Goal: Information Seeking & Learning: Understand process/instructions

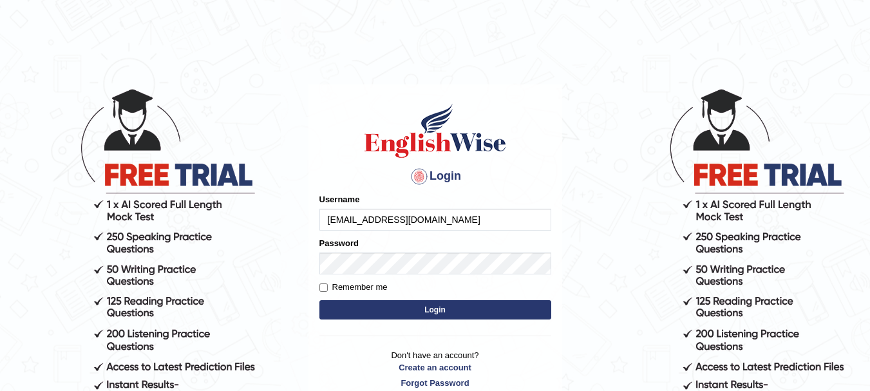
type input "[EMAIL_ADDRESS][DOMAIN_NAME]"
click at [463, 318] on button "Login" at bounding box center [436, 309] width 232 height 19
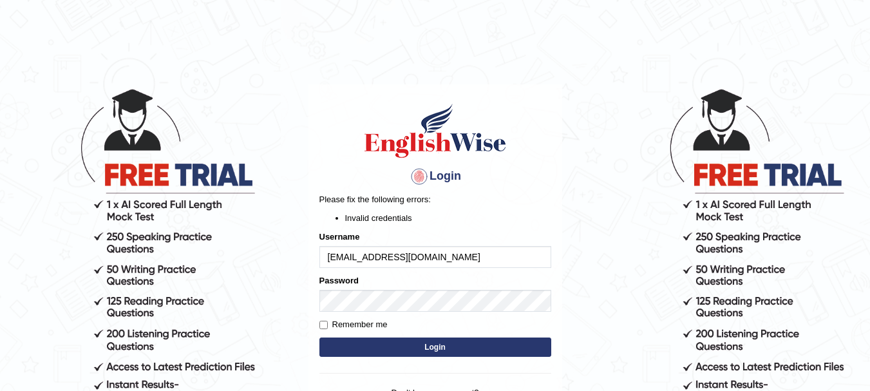
click at [398, 344] on button "Login" at bounding box center [436, 347] width 232 height 19
click at [475, 266] on input "[EMAIL_ADDRESS][DOMAIN_NAME]" at bounding box center [436, 257] width 232 height 22
type input "b"
type input "Achodry"
click at [438, 352] on button "Login" at bounding box center [436, 347] width 232 height 19
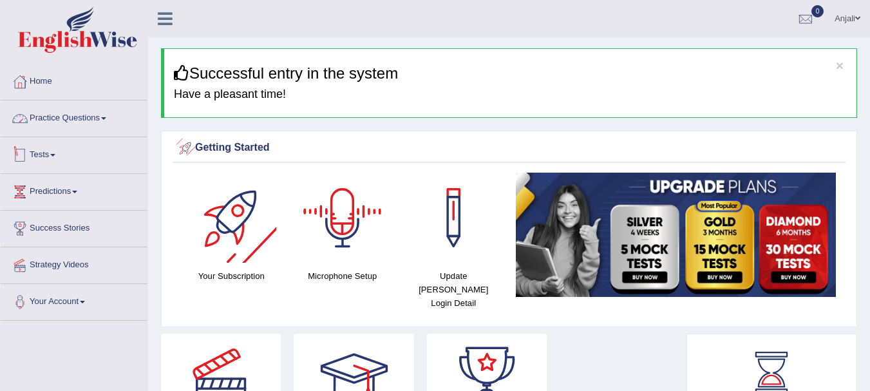
click at [77, 163] on link "Tests" at bounding box center [74, 153] width 147 height 32
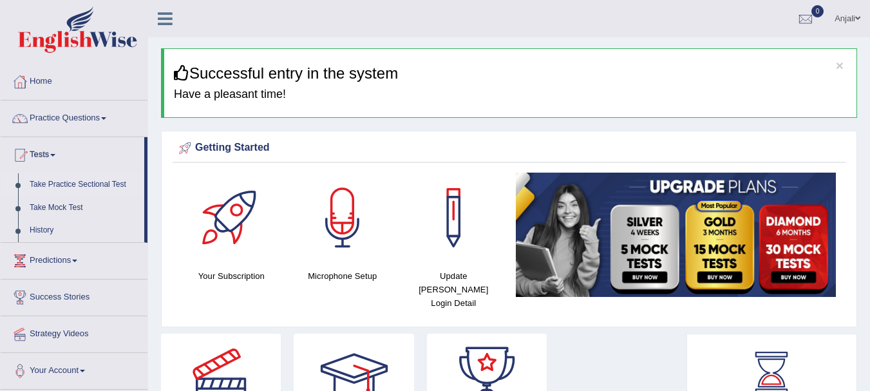
click at [52, 189] on link "Take Practice Sectional Test" at bounding box center [84, 184] width 120 height 23
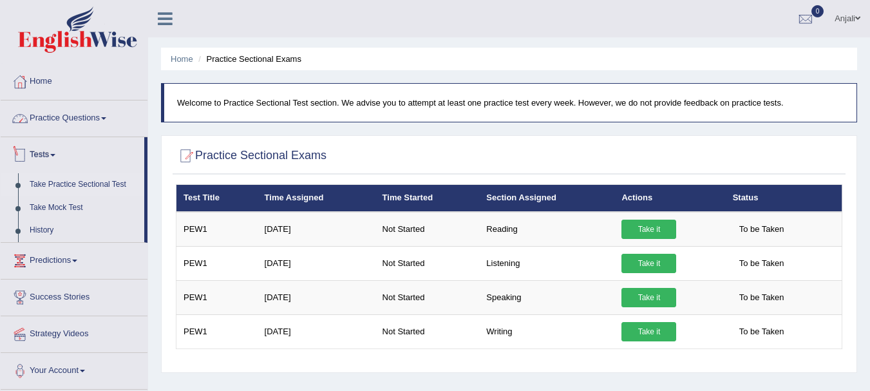
click at [70, 112] on link "Practice Questions" at bounding box center [74, 117] width 147 height 32
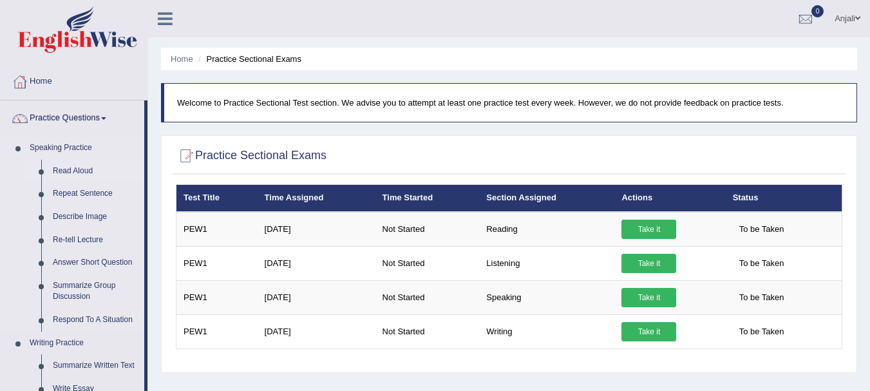
click at [84, 165] on link "Read Aloud" at bounding box center [95, 171] width 97 height 23
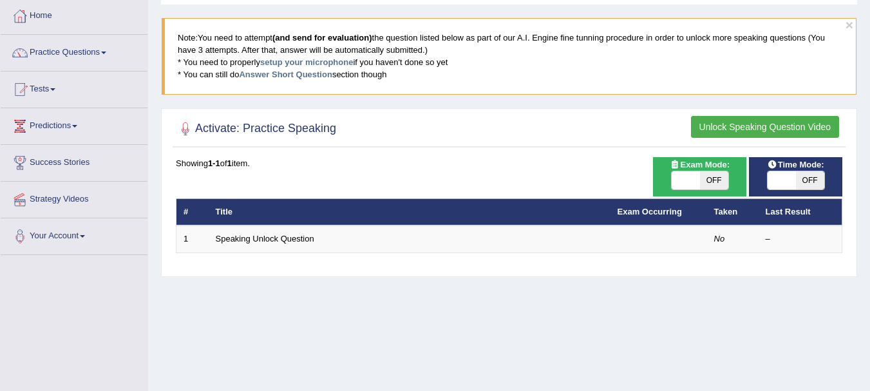
scroll to position [64, 0]
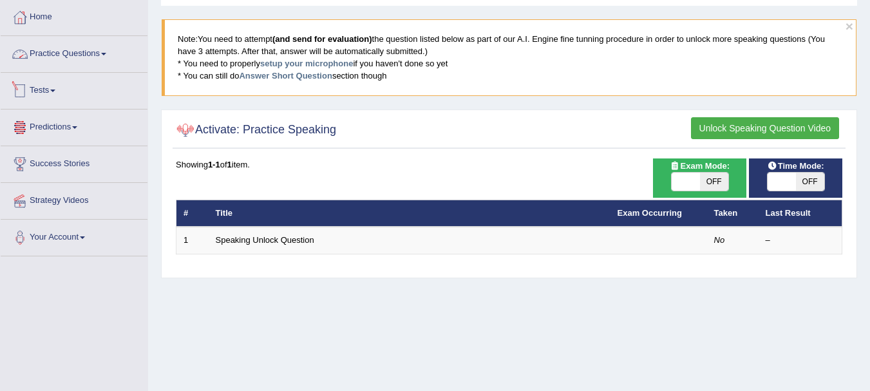
click at [115, 50] on link "Practice Questions" at bounding box center [74, 52] width 147 height 32
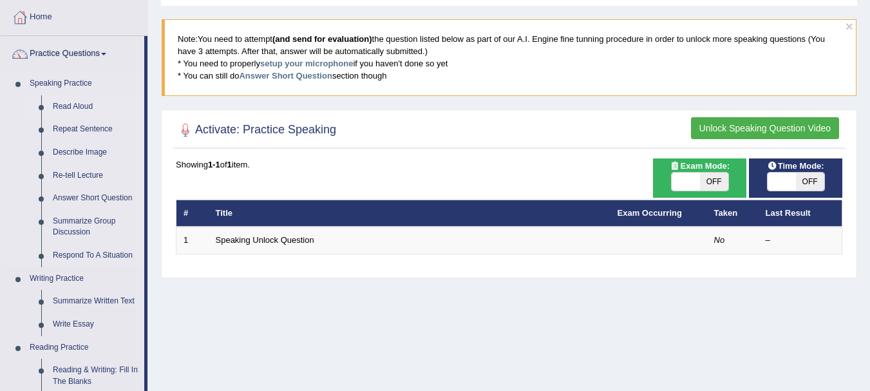
click at [66, 111] on link "Read Aloud" at bounding box center [95, 106] width 97 height 23
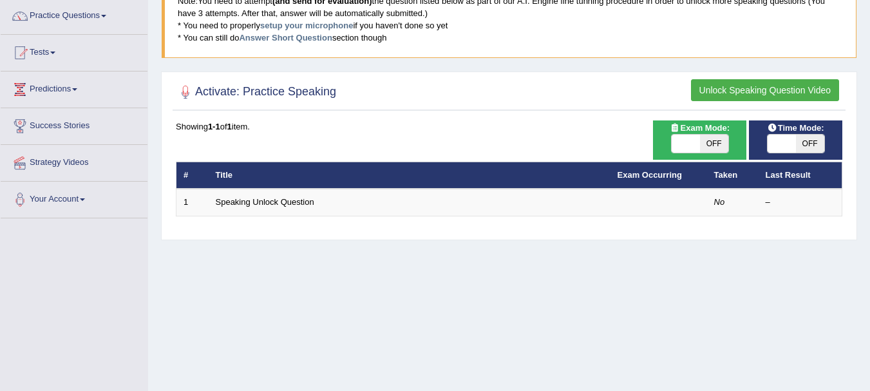
scroll to position [129, 0]
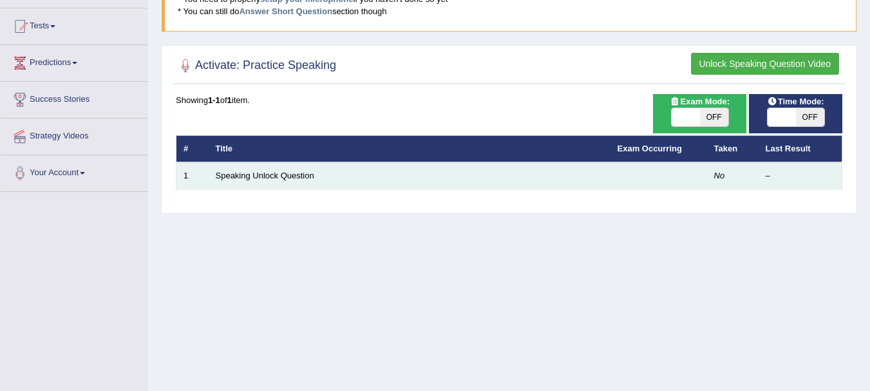
click at [679, 177] on td at bounding box center [659, 175] width 97 height 27
click at [327, 177] on td "Speaking Unlock Question" at bounding box center [410, 175] width 402 height 27
click at [275, 177] on link "Speaking Unlock Question" at bounding box center [265, 176] width 99 height 10
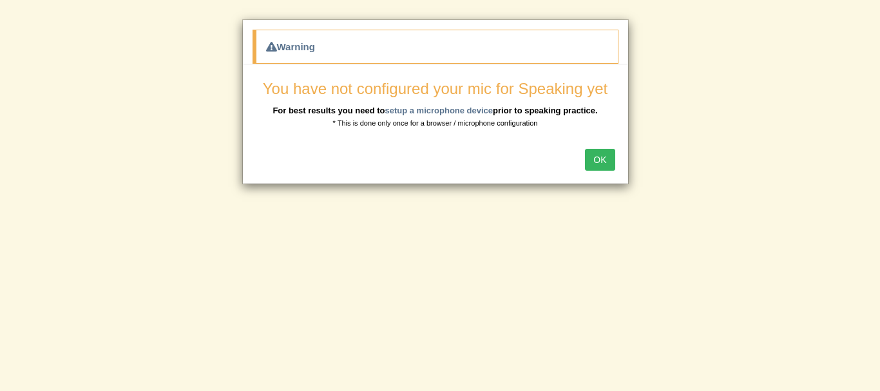
click at [597, 161] on button "OK" at bounding box center [600, 160] width 30 height 22
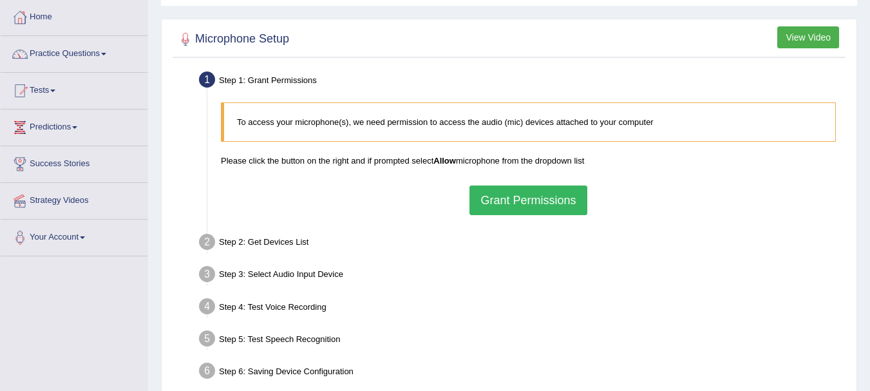
click at [508, 210] on button "Grant Permissions" at bounding box center [528, 201] width 117 height 30
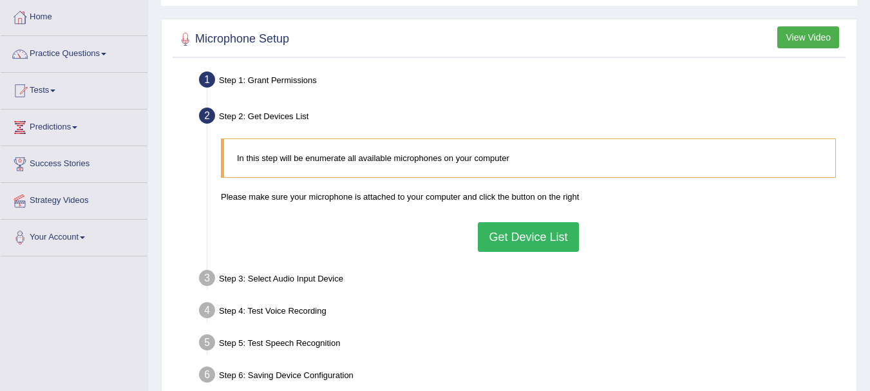
click at [557, 238] on button "Get Device List" at bounding box center [528, 237] width 101 height 30
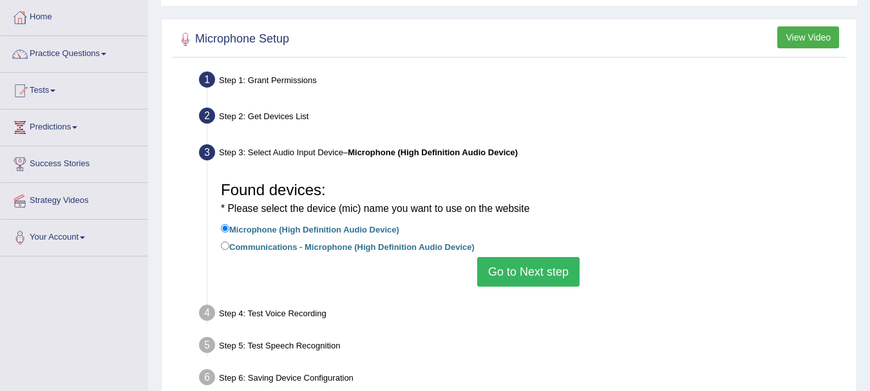
click at [550, 270] on button "Go to Next step" at bounding box center [528, 272] width 102 height 30
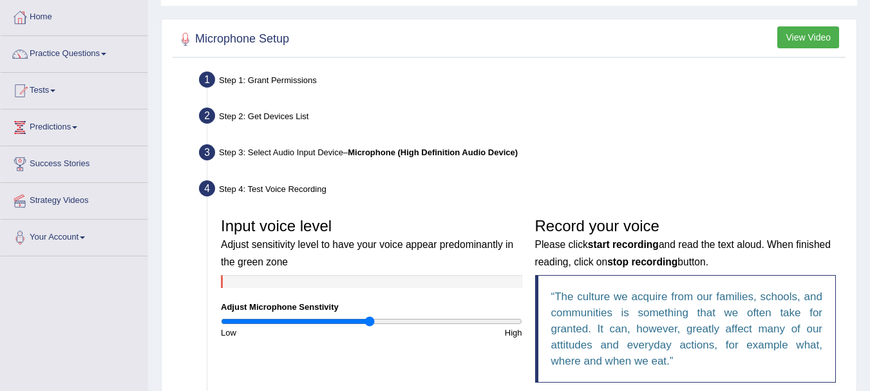
scroll to position [193, 0]
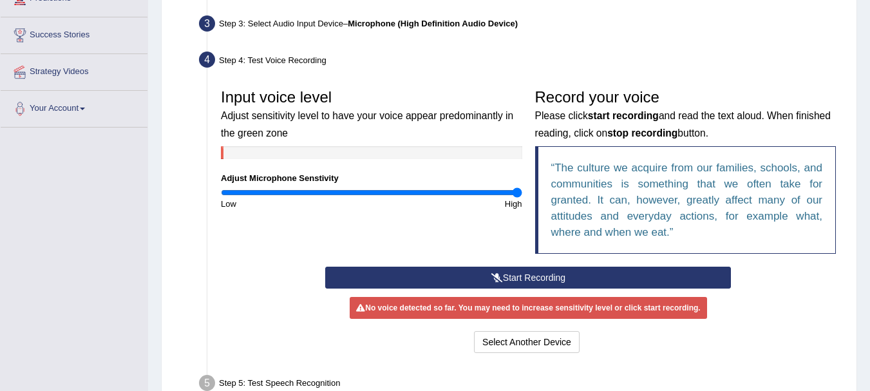
drag, startPoint x: 374, startPoint y: 189, endPoint x: 520, endPoint y: 200, distance: 146.0
type input "2"
click at [520, 198] on input "range" at bounding box center [372, 192] width 302 height 10
click at [591, 280] on button "Start Recording" at bounding box center [528, 278] width 406 height 22
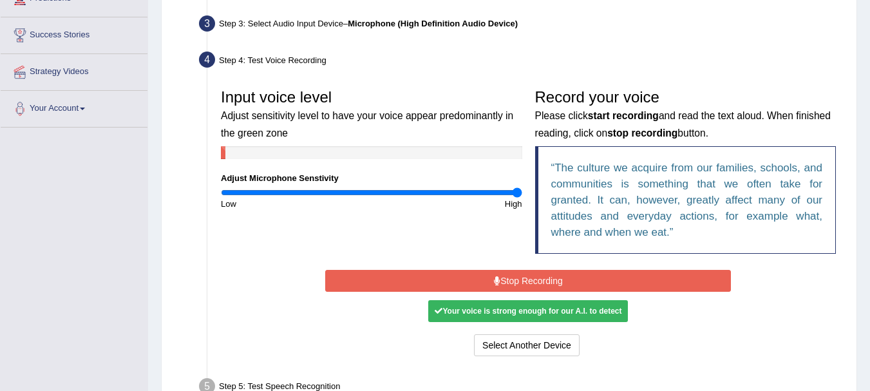
click at [591, 280] on button "Stop Recording" at bounding box center [528, 281] width 406 height 22
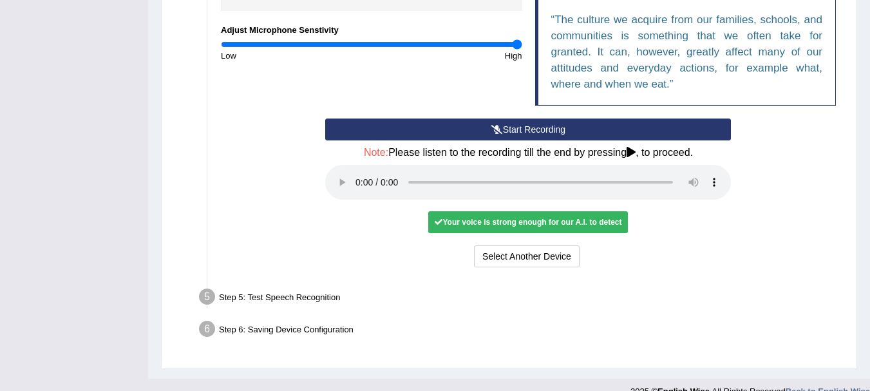
scroll to position [361, 0]
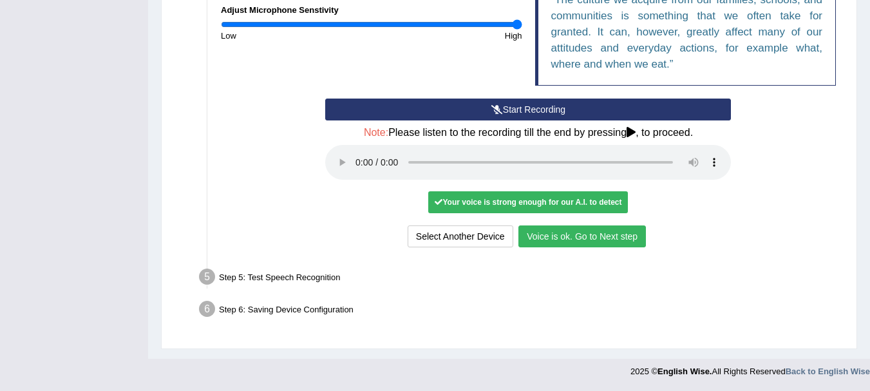
click at [557, 239] on button "Voice is ok. Go to Next step" at bounding box center [583, 236] width 128 height 22
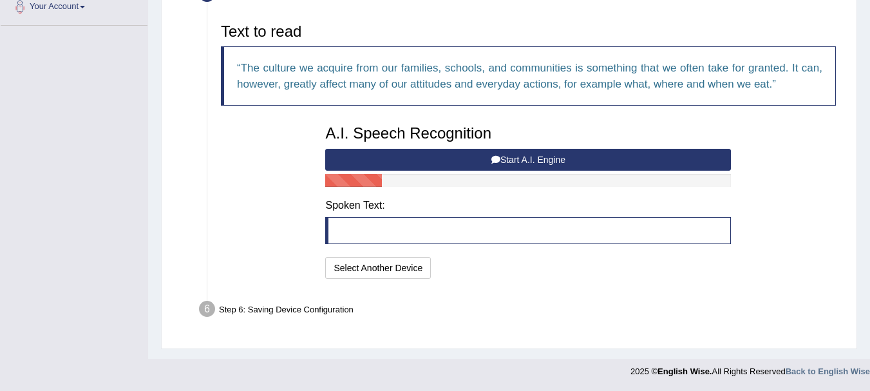
scroll to position [295, 0]
click at [365, 262] on button "Select Another Device" at bounding box center [378, 268] width 106 height 22
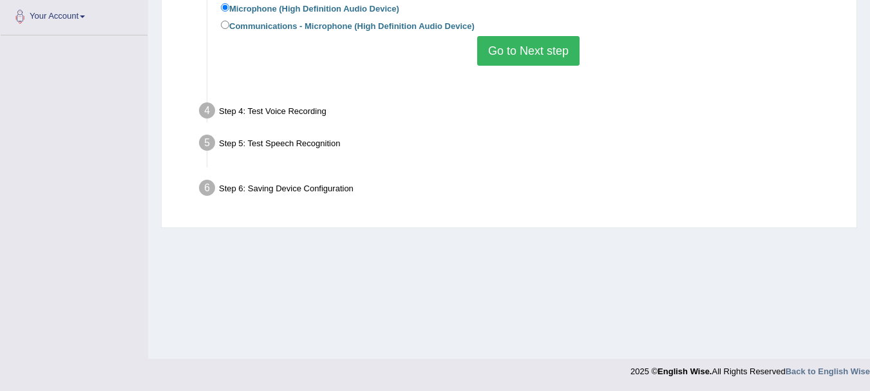
scroll to position [285, 0]
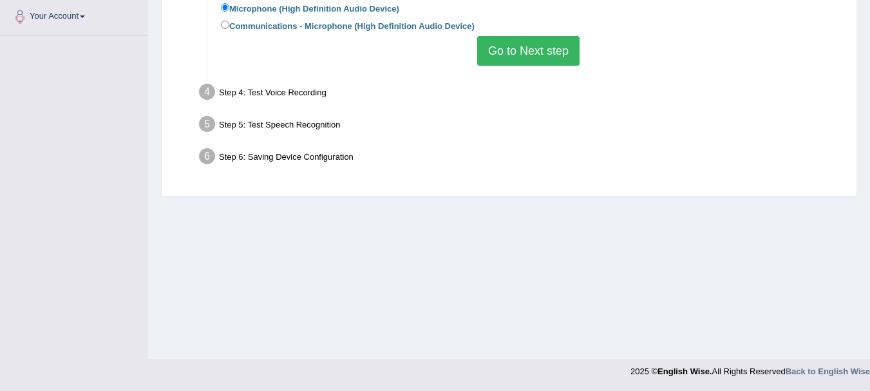
click at [562, 59] on button "Go to Next step" at bounding box center [528, 51] width 102 height 30
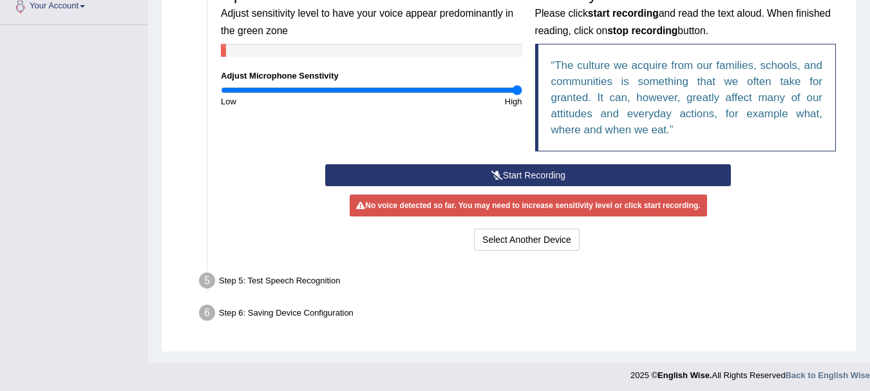
scroll to position [300, 0]
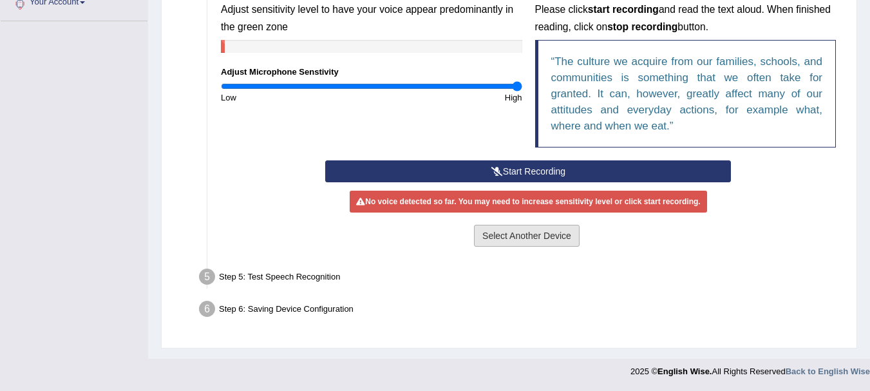
click at [507, 241] on button "Select Another Device" at bounding box center [527, 236] width 106 height 22
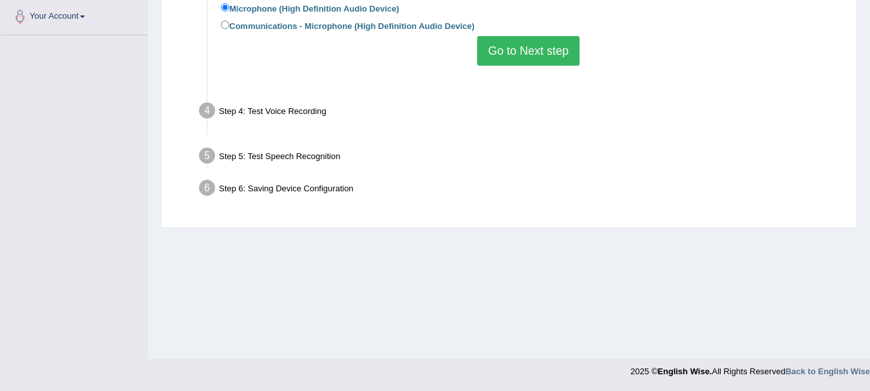
scroll to position [285, 0]
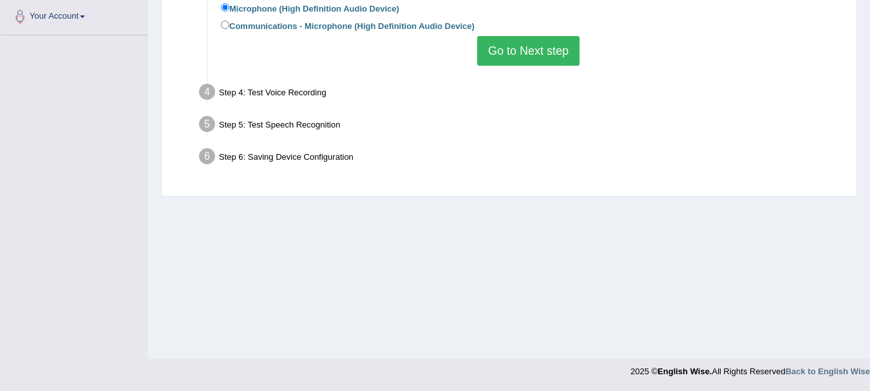
click at [534, 53] on button "Go to Next step" at bounding box center [528, 51] width 102 height 30
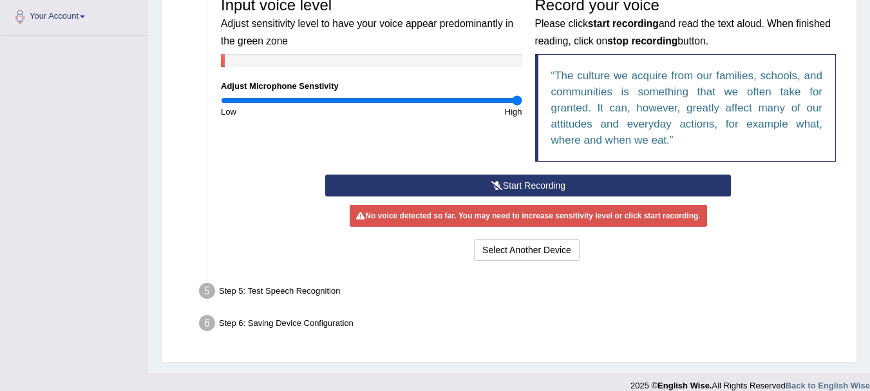
click at [571, 193] on button "Start Recording" at bounding box center [528, 186] width 406 height 22
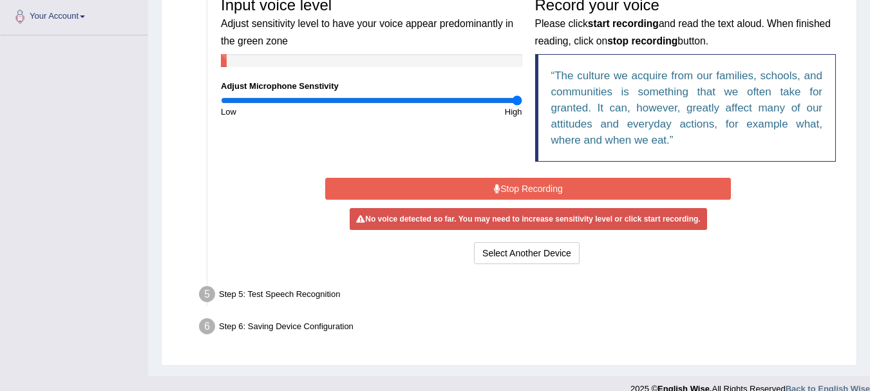
click at [537, 185] on button "Stop Recording" at bounding box center [528, 189] width 406 height 22
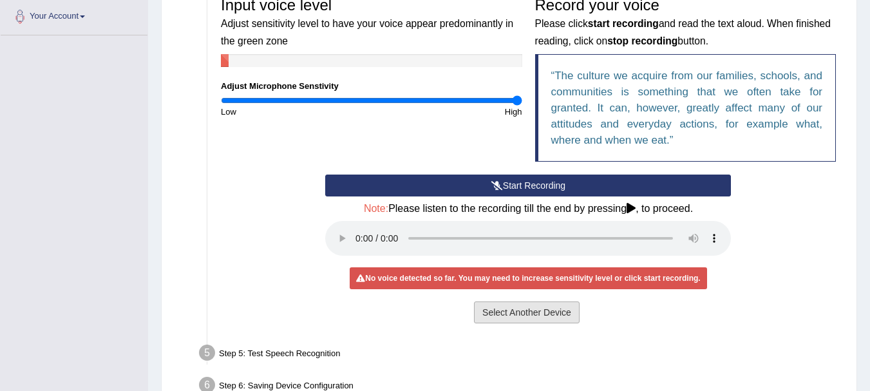
click at [519, 302] on button "Select Another Device" at bounding box center [527, 313] width 106 height 22
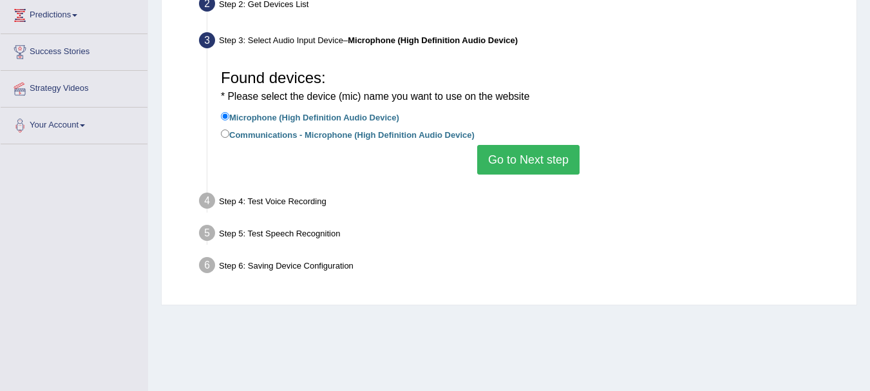
scroll to position [157, 0]
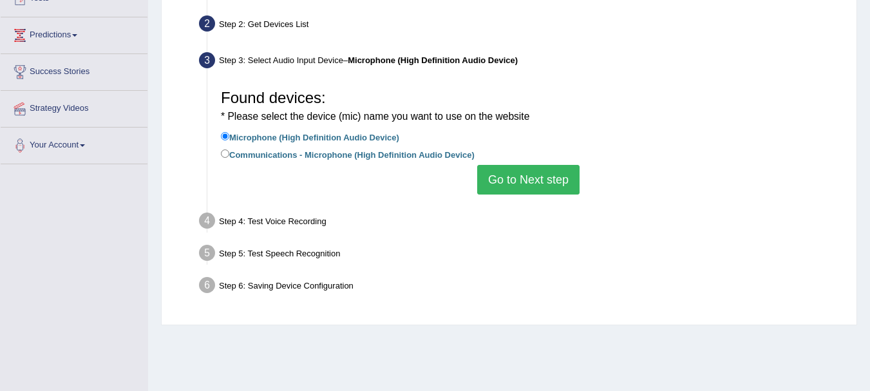
click at [521, 171] on button "Go to Next step" at bounding box center [528, 180] width 102 height 30
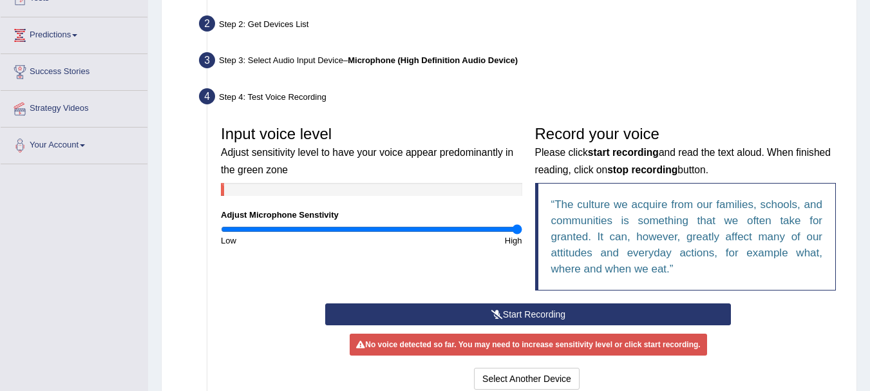
click at [549, 322] on button "Start Recording" at bounding box center [528, 314] width 406 height 22
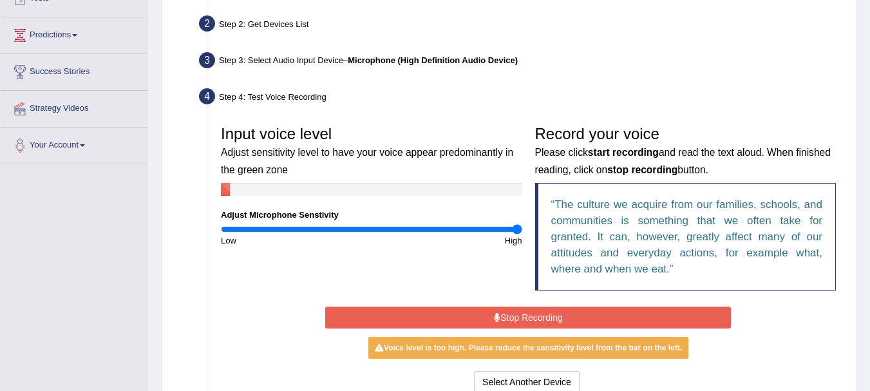
click at [521, 321] on button "Stop Recording" at bounding box center [528, 318] width 406 height 22
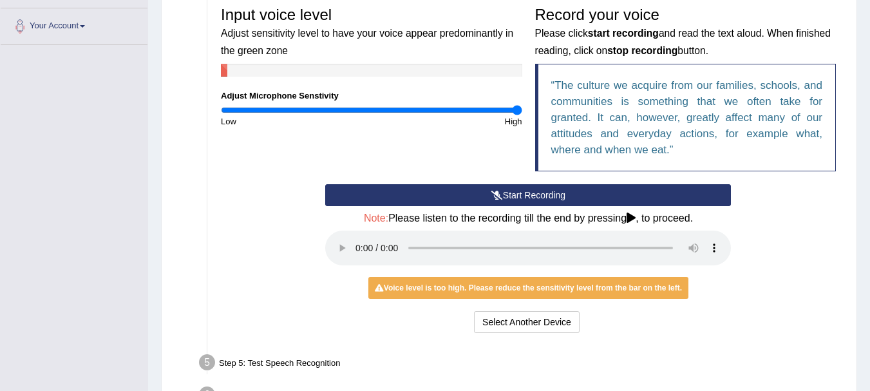
scroll to position [285, 0]
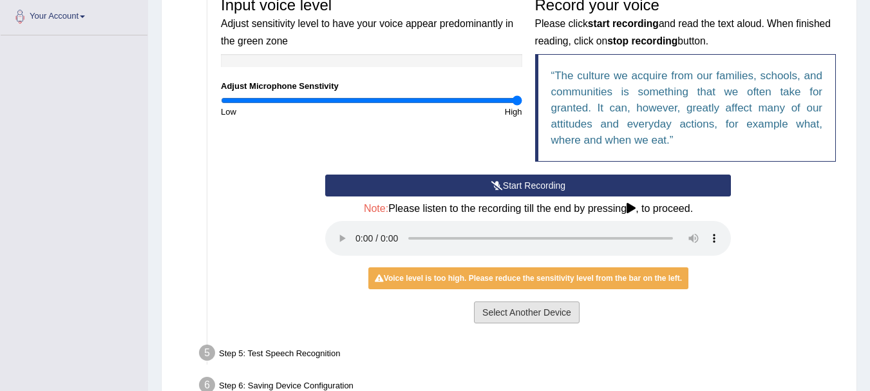
click at [550, 320] on button "Select Another Device" at bounding box center [527, 313] width 106 height 22
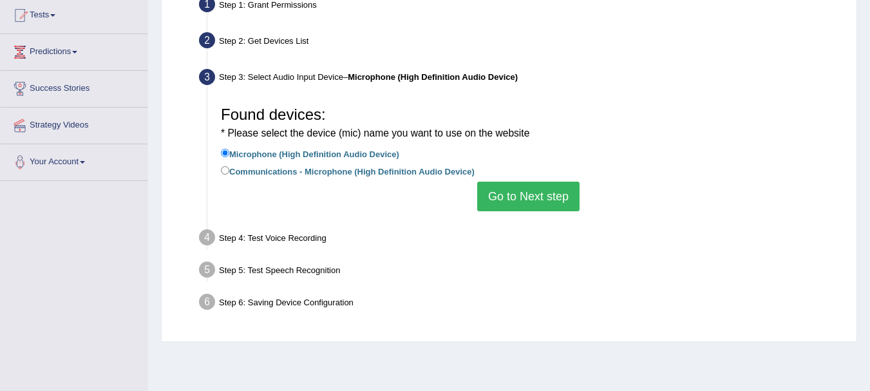
scroll to position [0, 0]
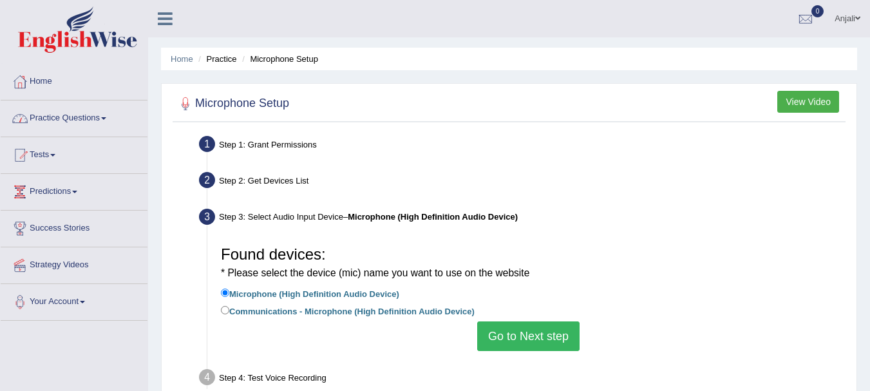
click at [113, 116] on link "Practice Questions" at bounding box center [74, 117] width 147 height 32
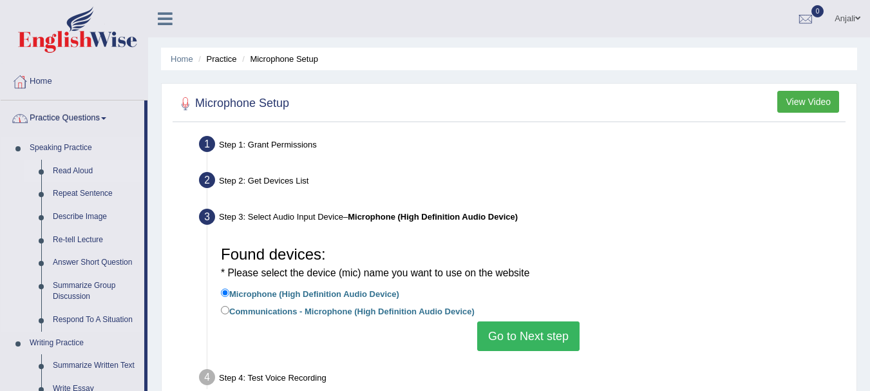
click at [74, 173] on link "Read Aloud" at bounding box center [95, 171] width 97 height 23
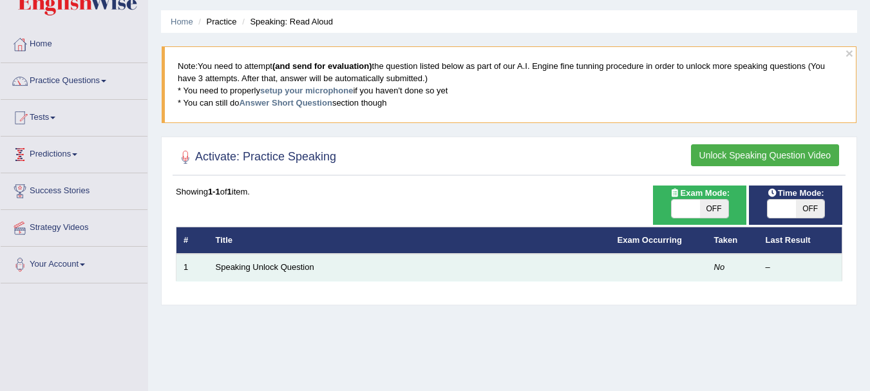
scroll to position [64, 0]
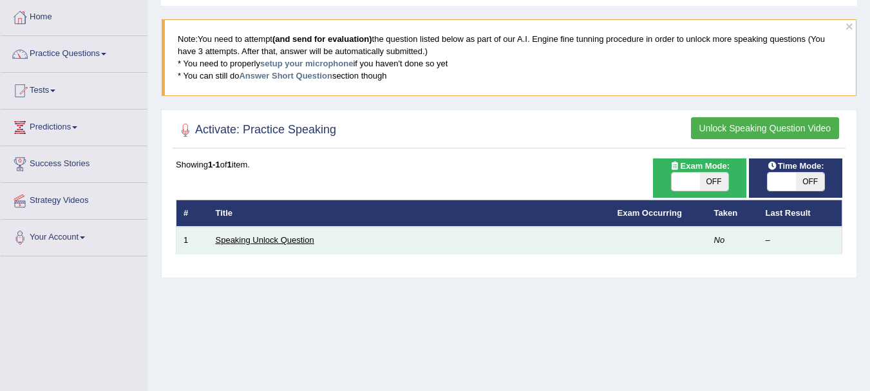
click at [264, 241] on link "Speaking Unlock Question" at bounding box center [265, 240] width 99 height 10
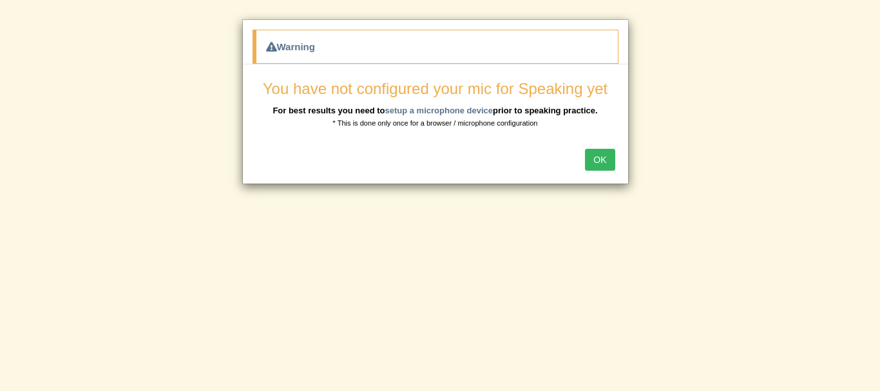
click at [605, 167] on button "OK" at bounding box center [600, 160] width 30 height 22
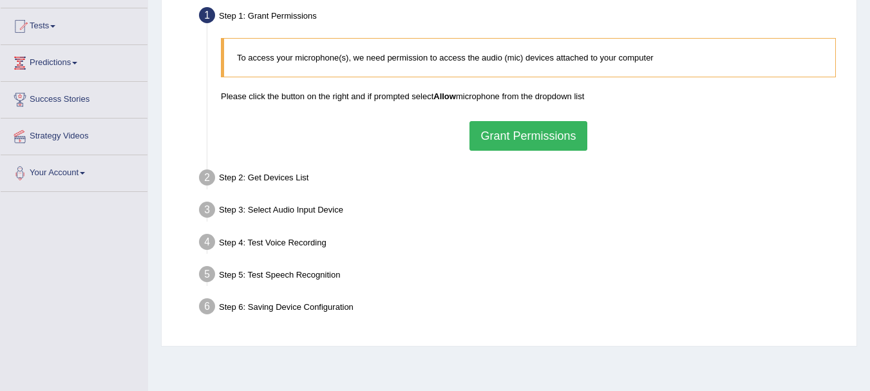
click at [527, 147] on button "Grant Permissions" at bounding box center [528, 136] width 117 height 30
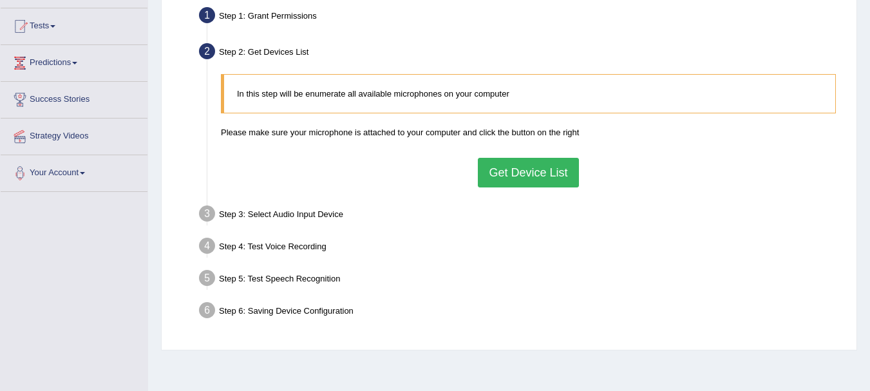
click at [527, 174] on button "Get Device List" at bounding box center [528, 173] width 101 height 30
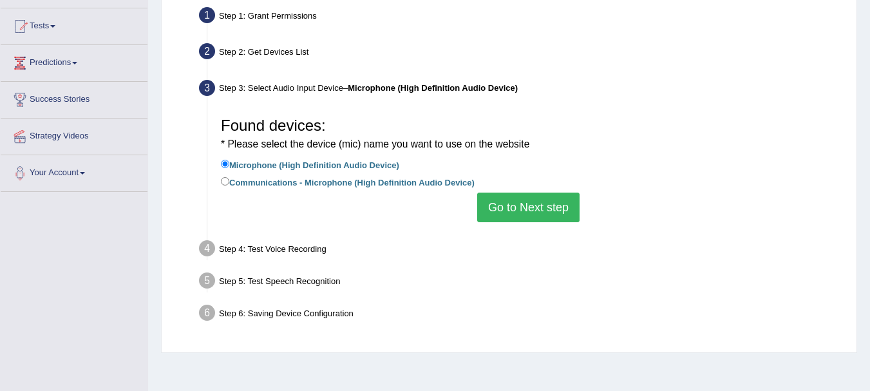
click at [526, 201] on button "Go to Next step" at bounding box center [528, 208] width 102 height 30
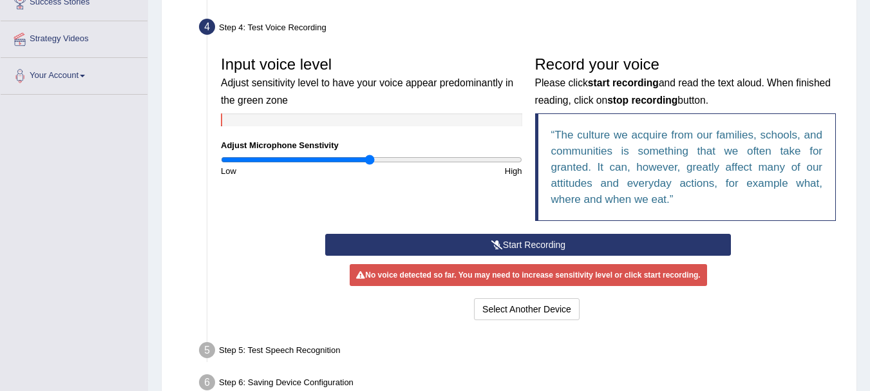
scroll to position [258, 0]
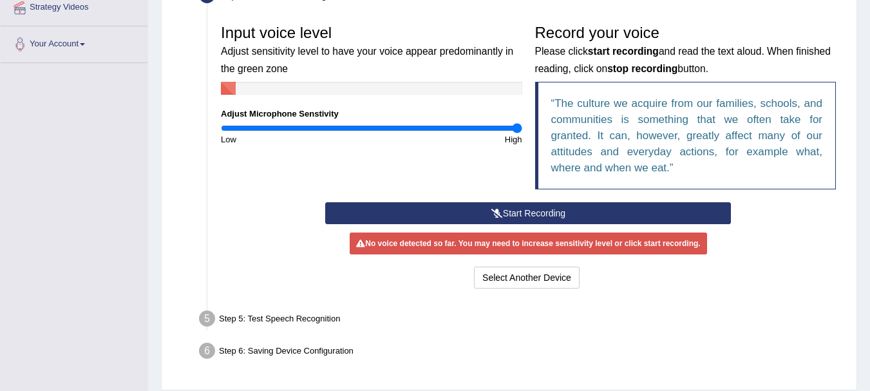
drag, startPoint x: 365, startPoint y: 124, endPoint x: 570, endPoint y: 138, distance: 205.3
type input "2"
click at [522, 133] on input "range" at bounding box center [372, 128] width 302 height 10
click at [597, 212] on button "Start Recording" at bounding box center [528, 213] width 406 height 22
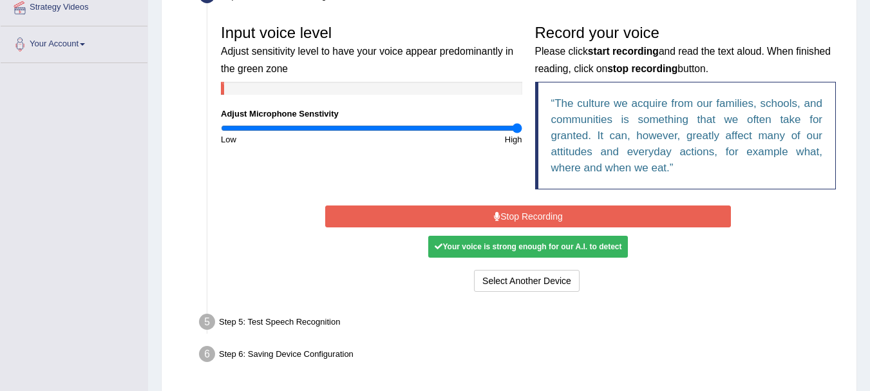
click at [513, 242] on div "Your voice is strong enough for our A.I. to detect" at bounding box center [528, 247] width 200 height 22
click at [280, 329] on div "Step 5: Test Speech Recognition" at bounding box center [522, 324] width 658 height 28
click at [557, 224] on button "Stop Recording" at bounding box center [528, 217] width 406 height 22
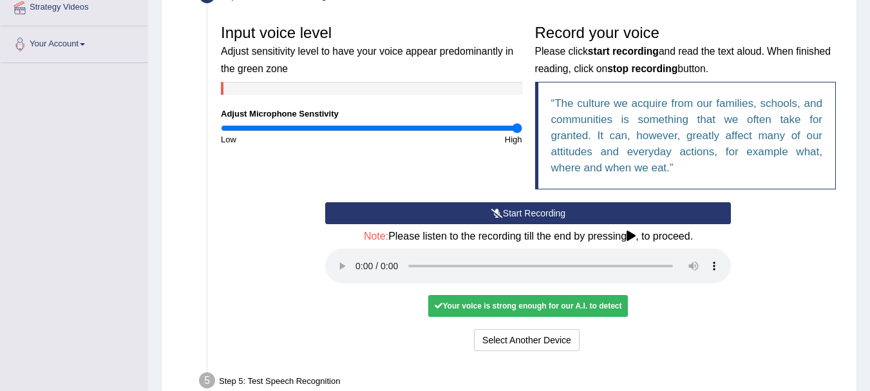
click at [526, 311] on div "Your voice is strong enough for our A.I. to detect" at bounding box center [528, 306] width 200 height 22
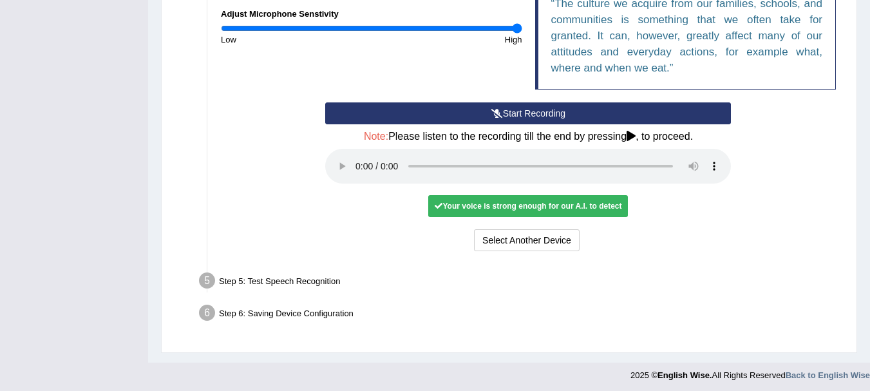
scroll to position [361, 0]
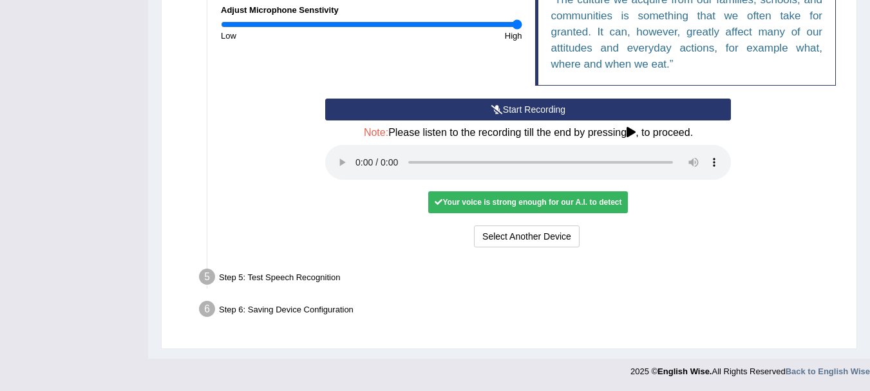
click at [312, 278] on div "Step 5: Test Speech Recognition" at bounding box center [522, 279] width 658 height 28
click at [568, 198] on div "Your voice is strong enough for our A.I. to detect" at bounding box center [528, 202] width 200 height 22
click at [262, 278] on div "Step 5: Test Speech Recognition" at bounding box center [522, 279] width 658 height 28
click at [537, 199] on div "Your voice is strong enough for our A.I. to detect" at bounding box center [528, 202] width 200 height 22
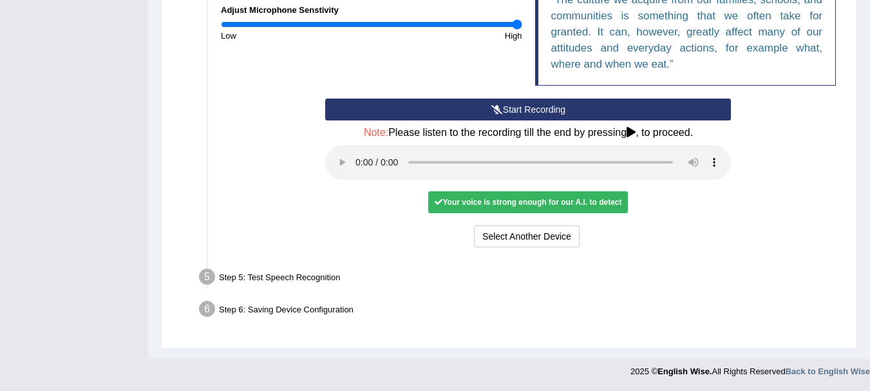
click at [537, 199] on div "Your voice is strong enough for our A.I. to detect" at bounding box center [528, 202] width 200 height 22
click at [557, 215] on div "Start Recording Stop Recording Note: Please listen to the recording till the en…" at bounding box center [528, 175] width 419 height 152
click at [560, 208] on div "Your voice is strong enough for our A.I. to detect" at bounding box center [528, 202] width 200 height 22
click at [237, 273] on div "Step 5: Test Speech Recognition" at bounding box center [522, 279] width 658 height 28
click at [196, 280] on div "Step 5: Test Speech Recognition" at bounding box center [522, 279] width 658 height 28
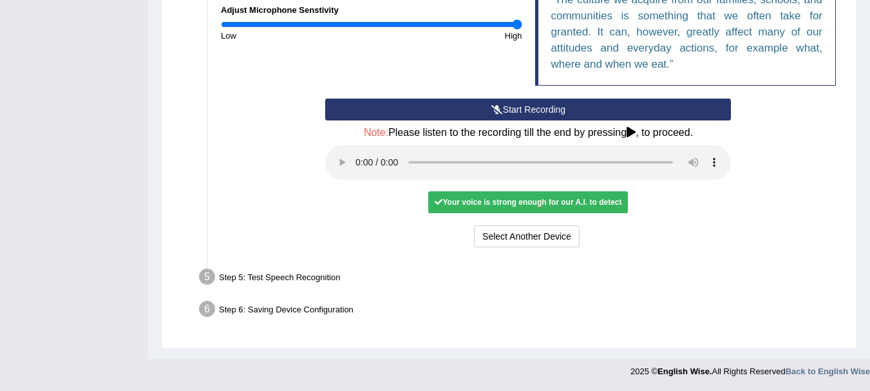
click at [585, 202] on div "Your voice is strong enough for our A.I. to detect" at bounding box center [528, 202] width 200 height 22
click at [485, 204] on div "Your voice is strong enough for our A.I. to detect" at bounding box center [528, 202] width 200 height 22
click at [530, 244] on button "Select Another Device" at bounding box center [527, 236] width 106 height 22
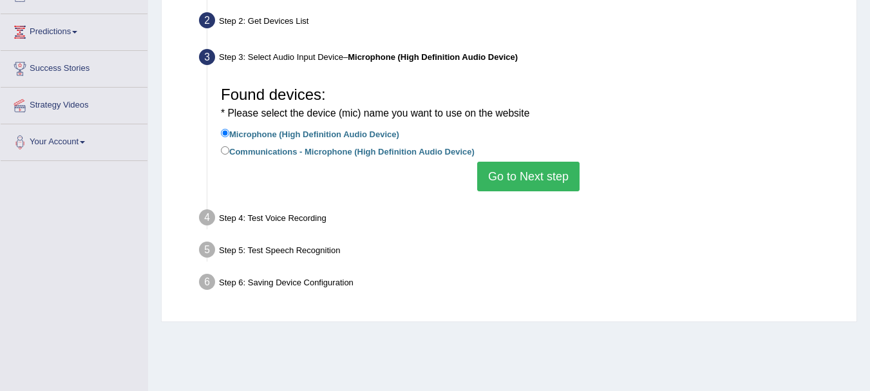
scroll to position [157, 0]
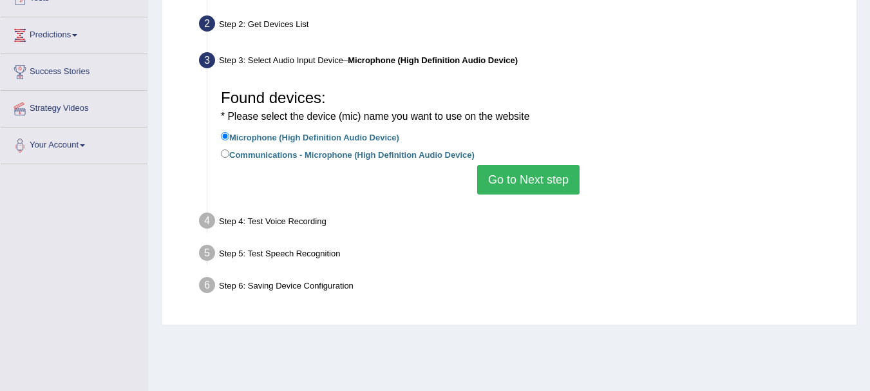
click at [282, 138] on label "Microphone (High Definition Audio Device)" at bounding box center [310, 136] width 178 height 14
click at [229, 138] on input "Microphone (High Definition Audio Device)" at bounding box center [225, 136] width 8 height 8
click at [530, 188] on button "Go to Next step" at bounding box center [528, 180] width 102 height 30
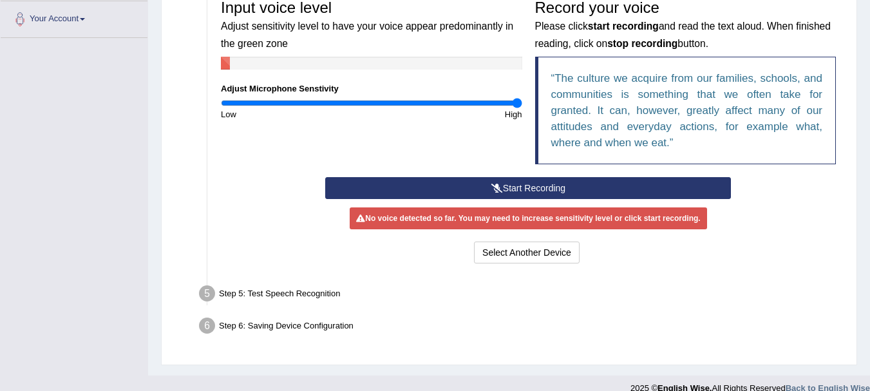
scroll to position [285, 0]
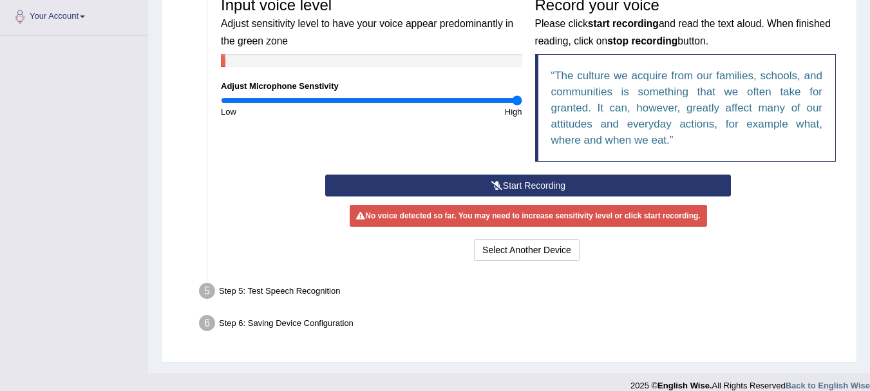
click at [571, 182] on button "Start Recording" at bounding box center [528, 186] width 406 height 22
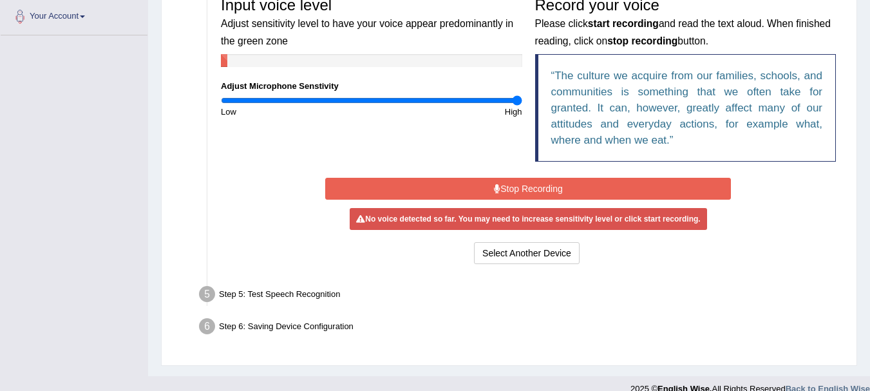
click at [571, 193] on button "Stop Recording" at bounding box center [528, 189] width 406 height 22
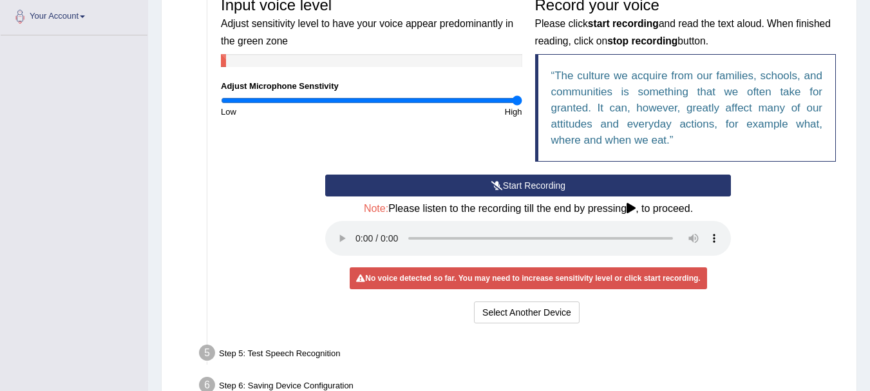
click at [238, 345] on div "Step 5: Test Speech Recognition" at bounding box center [522, 355] width 658 height 28
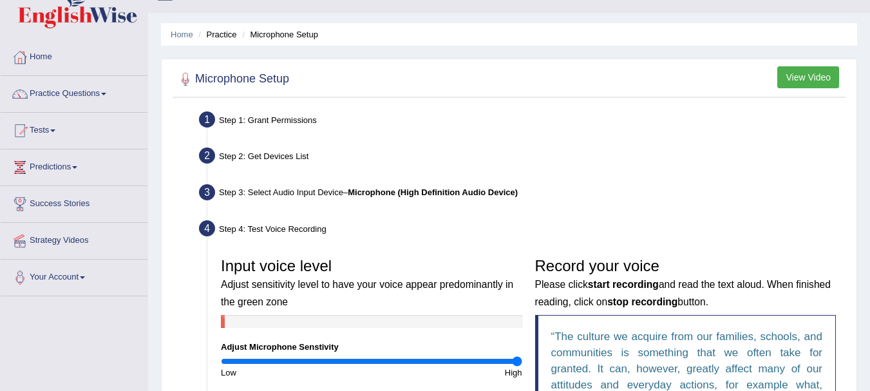
scroll to position [0, 0]
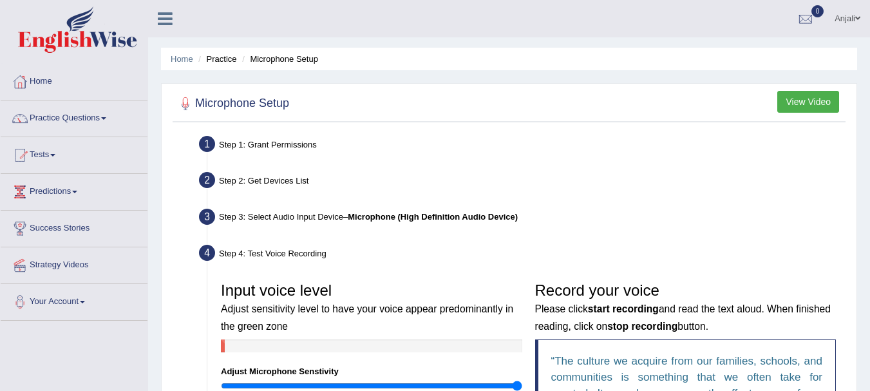
click at [223, 93] on div at bounding box center [509, 104] width 667 height 26
click at [277, 61] on li "Microphone Setup" at bounding box center [278, 59] width 79 height 12
click at [291, 59] on li "Microphone Setup" at bounding box center [278, 59] width 79 height 12
click at [218, 57] on li "Practice" at bounding box center [215, 59] width 41 height 12
click at [218, 68] on ul "Home Practice Microphone Setup" at bounding box center [509, 59] width 696 height 23
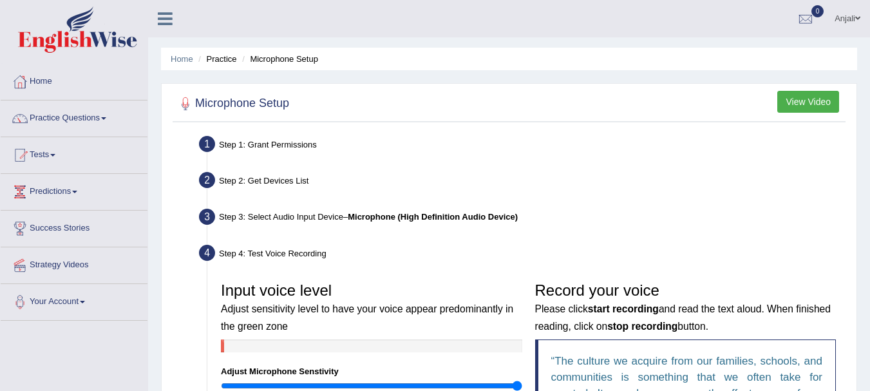
click at [219, 65] on li "Practice" at bounding box center [215, 59] width 41 height 12
click at [220, 64] on li "Practice" at bounding box center [215, 59] width 41 height 12
click at [85, 117] on link "Practice Questions" at bounding box center [74, 117] width 147 height 32
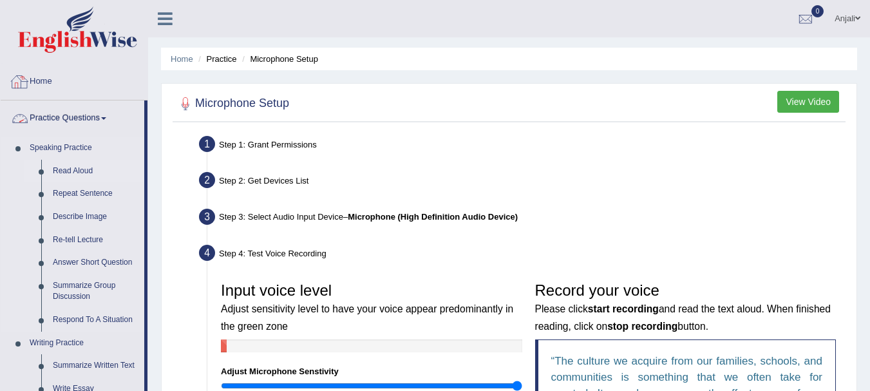
click at [69, 168] on link "Read Aloud" at bounding box center [95, 171] width 97 height 23
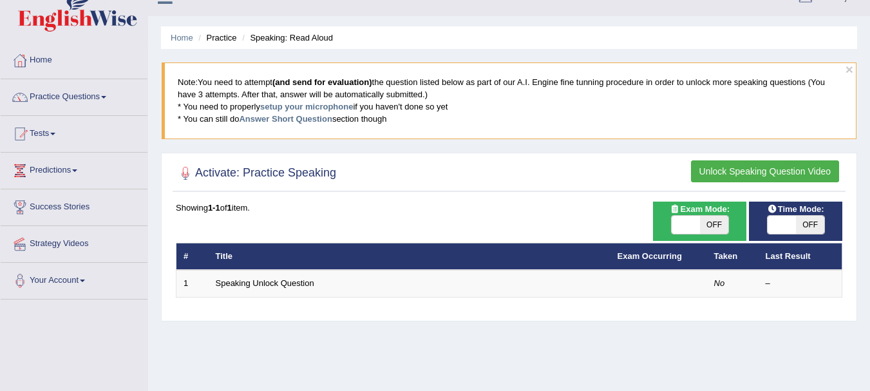
scroll to position [64, 0]
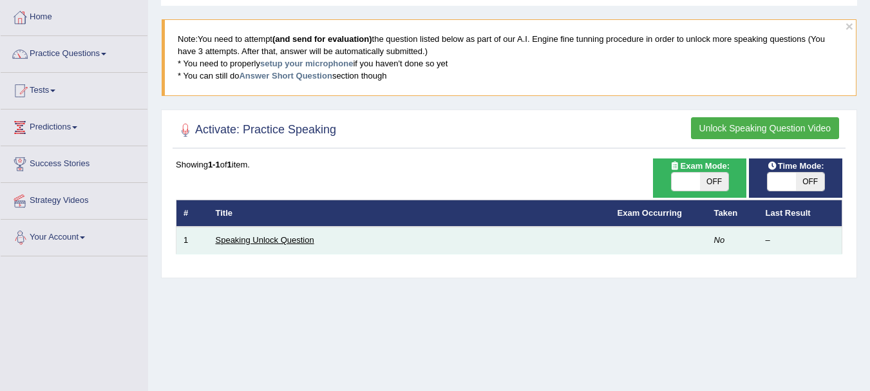
click at [260, 235] on link "Speaking Unlock Question" at bounding box center [265, 240] width 99 height 10
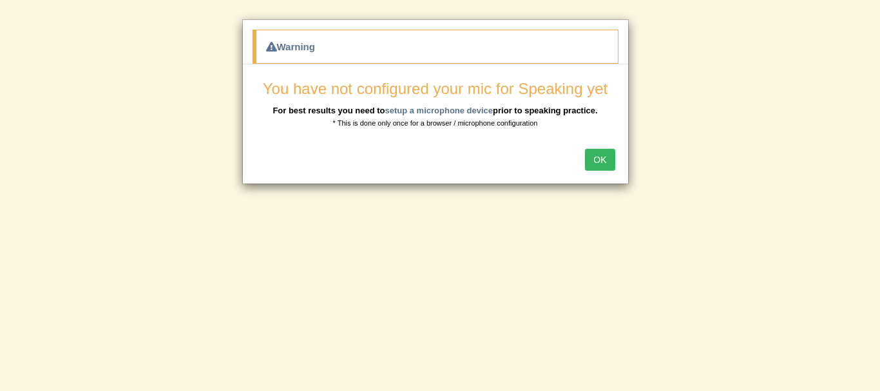
click at [600, 160] on button "OK" at bounding box center [600, 160] width 30 height 22
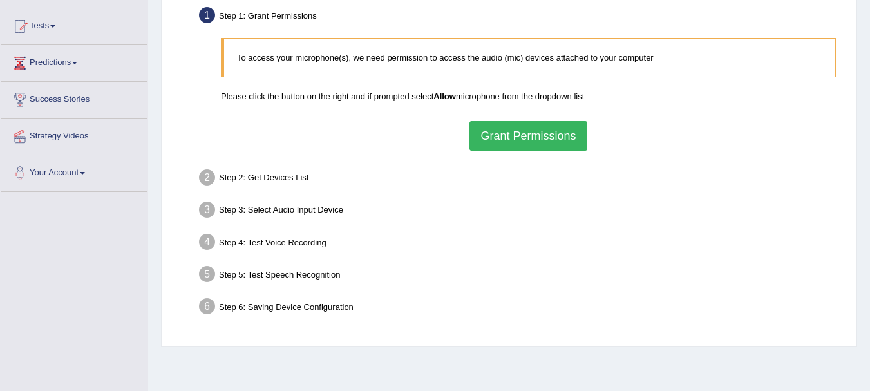
click at [533, 142] on button "Grant Permissions" at bounding box center [528, 136] width 117 height 30
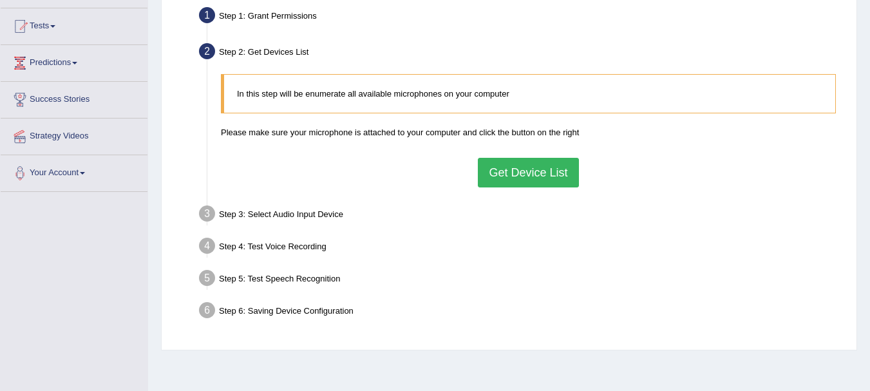
click at [535, 178] on button "Get Device List" at bounding box center [528, 173] width 101 height 30
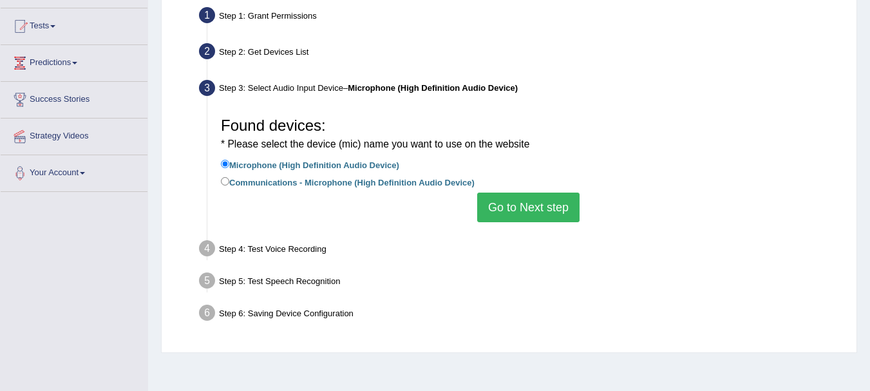
click at [535, 201] on button "Go to Next step" at bounding box center [528, 208] width 102 height 30
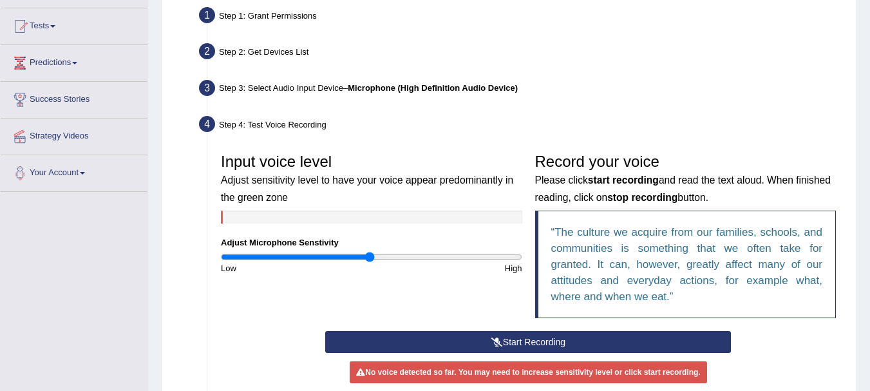
click at [555, 332] on button "Start Recording" at bounding box center [528, 342] width 406 height 22
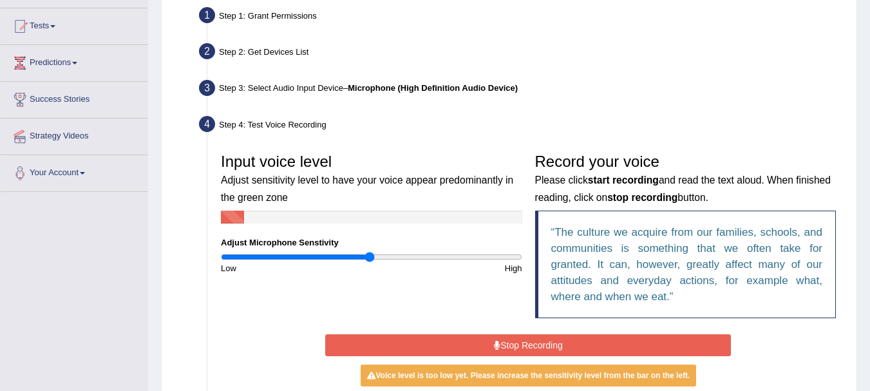
click at [609, 348] on button "Stop Recording" at bounding box center [528, 345] width 406 height 22
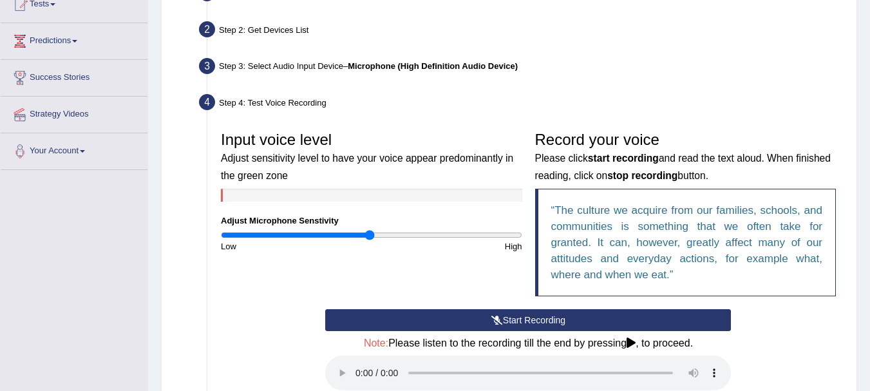
scroll to position [258, 0]
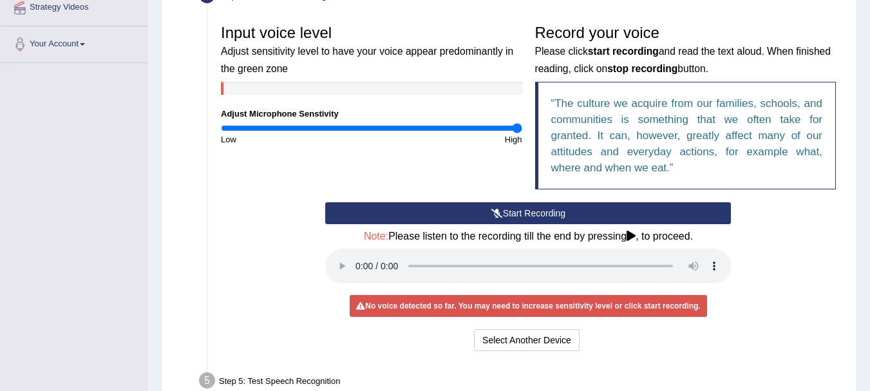
drag, startPoint x: 374, startPoint y: 126, endPoint x: 709, endPoint y: 142, distance: 336.0
click at [522, 133] on input "range" at bounding box center [372, 128] width 302 height 10
click at [519, 207] on button "Start Recording" at bounding box center [528, 213] width 406 height 22
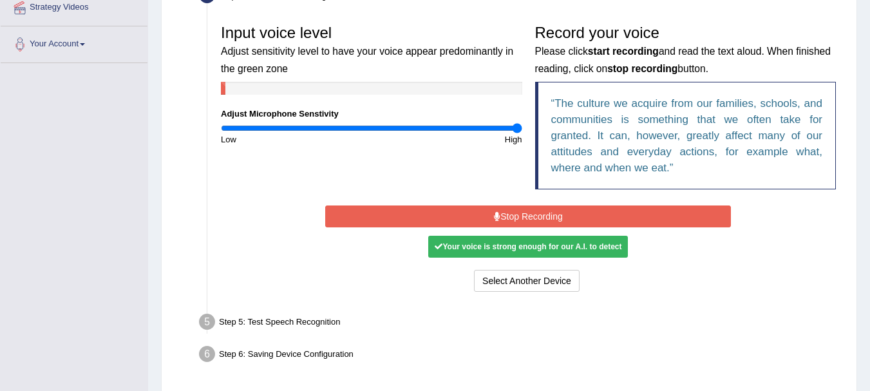
click at [529, 216] on button "Stop Recording" at bounding box center [528, 217] width 406 height 22
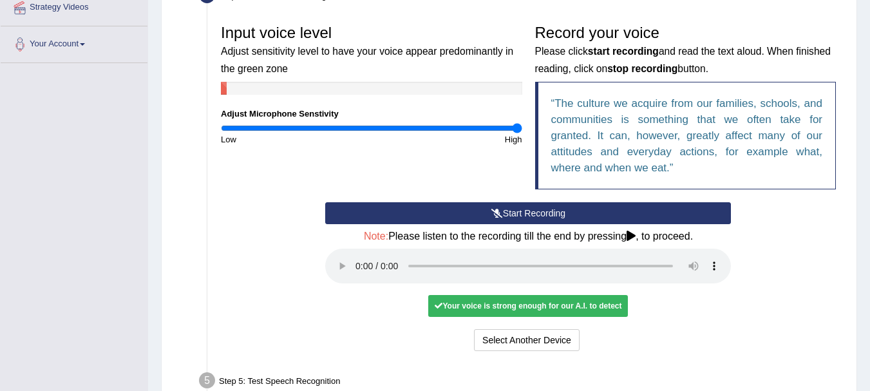
click at [573, 296] on div "Your voice is strong enough for our A.I. to detect" at bounding box center [528, 306] width 200 height 22
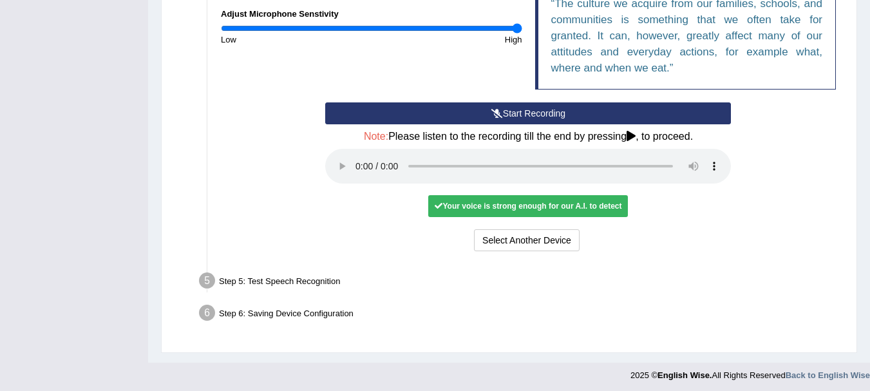
scroll to position [361, 0]
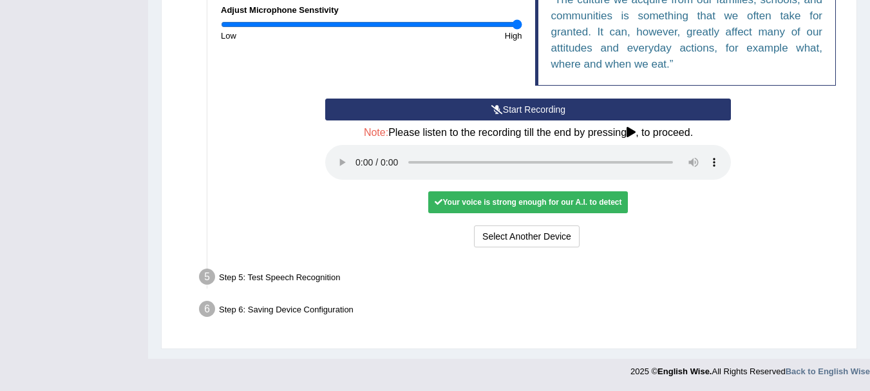
click at [271, 280] on div "Step 5: Test Speech Recognition" at bounding box center [522, 279] width 658 height 28
click at [273, 279] on div "Step 5: Test Speech Recognition" at bounding box center [522, 279] width 658 height 28
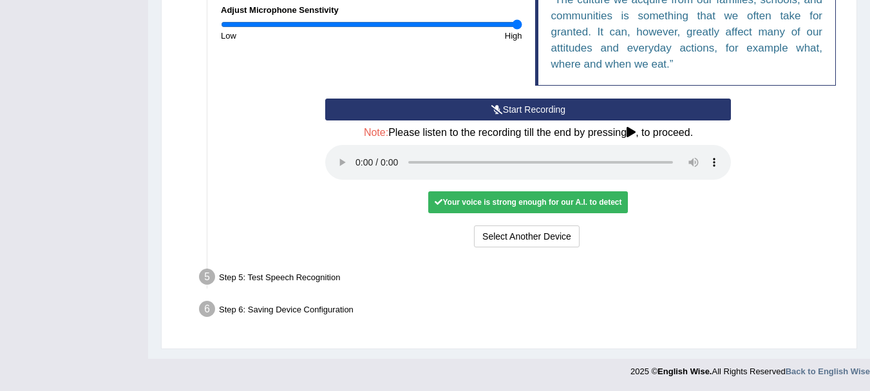
click at [608, 202] on div "Your voice is strong enough for our A.I. to detect" at bounding box center [528, 202] width 200 height 22
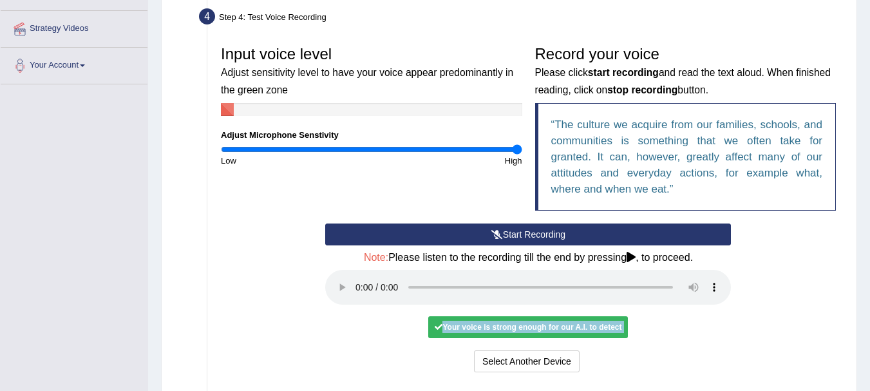
scroll to position [233, 0]
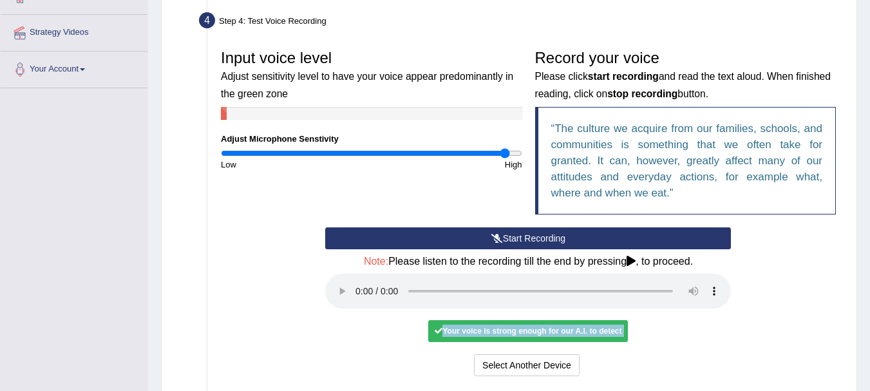
click at [506, 157] on input "range" at bounding box center [372, 153] width 302 height 10
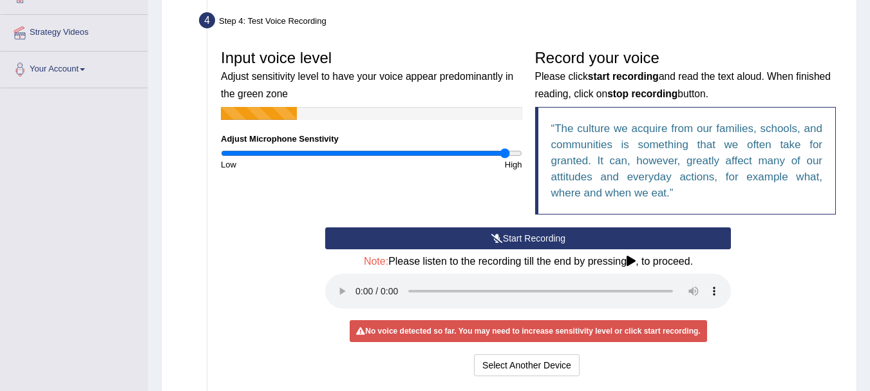
click at [534, 242] on button "Start Recording" at bounding box center [528, 238] width 406 height 22
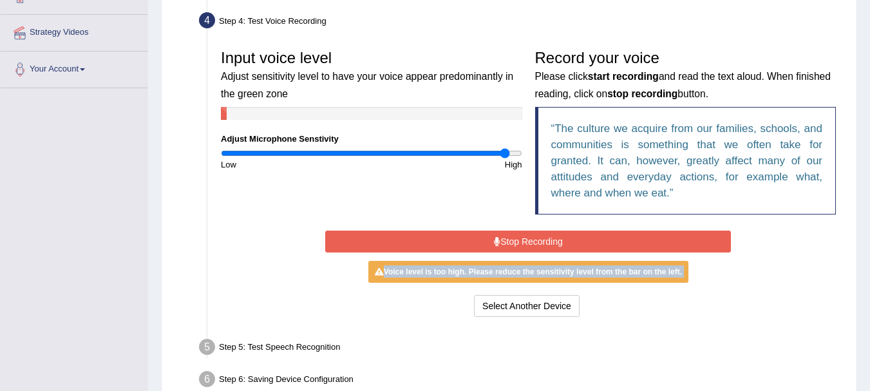
click at [534, 242] on button "Stop Recording" at bounding box center [528, 242] width 406 height 22
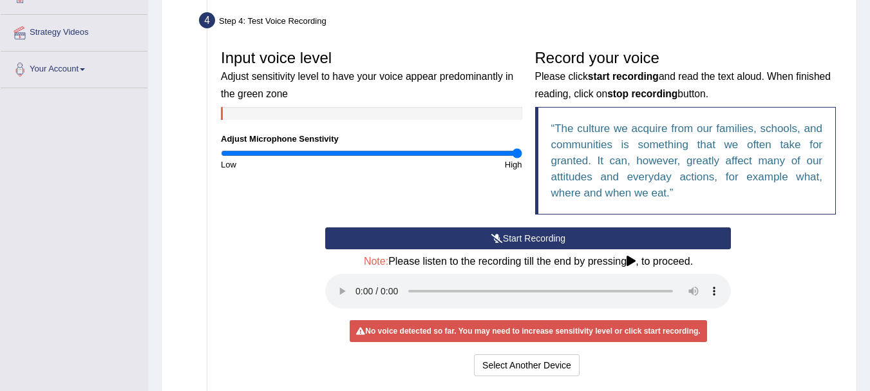
drag, startPoint x: 508, startPoint y: 157, endPoint x: 546, endPoint y: 157, distance: 37.4
type input "2"
click at [522, 153] on input "range" at bounding box center [372, 153] width 302 height 10
click at [557, 231] on button "Start Recording" at bounding box center [528, 238] width 406 height 22
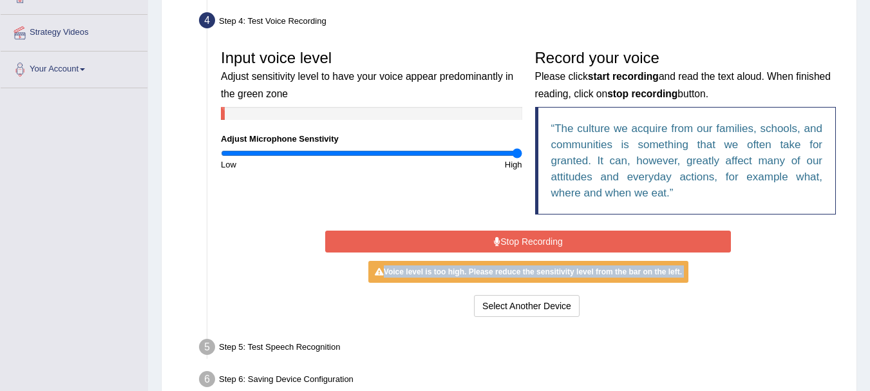
click at [557, 237] on button "Stop Recording" at bounding box center [528, 242] width 406 height 22
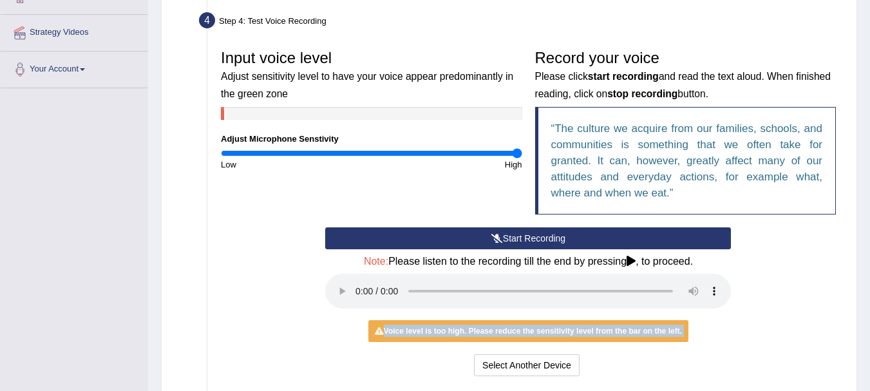
click at [557, 237] on button "Start Recording" at bounding box center [528, 238] width 406 height 22
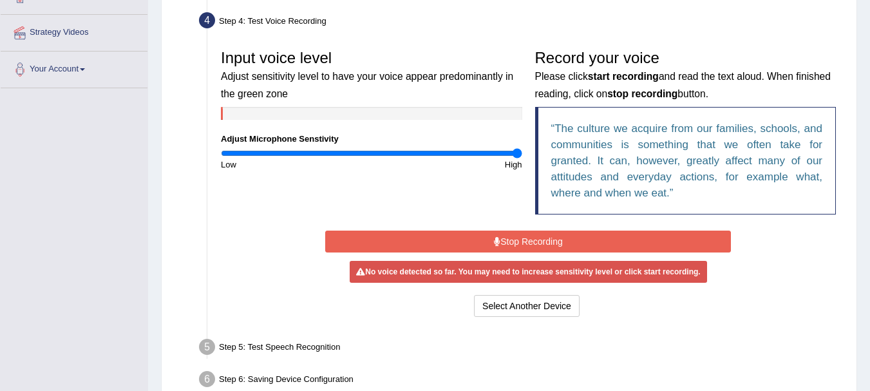
click at [480, 244] on button "Stop Recording" at bounding box center [528, 242] width 406 height 22
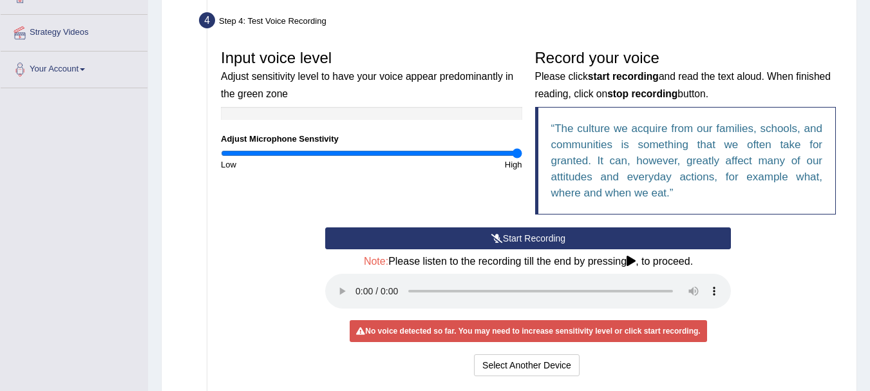
click at [608, 236] on button "Start Recording" at bounding box center [528, 238] width 406 height 22
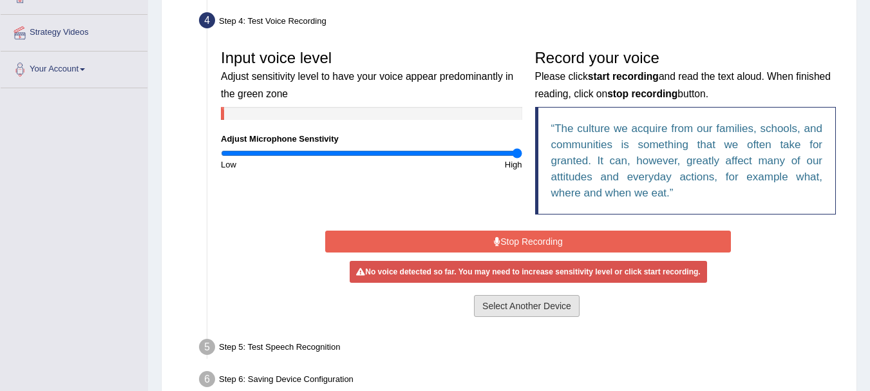
click at [518, 308] on button "Select Another Device" at bounding box center [527, 306] width 106 height 22
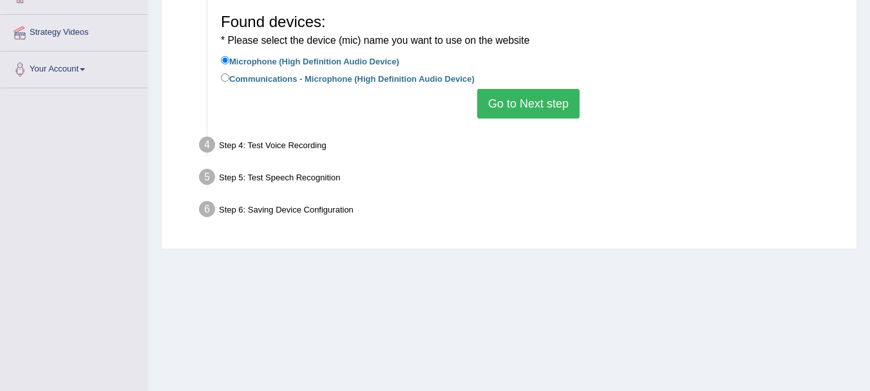
click at [530, 103] on button "Go to Next step" at bounding box center [528, 104] width 102 height 30
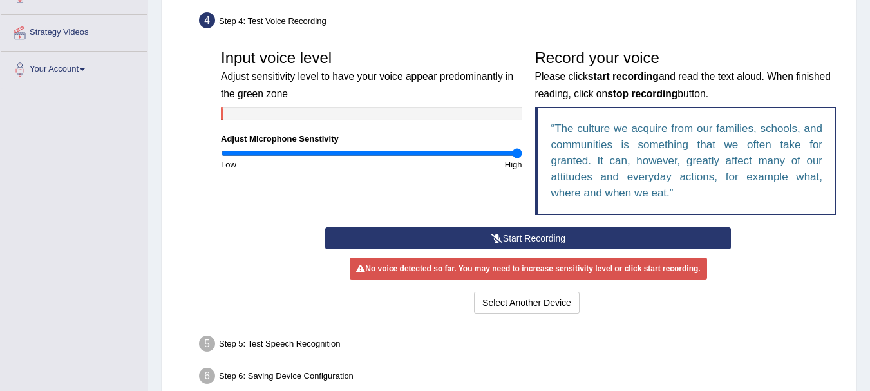
click at [532, 240] on button "Start Recording" at bounding box center [528, 238] width 406 height 22
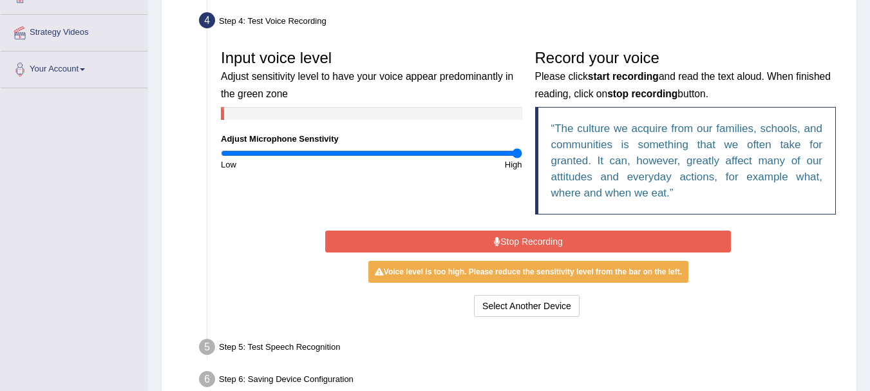
click at [588, 151] on blockquote "The culture we acquire from our families, schools, and communities is something…" at bounding box center [686, 161] width 302 height 108
click at [242, 344] on div "Step 5: Test Speech Recognition" at bounding box center [522, 349] width 658 height 28
click at [243, 353] on div "Step 5: Test Speech Recognition" at bounding box center [522, 349] width 658 height 28
click at [439, 250] on button "Stop Recording" at bounding box center [528, 242] width 406 height 22
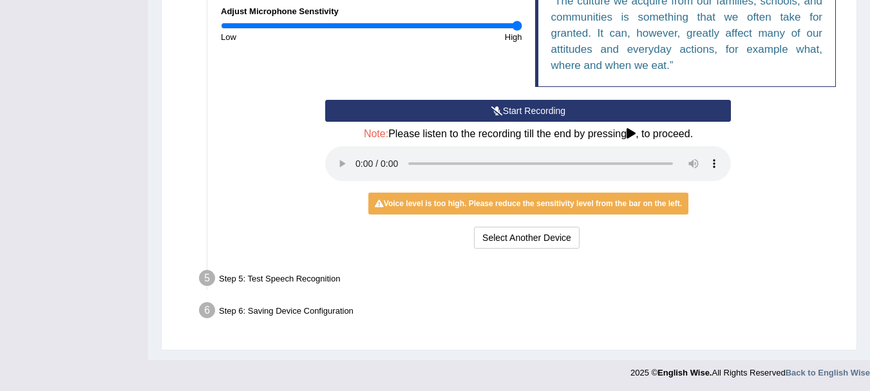
scroll to position [361, 0]
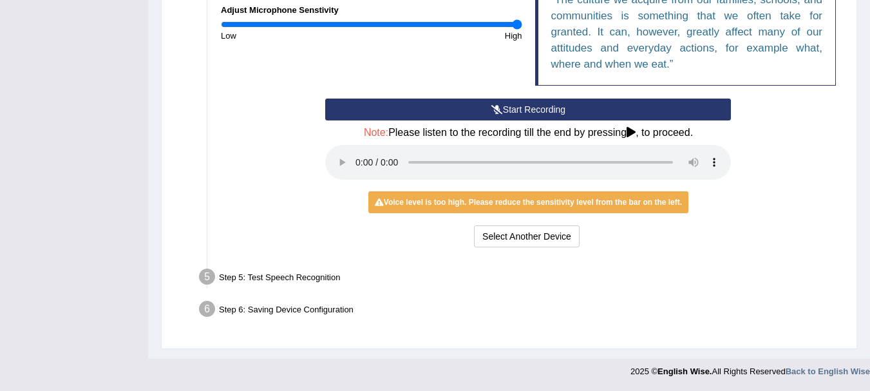
click at [260, 273] on div "Step 5: Test Speech Recognition" at bounding box center [522, 279] width 658 height 28
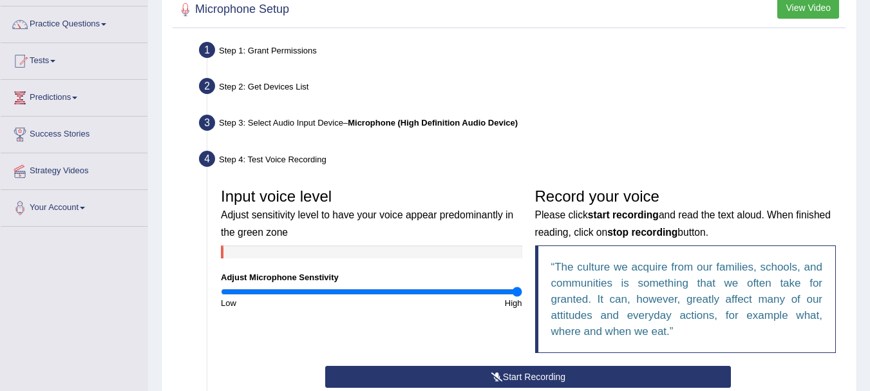
scroll to position [0, 0]
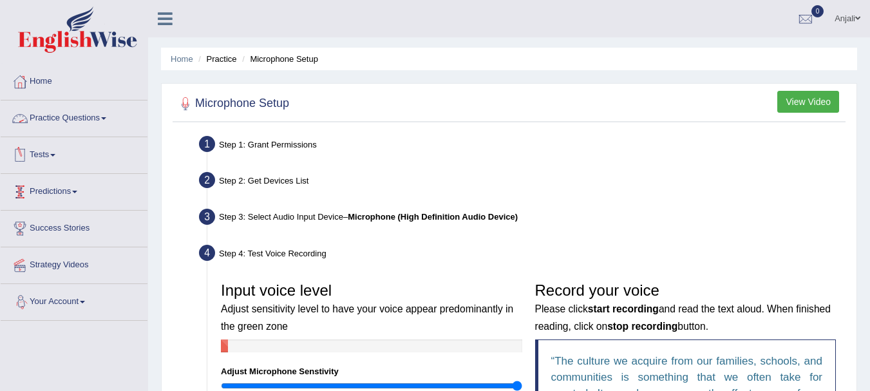
click at [59, 151] on link "Tests" at bounding box center [74, 153] width 147 height 32
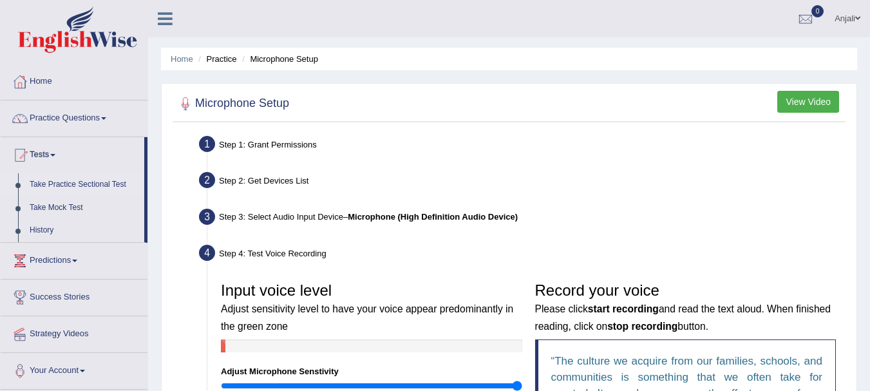
click at [70, 180] on link "Take Practice Sectional Test" at bounding box center [84, 184] width 120 height 23
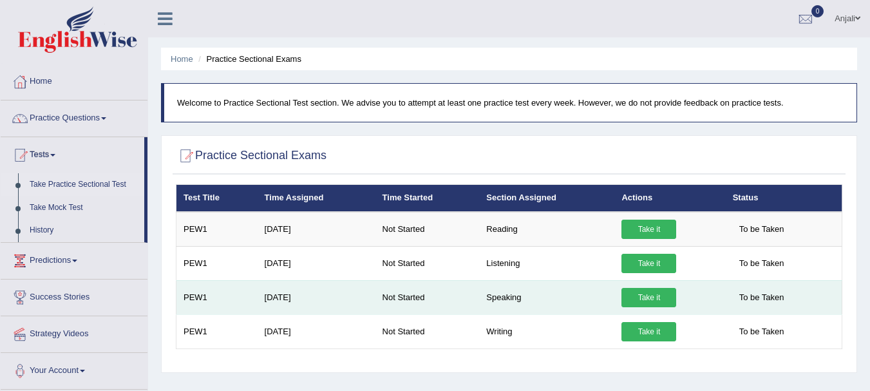
click at [652, 297] on link "Take it" at bounding box center [649, 297] width 55 height 19
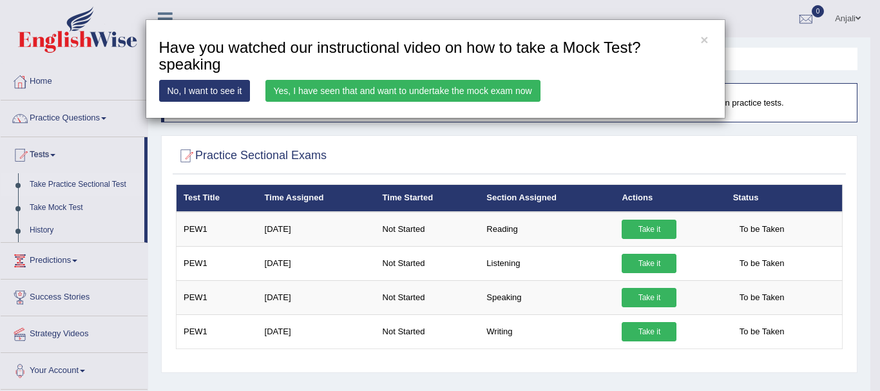
click at [197, 88] on link "No, I want to see it" at bounding box center [204, 91] width 91 height 22
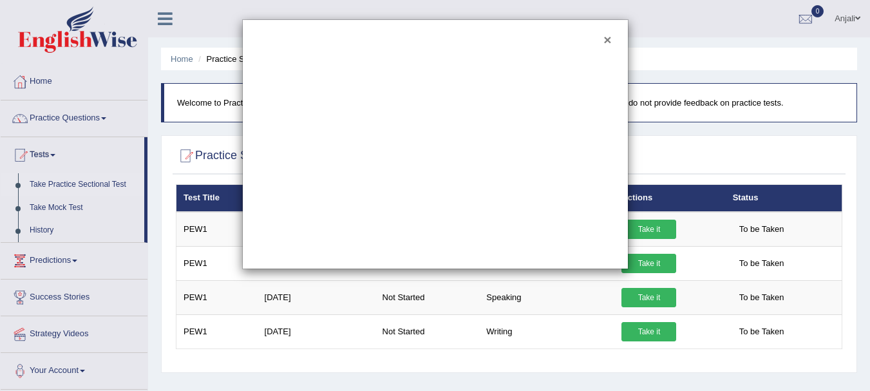
click at [609, 43] on button "×" at bounding box center [608, 40] width 8 height 14
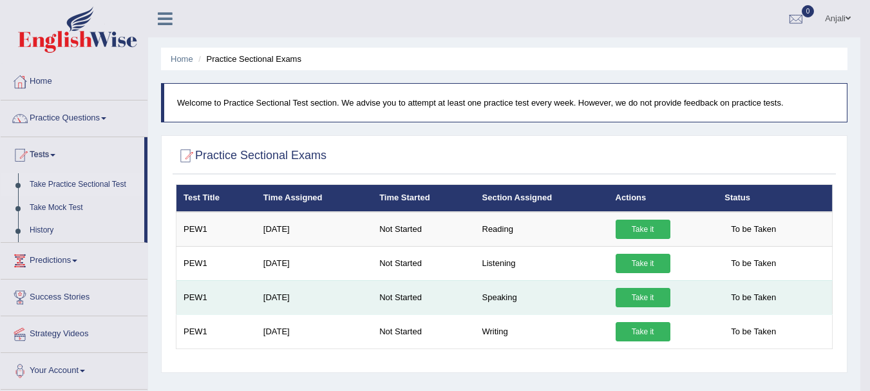
click at [645, 296] on link "Take it" at bounding box center [643, 297] width 55 height 19
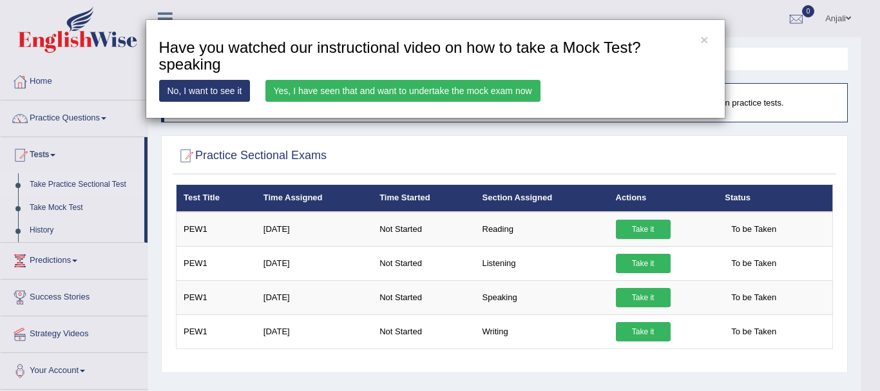
click at [146, 86] on div "× Have you watched our instructional video on how to take a Mock Test?speaking …" at bounding box center [436, 68] width 580 height 99
click at [174, 88] on link "No, I want to see it" at bounding box center [204, 91] width 91 height 22
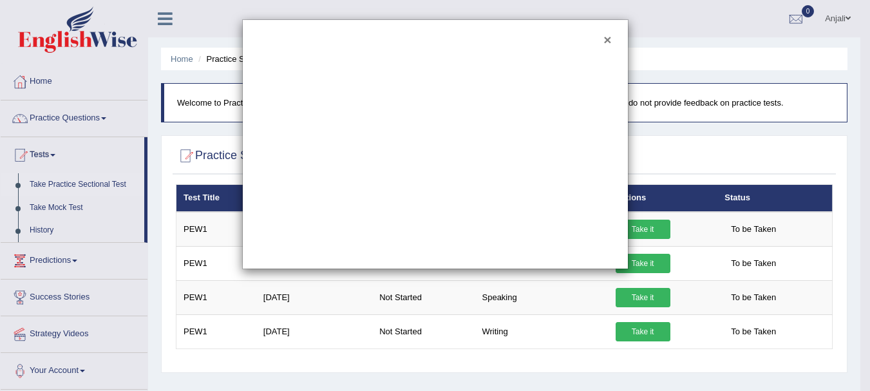
click at [608, 41] on button "×" at bounding box center [608, 40] width 8 height 14
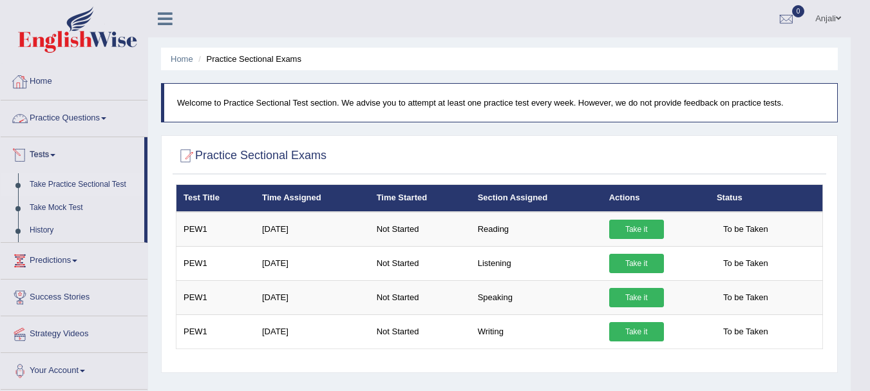
click at [63, 186] on link "Take Practice Sectional Test" at bounding box center [84, 184] width 120 height 23
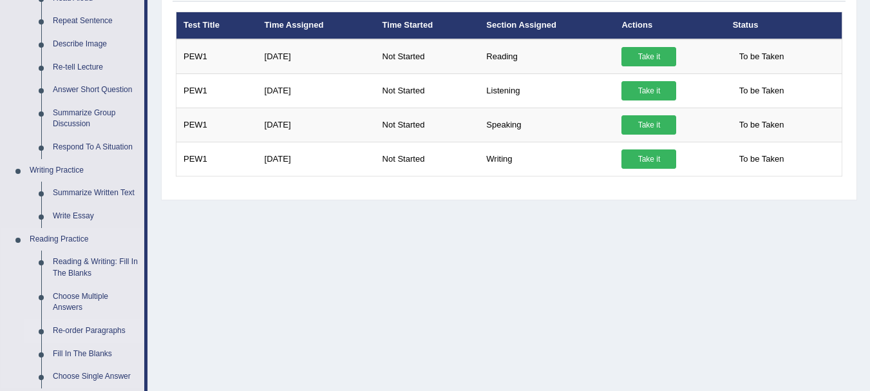
scroll to position [64, 0]
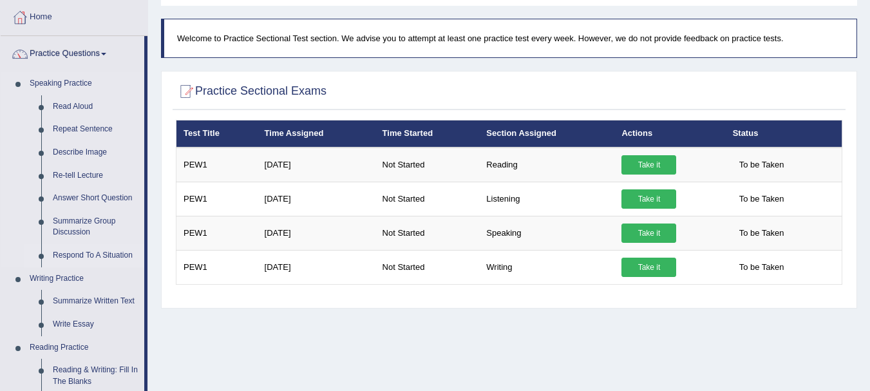
click at [92, 255] on link "Respond To A Situation" at bounding box center [95, 255] width 97 height 23
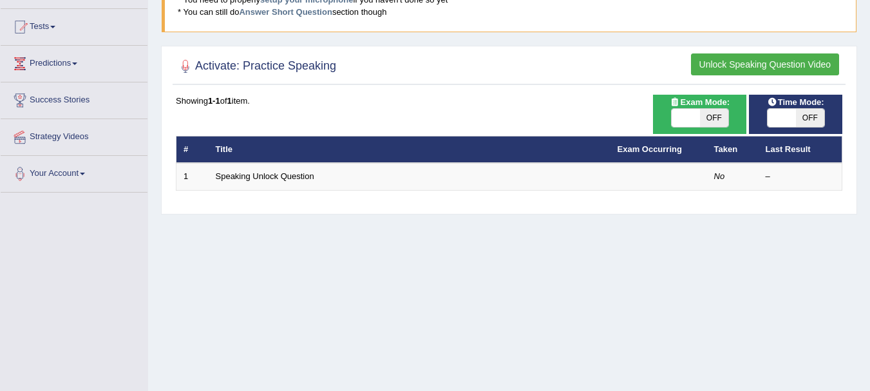
scroll to position [129, 0]
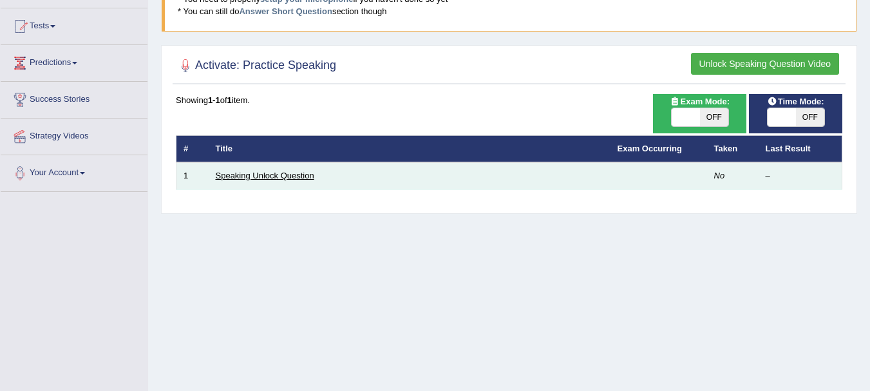
click at [262, 177] on link "Speaking Unlock Question" at bounding box center [265, 176] width 99 height 10
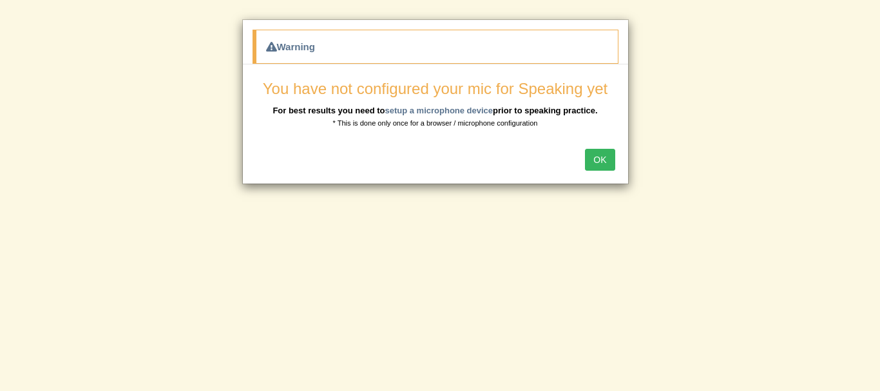
click at [607, 161] on button "OK" at bounding box center [600, 160] width 30 height 22
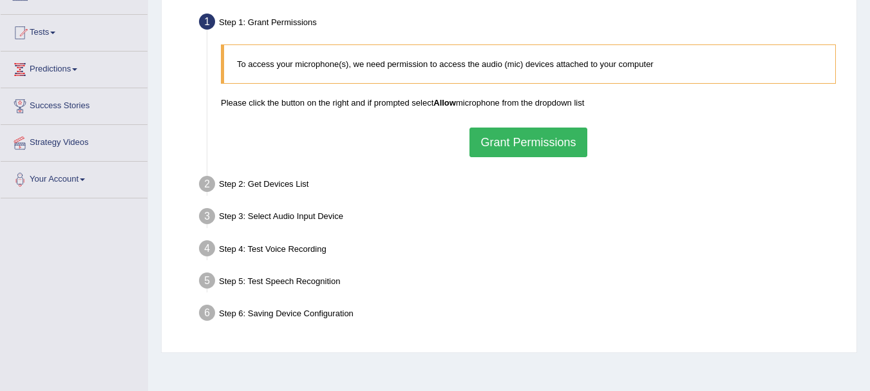
scroll to position [129, 0]
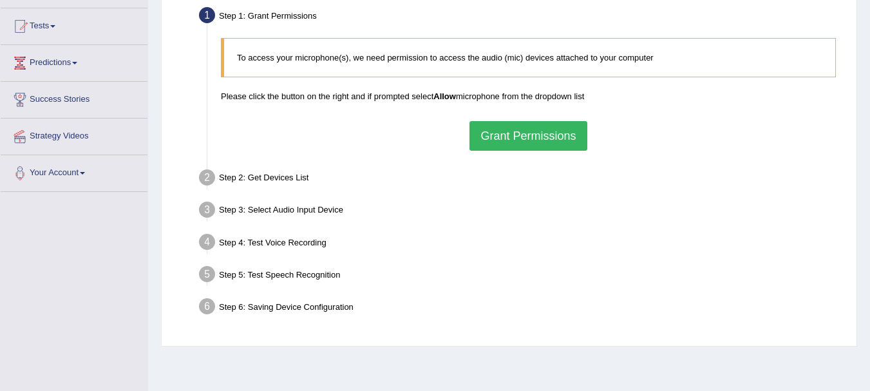
click at [499, 135] on button "Grant Permissions" at bounding box center [528, 136] width 117 height 30
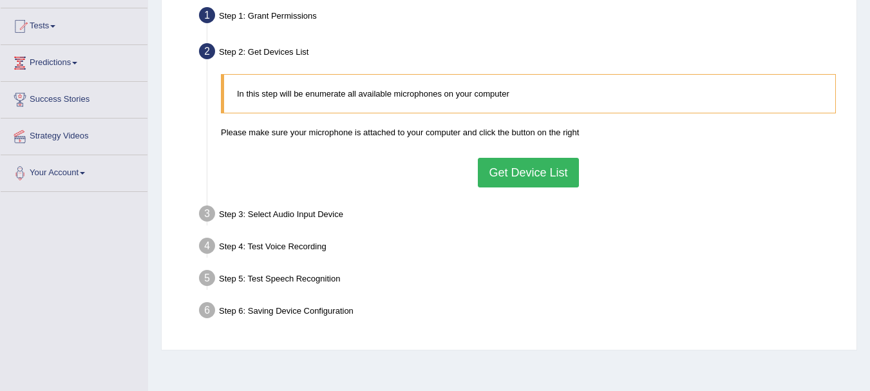
click at [511, 168] on button "Get Device List" at bounding box center [528, 173] width 101 height 30
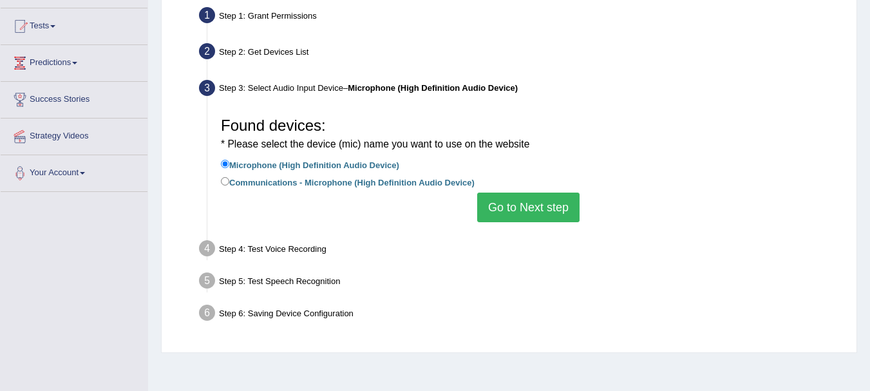
click at [508, 206] on button "Go to Next step" at bounding box center [528, 208] width 102 height 30
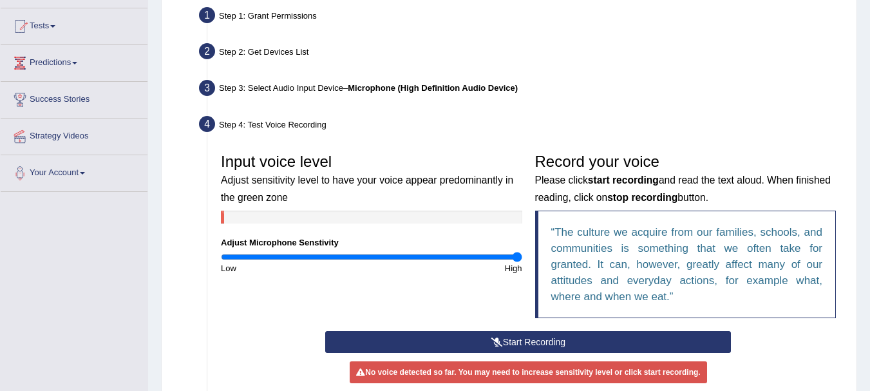
drag, startPoint x: 363, startPoint y: 254, endPoint x: 645, endPoint y: 289, distance: 284.4
click at [522, 262] on input "range" at bounding box center [372, 257] width 302 height 10
click at [567, 327] on div "Record your voice Please click start recording and read the text aloud. When fi…" at bounding box center [686, 239] width 314 height 184
click at [558, 332] on button "Start Recording" at bounding box center [528, 342] width 406 height 22
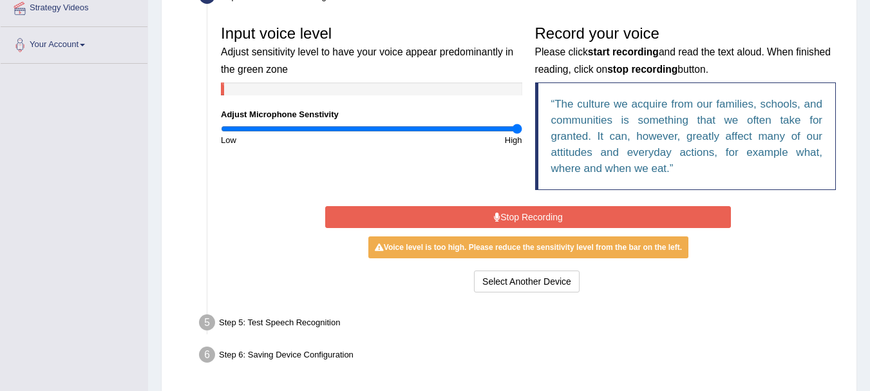
scroll to position [258, 0]
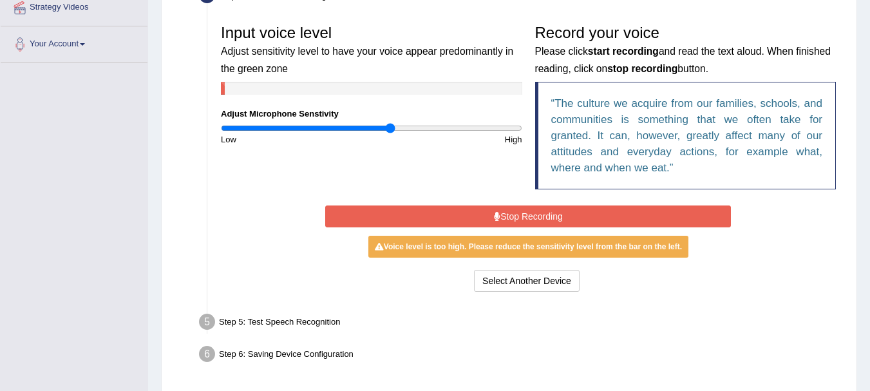
type input "1.14"
click at [392, 128] on input "range" at bounding box center [372, 128] width 302 height 10
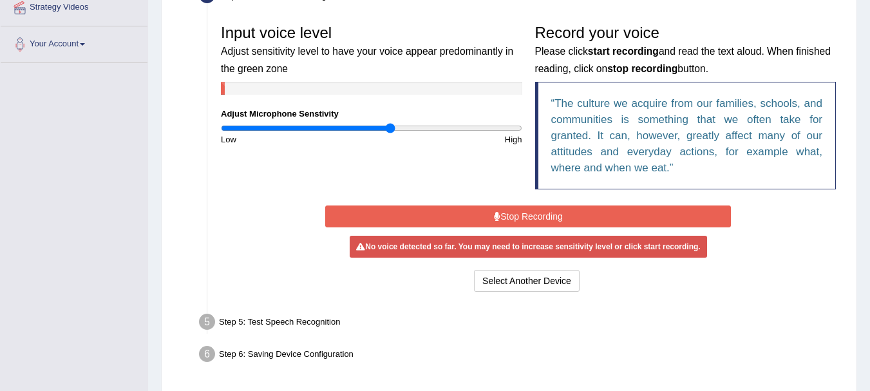
click at [521, 220] on button "Stop Recording" at bounding box center [528, 217] width 406 height 22
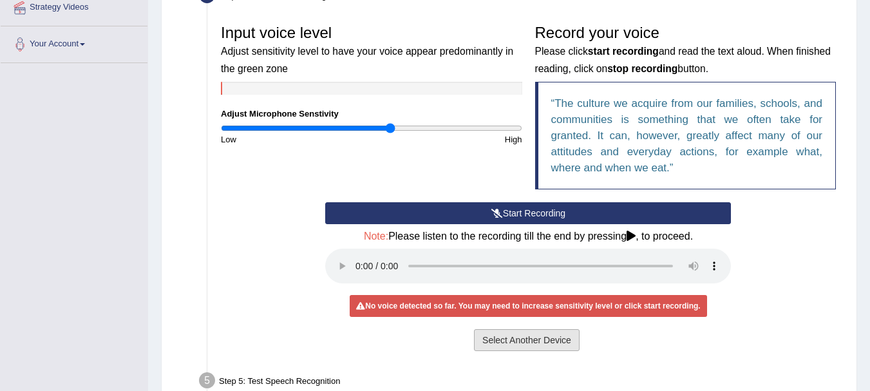
click at [536, 335] on button "Select Another Device" at bounding box center [527, 340] width 106 height 22
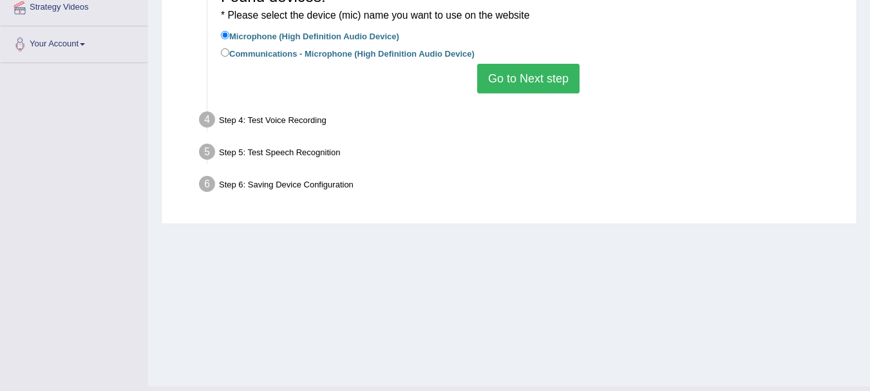
click at [284, 53] on label "Communications - Microphone (High Definition Audio Device)" at bounding box center [348, 53] width 254 height 14
click at [229, 53] on input "Communications - Microphone (High Definition Audio Device)" at bounding box center [225, 52] width 8 height 8
radio input "true"
click at [524, 74] on button "Go to Next step" at bounding box center [528, 79] width 102 height 30
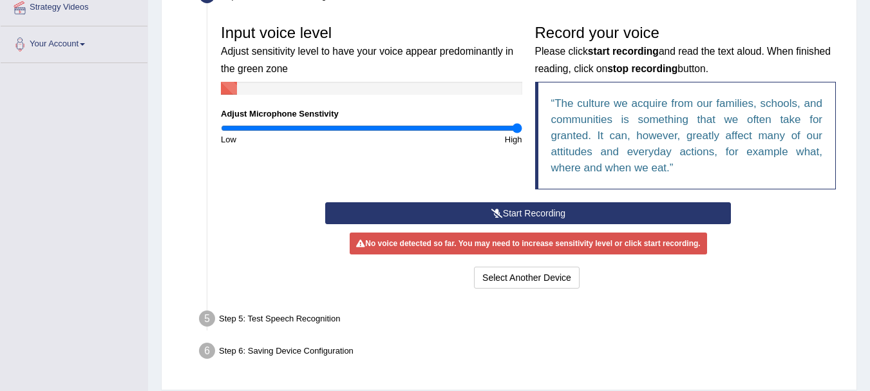
click at [519, 124] on input "range" at bounding box center [372, 128] width 302 height 10
click at [564, 215] on button "Start Recording" at bounding box center [528, 213] width 406 height 22
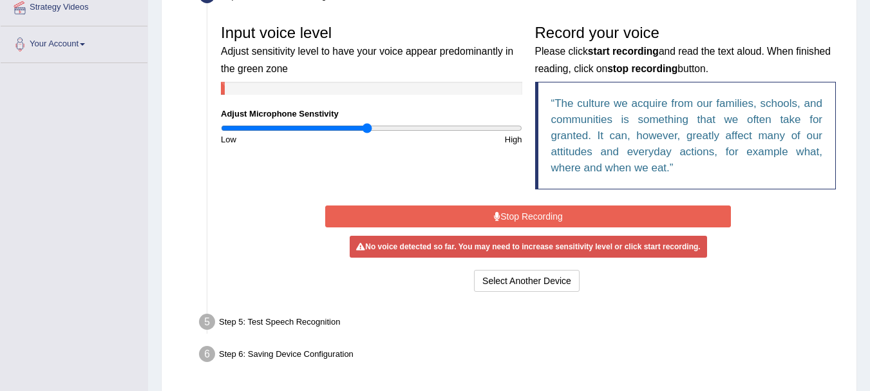
type input "0.98"
click at [367, 128] on input "range" at bounding box center [372, 128] width 302 height 10
click at [506, 216] on button "Stop Recording" at bounding box center [528, 217] width 406 height 22
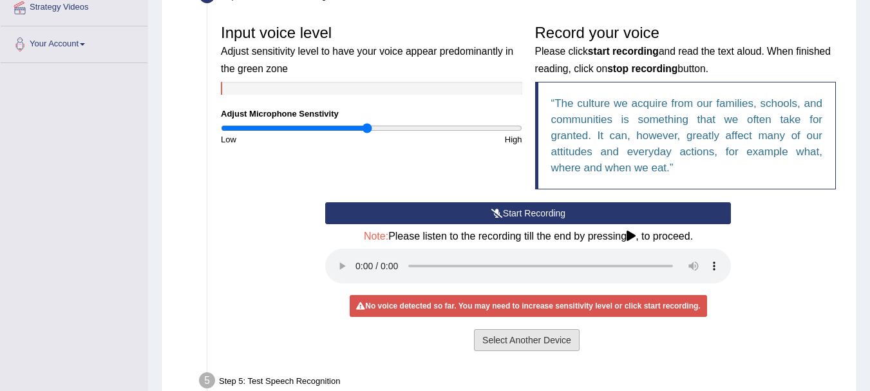
click at [510, 331] on button "Select Another Device" at bounding box center [527, 340] width 106 height 22
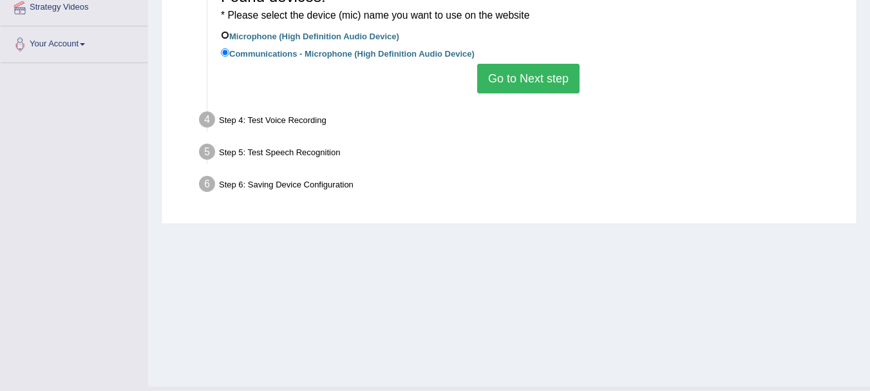
click at [225, 34] on input "Microphone (High Definition Audio Device)" at bounding box center [225, 35] width 8 height 8
radio input "true"
click at [541, 73] on button "Go to Next step" at bounding box center [528, 79] width 102 height 30
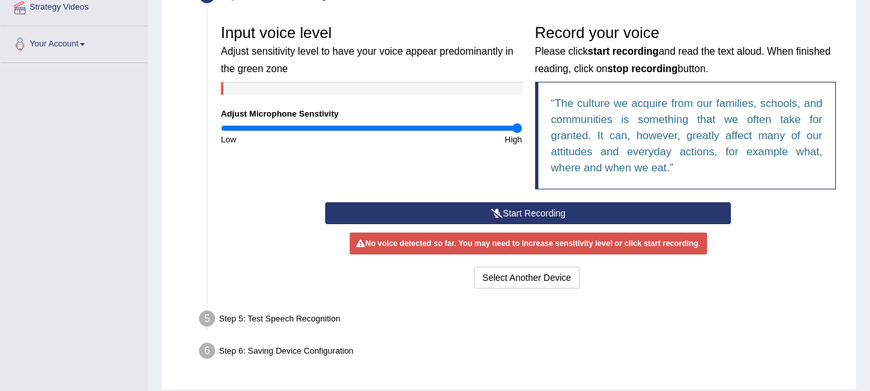
drag, startPoint x: 365, startPoint y: 127, endPoint x: 617, endPoint y: 151, distance: 252.5
click at [522, 123] on input "range" at bounding box center [372, 128] width 302 height 10
click at [598, 211] on button "Start Recording" at bounding box center [528, 213] width 406 height 22
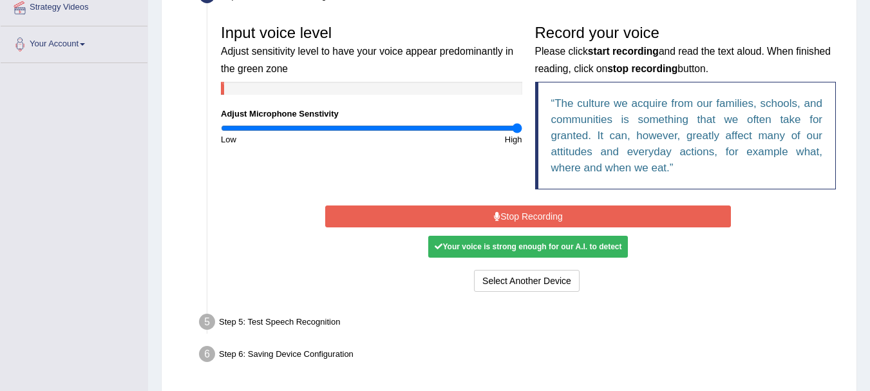
scroll to position [303, 0]
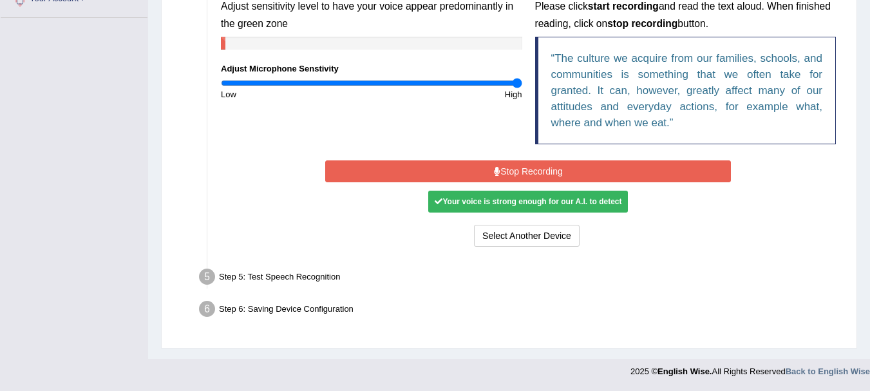
click at [303, 274] on div "Step 5: Test Speech Recognition" at bounding box center [522, 279] width 658 height 28
click at [259, 278] on div "Step 5: Test Speech Recognition" at bounding box center [522, 279] width 658 height 28
click at [252, 278] on div "Step 5: Test Speech Recognition" at bounding box center [522, 279] width 658 height 28
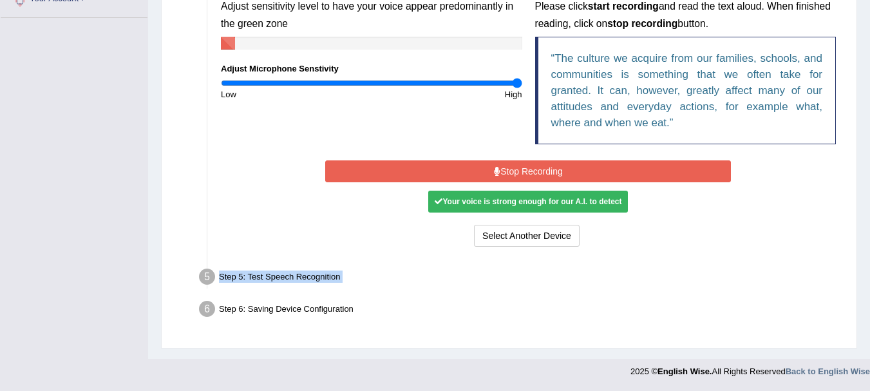
click at [252, 278] on div "Step 5: Test Speech Recognition" at bounding box center [522, 279] width 658 height 28
click at [247, 278] on div "Step 5: Test Speech Recognition" at bounding box center [522, 279] width 658 height 28
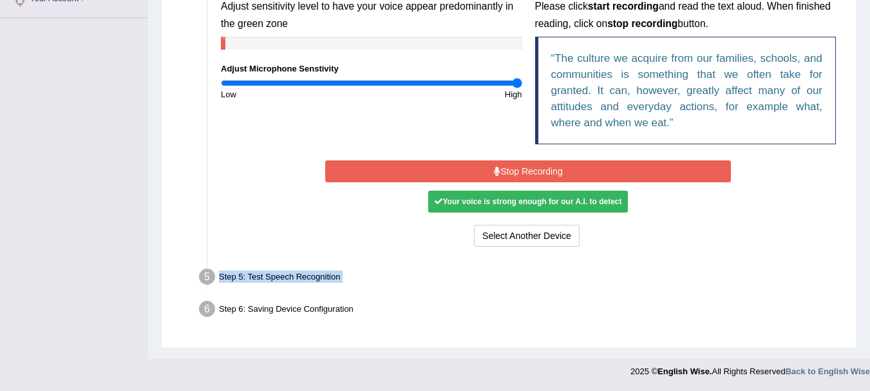
click at [264, 287] on div "Step 5: Test Speech Recognition" at bounding box center [522, 279] width 658 height 28
click at [264, 285] on div "Step 5: Test Speech Recognition" at bounding box center [522, 279] width 658 height 28
click at [239, 277] on div "Step 5: Test Speech Recognition" at bounding box center [522, 279] width 658 height 28
click at [218, 277] on div "Step 5: Test Speech Recognition" at bounding box center [522, 279] width 658 height 28
click at [200, 283] on div "Step 5: Test Speech Recognition" at bounding box center [522, 279] width 658 height 28
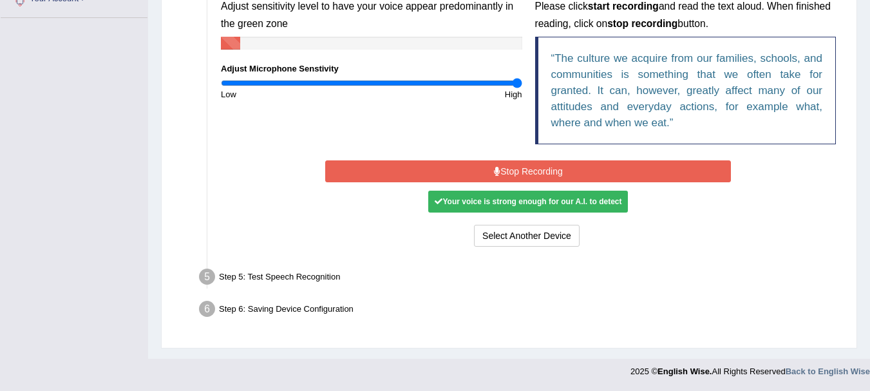
click at [209, 279] on li "Step 5: Test Speech Recognition Text to read The culture we acquire from our fa…" at bounding box center [522, 279] width 641 height 28
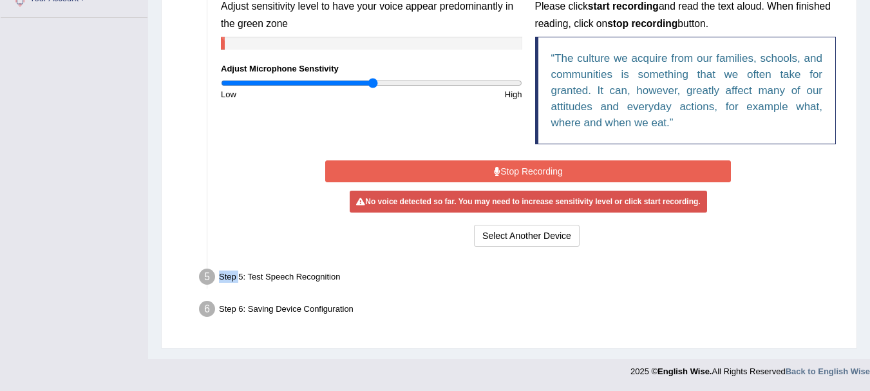
type input "1.02"
click at [372, 82] on input "range" at bounding box center [372, 83] width 302 height 10
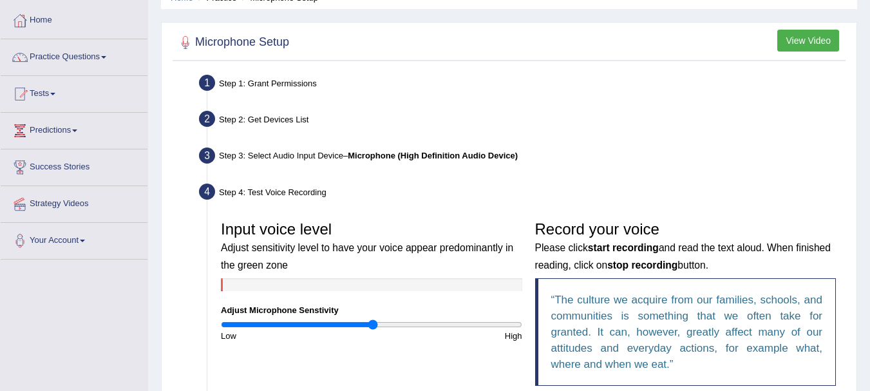
scroll to position [0, 0]
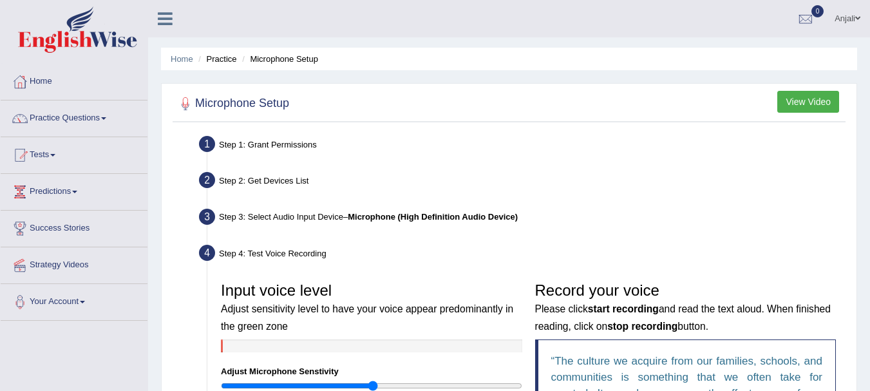
click at [811, 88] on div "Microphone Setup View Video Step 1: Grant Permissions To access your microphone…" at bounding box center [509, 367] width 696 height 568
click at [808, 108] on button "View Video" at bounding box center [809, 102] width 62 height 22
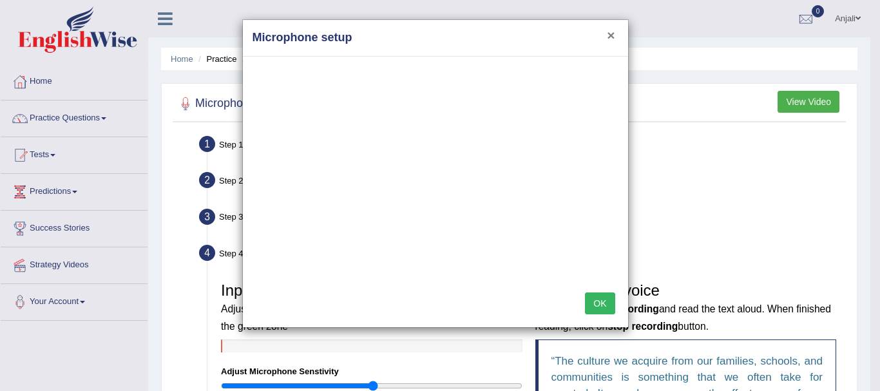
click at [609, 33] on button "×" at bounding box center [611, 35] width 8 height 14
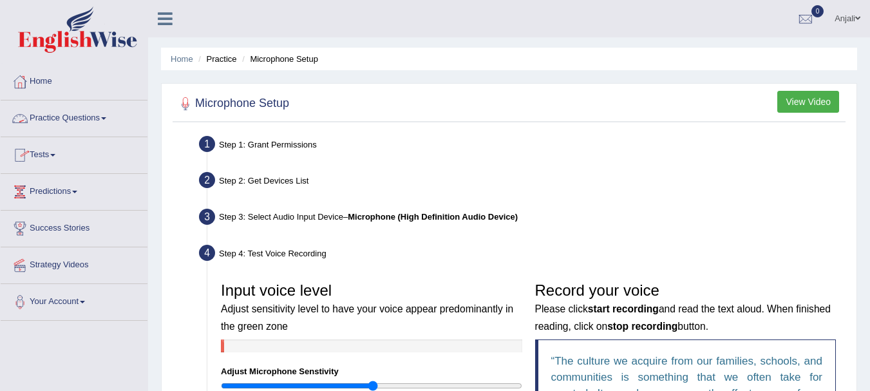
click at [78, 118] on link "Practice Questions" at bounding box center [74, 117] width 147 height 32
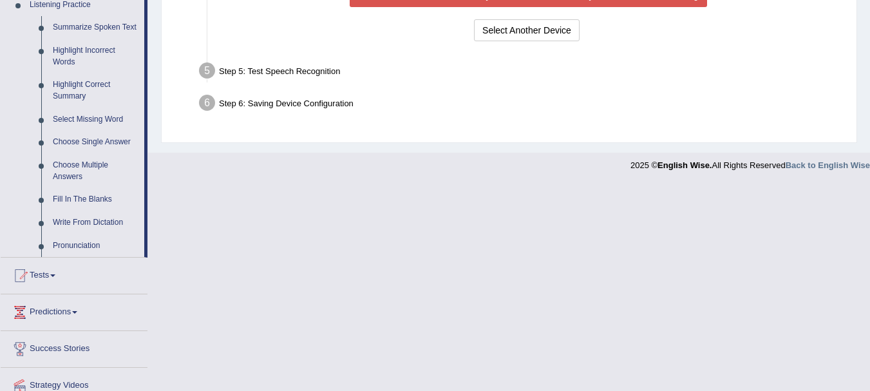
scroll to position [580, 0]
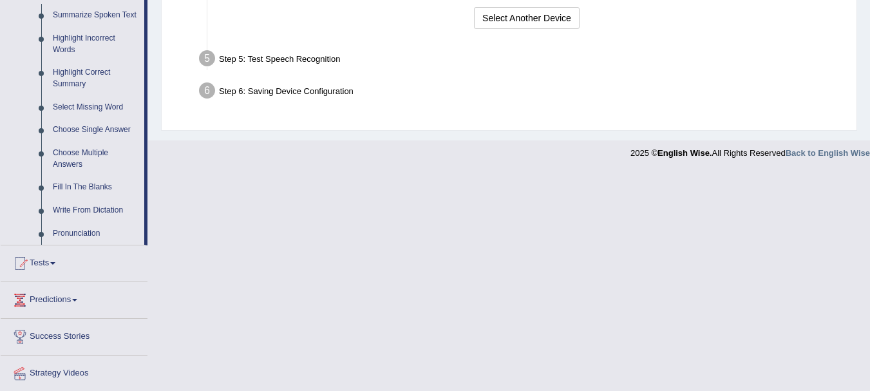
click at [312, 64] on div "Step 5: Test Speech Recognition" at bounding box center [522, 60] width 658 height 28
click at [327, 86] on div "Step 6: Saving Device Configuration" at bounding box center [522, 93] width 658 height 28
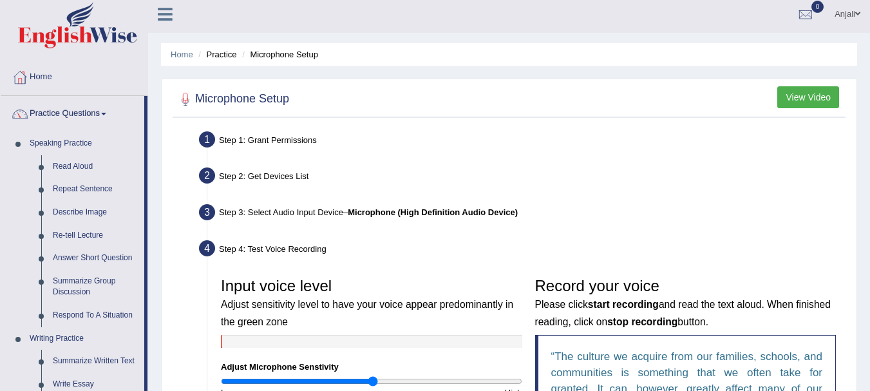
scroll to position [0, 0]
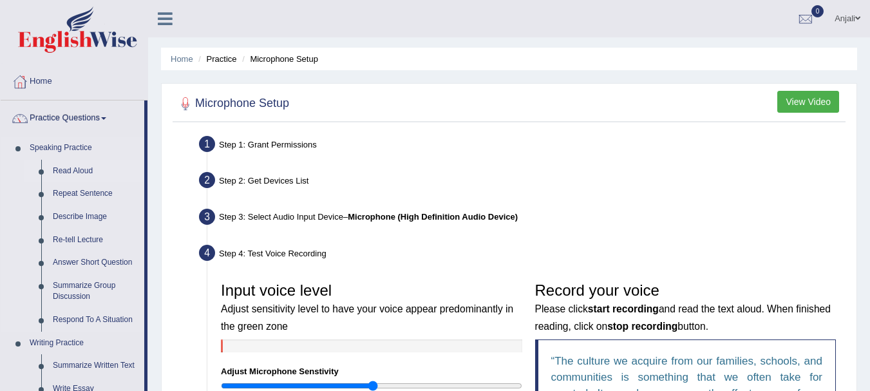
click at [72, 167] on link "Read Aloud" at bounding box center [95, 171] width 97 height 23
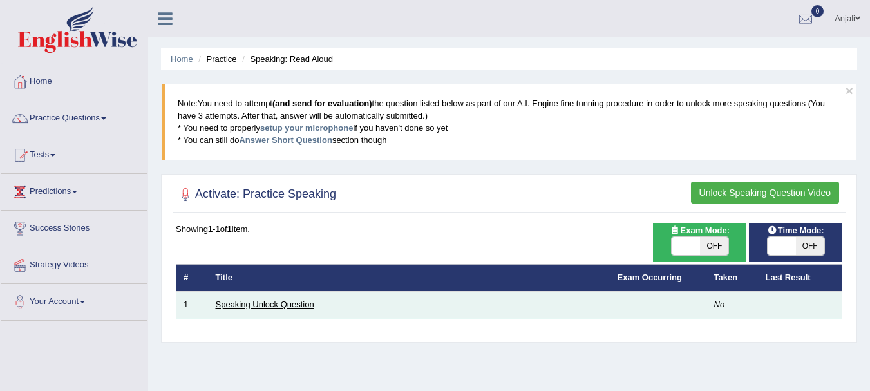
click at [300, 305] on link "Speaking Unlock Question" at bounding box center [265, 305] width 99 height 10
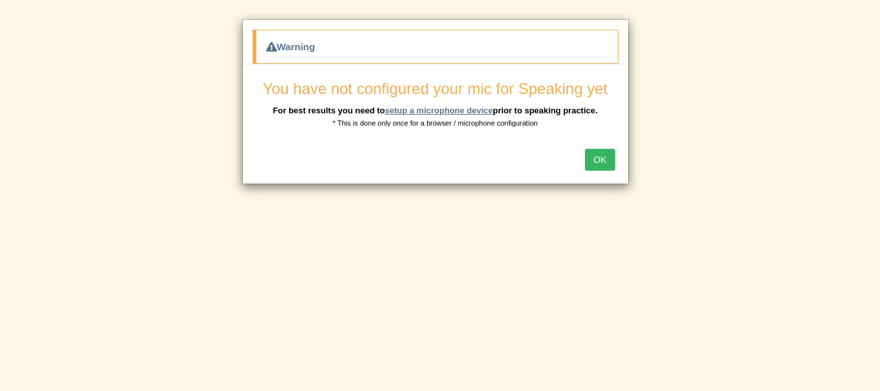
click at [429, 108] on link "setup a microphone device" at bounding box center [439, 111] width 108 height 10
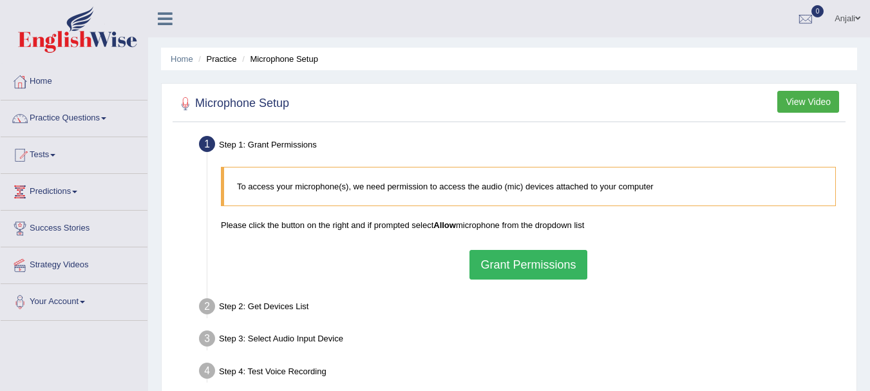
click at [258, 59] on li "Microphone Setup" at bounding box center [278, 59] width 79 height 12
click at [507, 265] on button "Grant Permissions" at bounding box center [528, 265] width 117 height 30
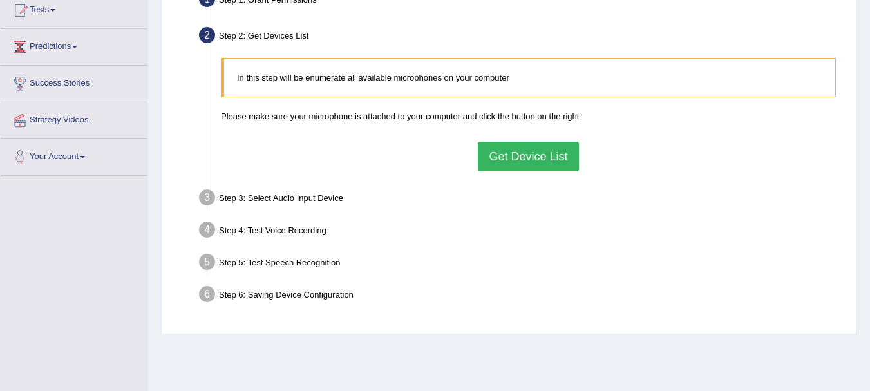
scroll to position [193, 0]
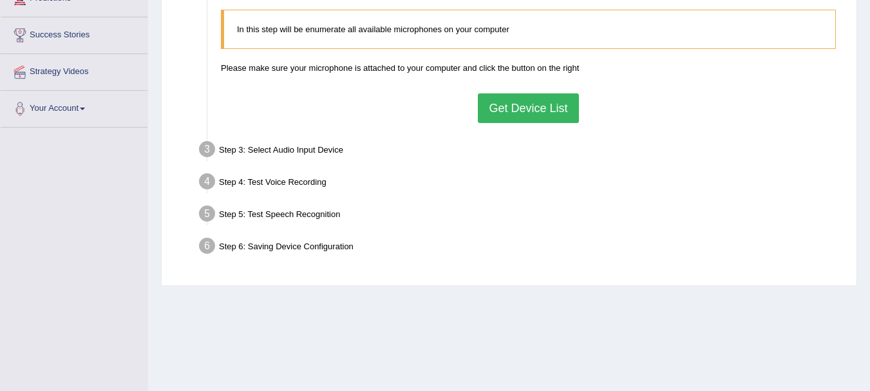
click at [530, 126] on div "In this step will be enumerate all available microphones on your computer Pleas…" at bounding box center [529, 66] width 628 height 126
click at [527, 106] on button "Get Device List" at bounding box center [528, 108] width 101 height 30
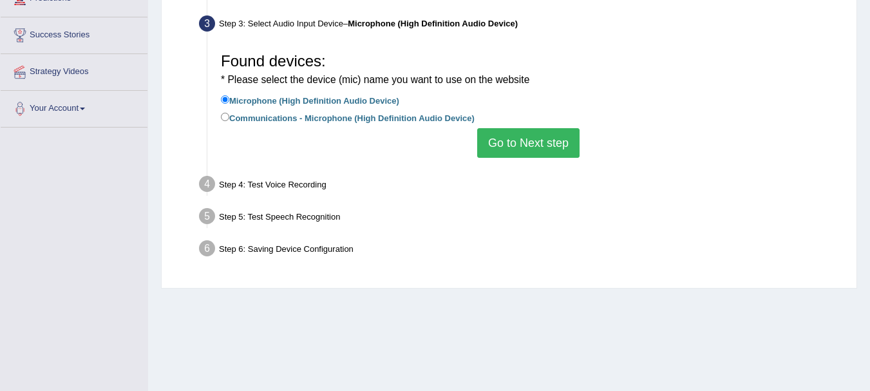
click at [537, 146] on button "Go to Next step" at bounding box center [528, 143] width 102 height 30
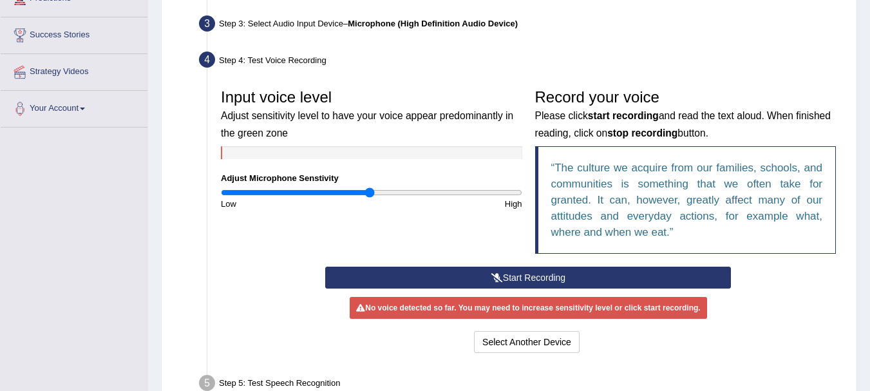
click at [505, 278] on button "Start Recording" at bounding box center [528, 278] width 406 height 22
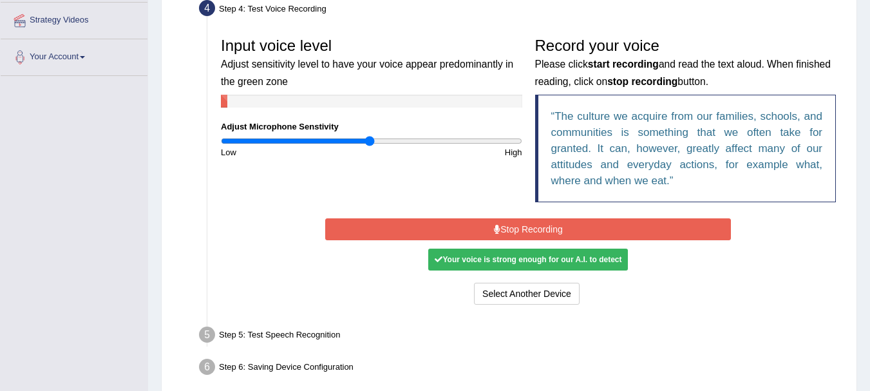
scroll to position [303, 0]
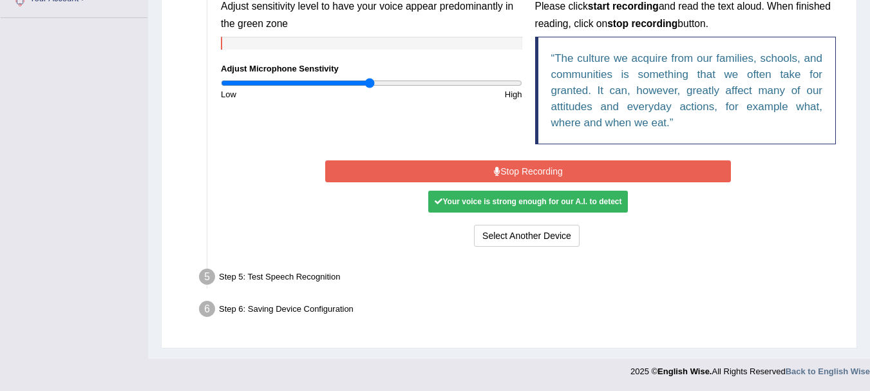
click at [269, 277] on div "Step 5: Test Speech Recognition" at bounding box center [522, 279] width 658 height 28
click at [280, 277] on div "Step 5: Test Speech Recognition" at bounding box center [522, 279] width 658 height 28
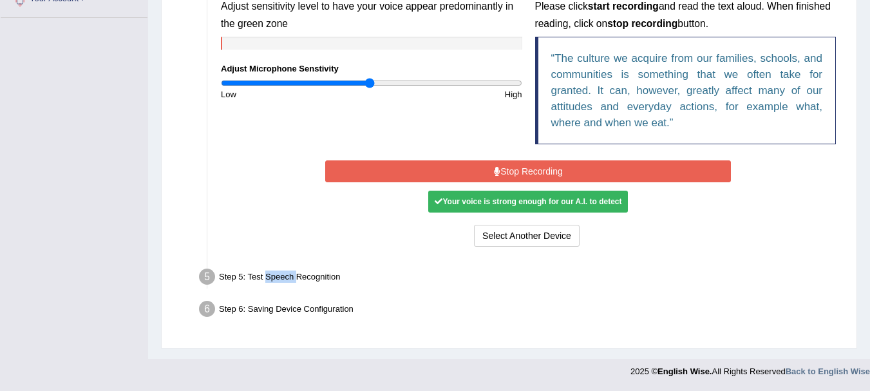
click at [280, 277] on div "Step 5: Test Speech Recognition" at bounding box center [522, 279] width 658 height 28
click at [282, 277] on div "Step 5: Test Speech Recognition" at bounding box center [522, 279] width 658 height 28
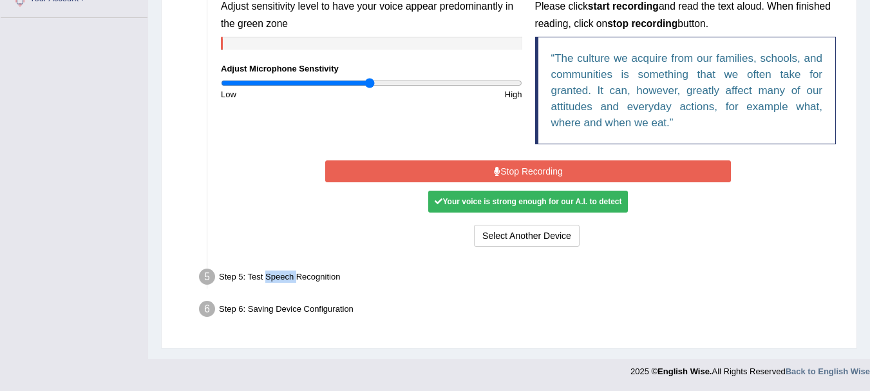
click at [282, 277] on div "Step 5: Test Speech Recognition" at bounding box center [522, 279] width 658 height 28
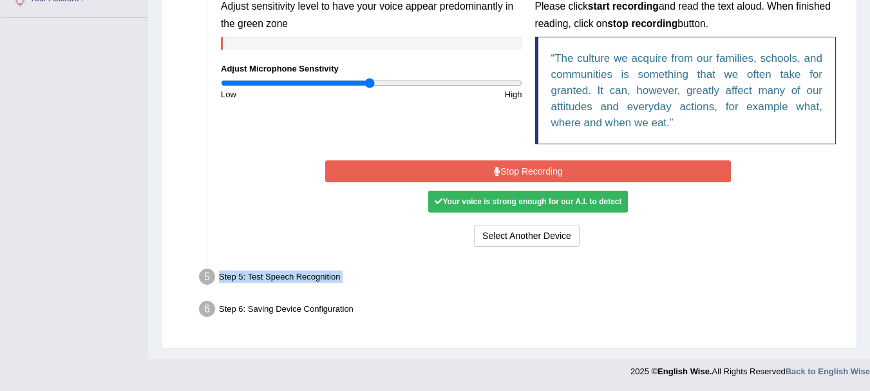
click at [282, 277] on div "Step 5: Test Speech Recognition" at bounding box center [522, 279] width 658 height 28
click at [484, 291] on div "Step 5: Test Speech Recognition" at bounding box center [522, 279] width 658 height 28
click at [292, 276] on div "Step 5: Test Speech Recognition" at bounding box center [522, 279] width 658 height 28
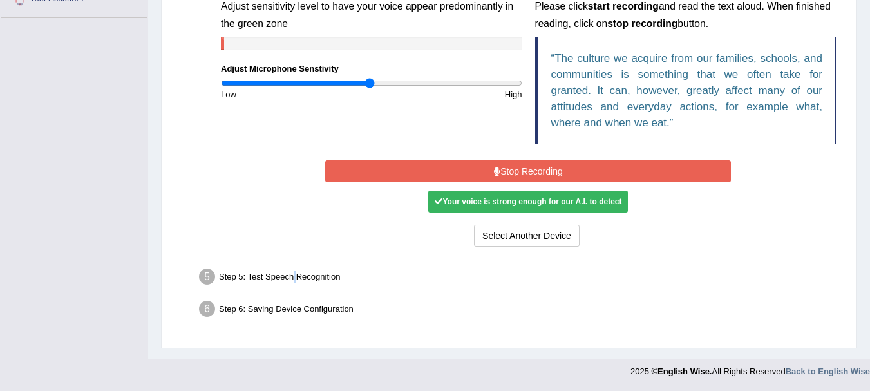
click at [292, 276] on div "Step 5: Test Speech Recognition" at bounding box center [522, 279] width 658 height 28
click at [211, 275] on li "Step 5: Test Speech Recognition Text to read The culture we acquire from our fa…" at bounding box center [522, 279] width 641 height 28
drag, startPoint x: 211, startPoint y: 275, endPoint x: 367, endPoint y: 276, distance: 156.6
click at [367, 276] on li "Step 5: Test Speech Recognition Text to read The culture we acquire from our fa…" at bounding box center [522, 279] width 641 height 28
click at [354, 278] on div "Step 5: Test Speech Recognition" at bounding box center [522, 279] width 658 height 28
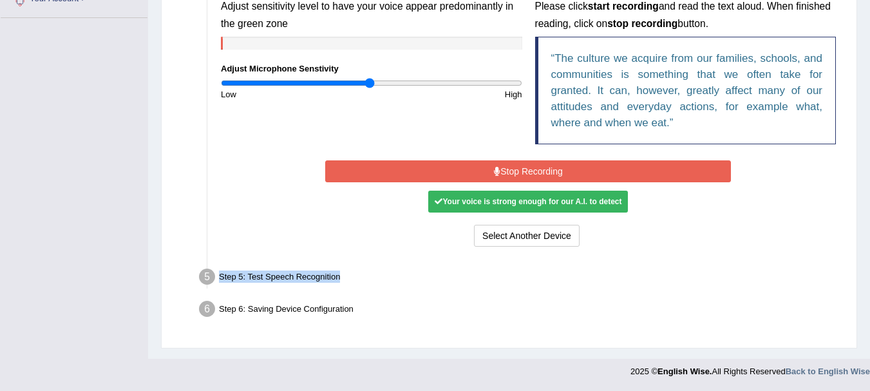
drag, startPoint x: 220, startPoint y: 278, endPoint x: 486, endPoint y: 273, distance: 266.1
click at [486, 273] on div "Step 5: Test Speech Recognition" at bounding box center [522, 279] width 658 height 28
click at [369, 286] on div "Step 5: Test Speech Recognition" at bounding box center [522, 279] width 658 height 28
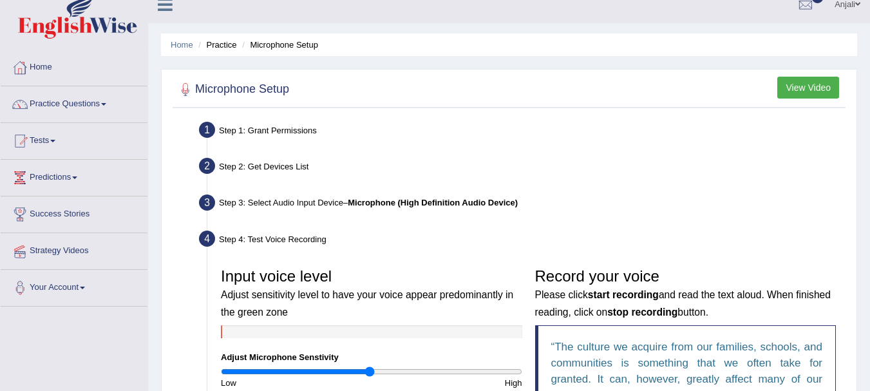
scroll to position [0, 0]
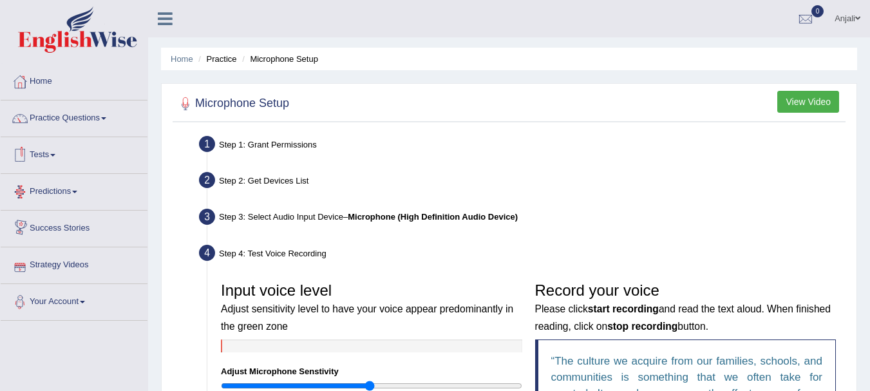
click at [53, 152] on link "Tests" at bounding box center [74, 153] width 147 height 32
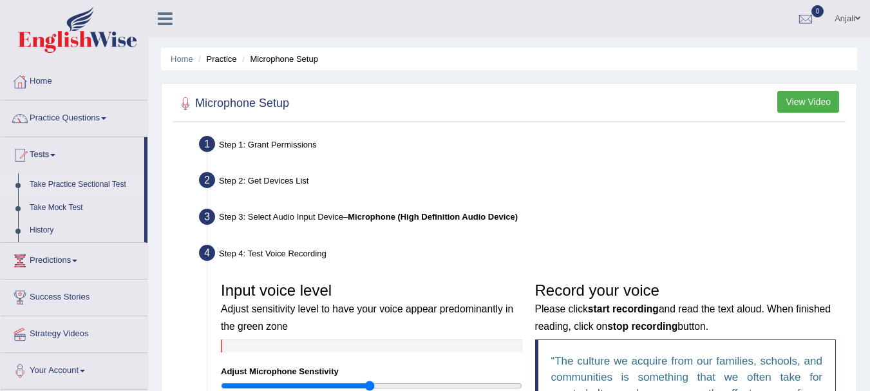
click at [90, 186] on link "Take Practice Sectional Test" at bounding box center [84, 184] width 120 height 23
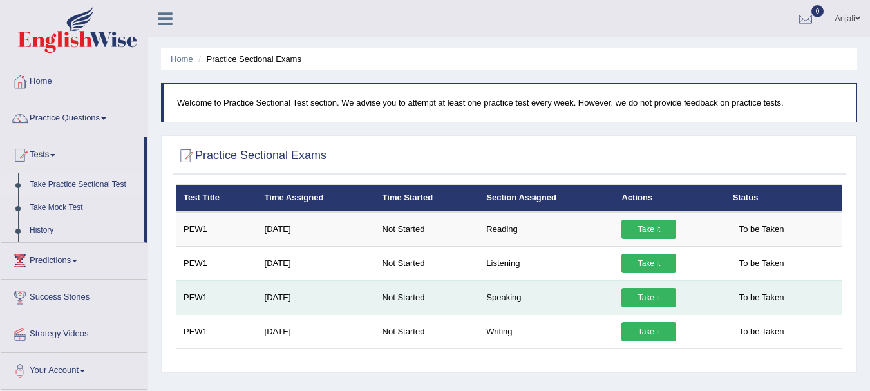
click at [667, 304] on link "Take it" at bounding box center [649, 297] width 55 height 19
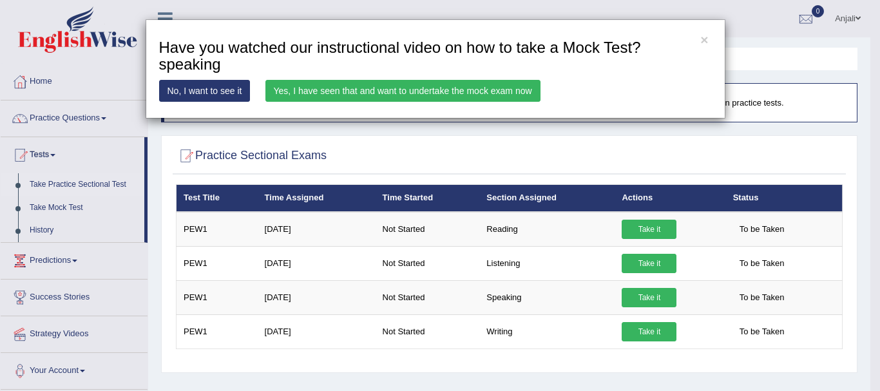
click at [399, 93] on link "Yes, I have seen that and want to undertake the mock exam now" at bounding box center [402, 91] width 275 height 22
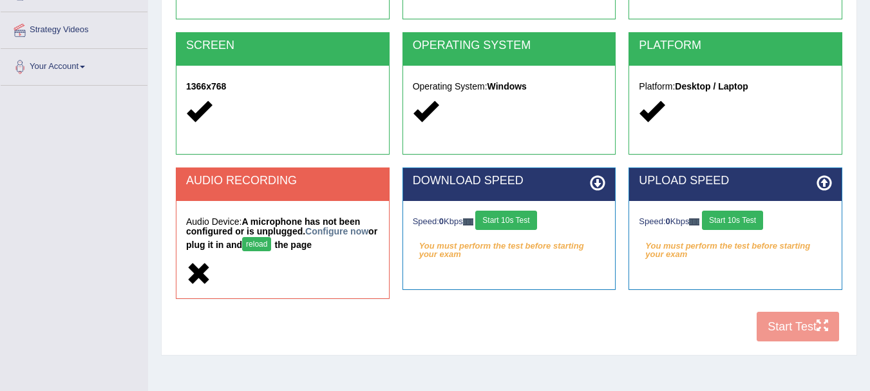
scroll to position [285, 0]
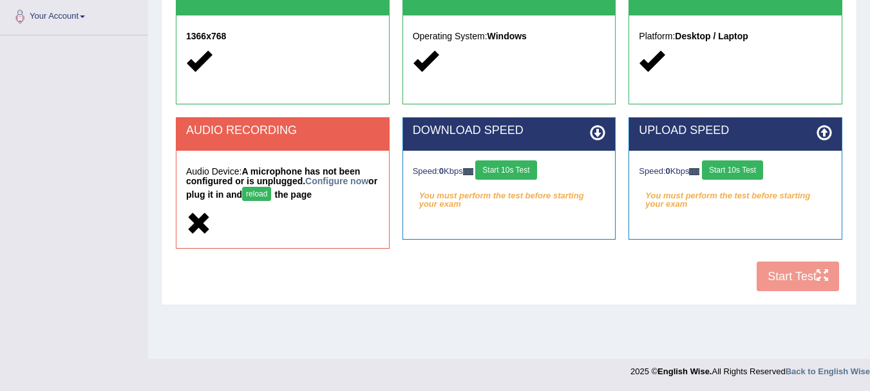
click at [510, 171] on button "Start 10s Test" at bounding box center [505, 169] width 61 height 19
click at [763, 172] on button "Start 10s Test" at bounding box center [732, 169] width 61 height 19
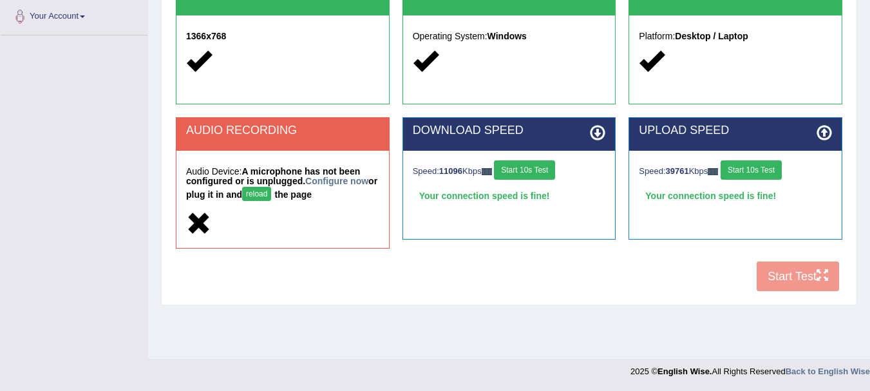
click at [784, 273] on div "COOKIES Cookies Enabled JAVASCRIPT Javascript Enabled BROWSER Browser: Chrome S…" at bounding box center [509, 73] width 673 height 452
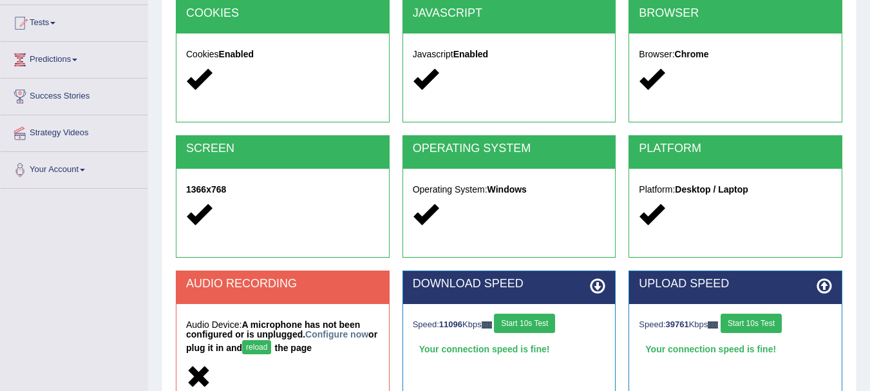
scroll to position [221, 0]
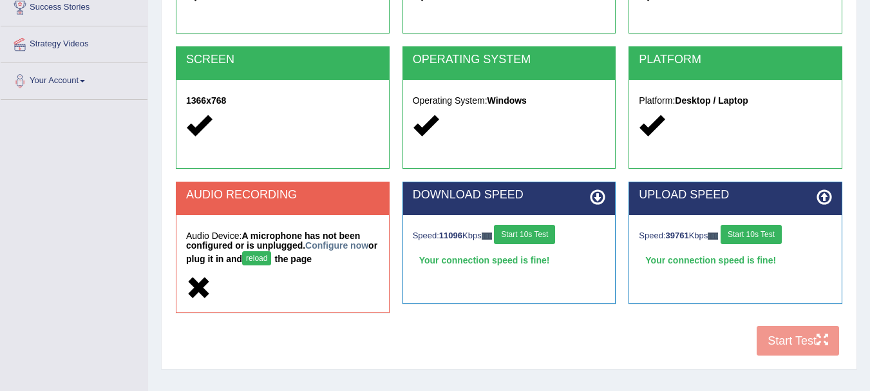
click at [537, 233] on button "Start 10s Test" at bounding box center [524, 234] width 61 height 19
click at [263, 263] on button "reload" at bounding box center [256, 258] width 29 height 14
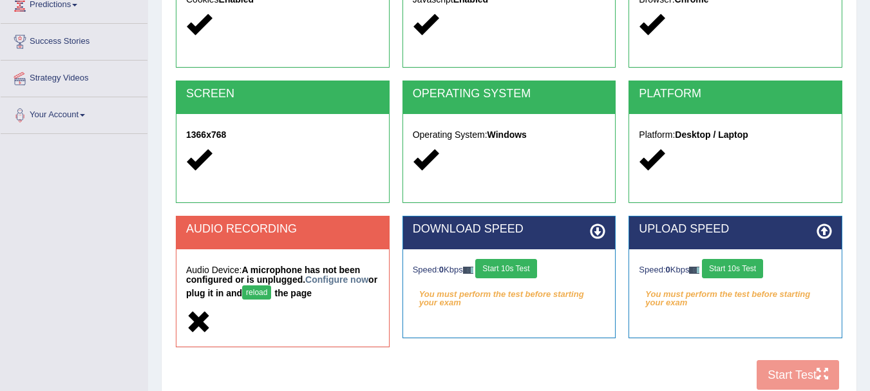
scroll to position [221, 0]
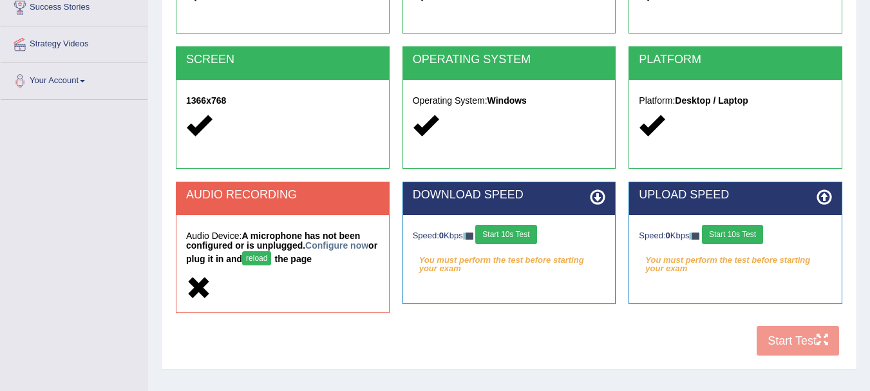
click at [785, 347] on div "COOKIES Cookies Enabled JAVASCRIPT Javascript Enabled BROWSER Browser: Chrome S…" at bounding box center [509, 137] width 673 height 452
click at [602, 196] on icon at bounding box center [597, 196] width 15 height 15
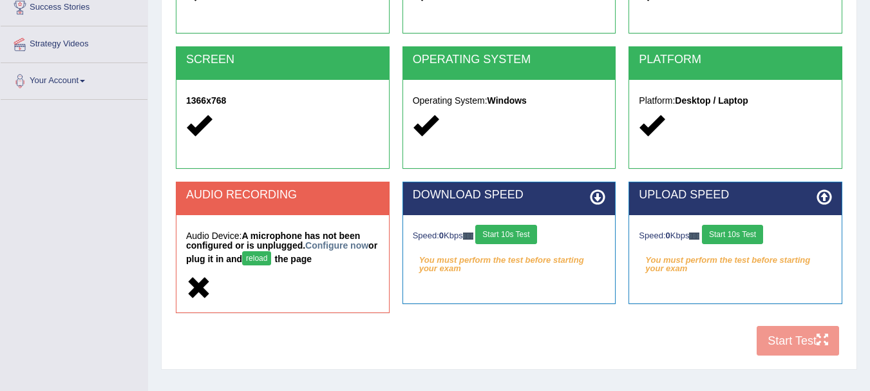
click at [529, 231] on button "Start 10s Test" at bounding box center [505, 234] width 61 height 19
click at [763, 240] on button "Start 10s Test" at bounding box center [732, 234] width 61 height 19
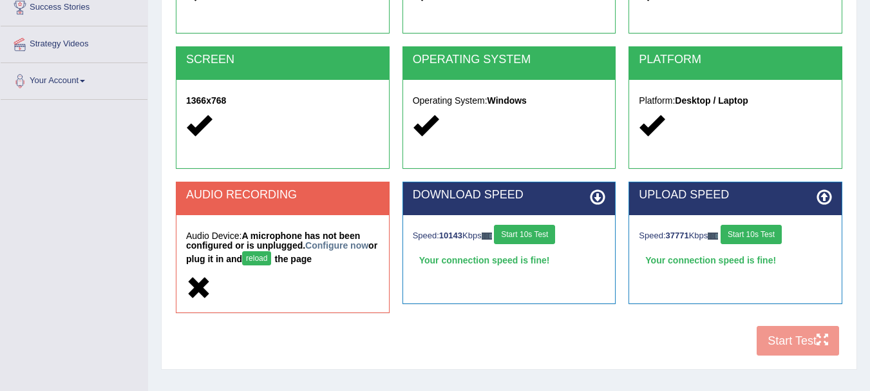
click at [778, 339] on div "COOKIES Cookies Enabled JAVASCRIPT Javascript Enabled BROWSER Browser: Chrome S…" at bounding box center [509, 137] width 673 height 452
click at [835, 341] on div "COOKIES Cookies Enabled JAVASCRIPT Javascript Enabled BROWSER Browser: Chrome S…" at bounding box center [509, 137] width 673 height 452
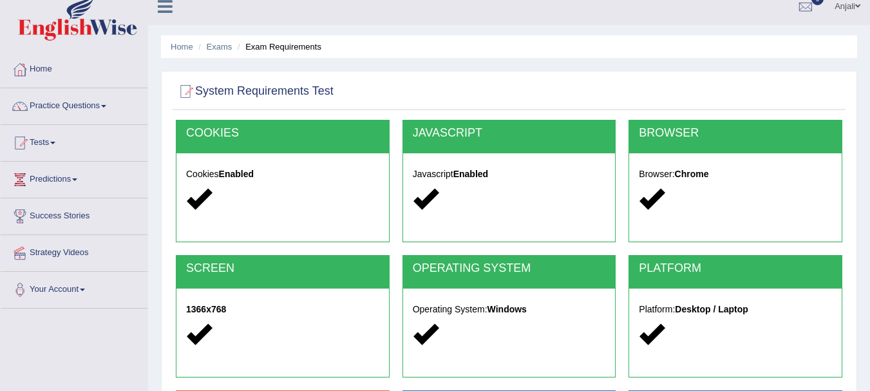
scroll to position [0, 0]
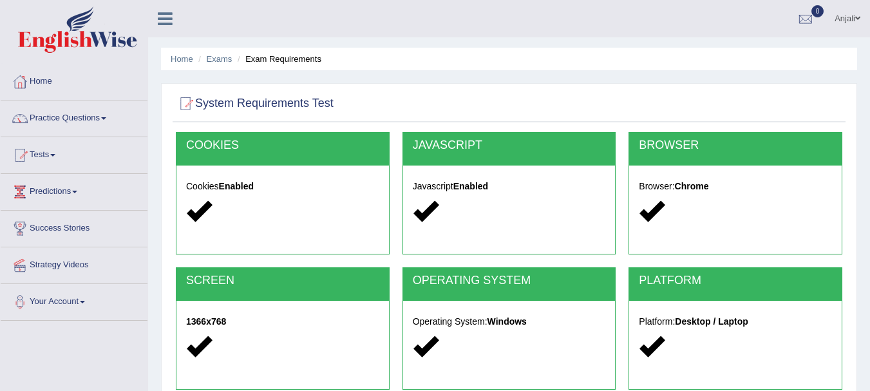
click at [256, 99] on h2 "System Requirements Test" at bounding box center [255, 103] width 158 height 19
click at [212, 54] on link "Exams" at bounding box center [220, 59] width 26 height 10
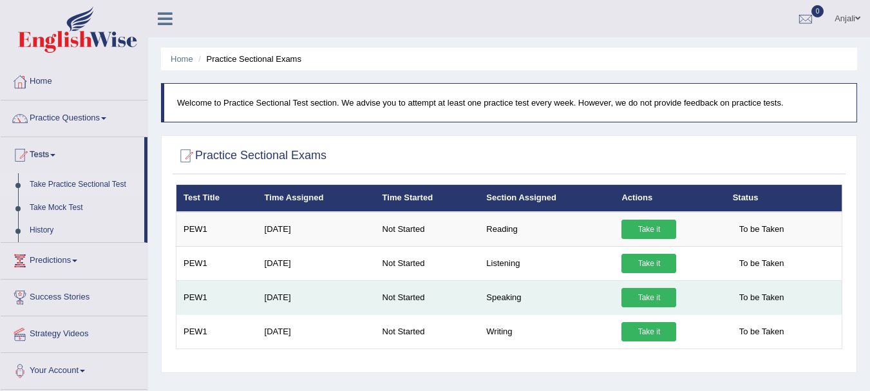
click at [666, 298] on link "Take it" at bounding box center [649, 297] width 55 height 19
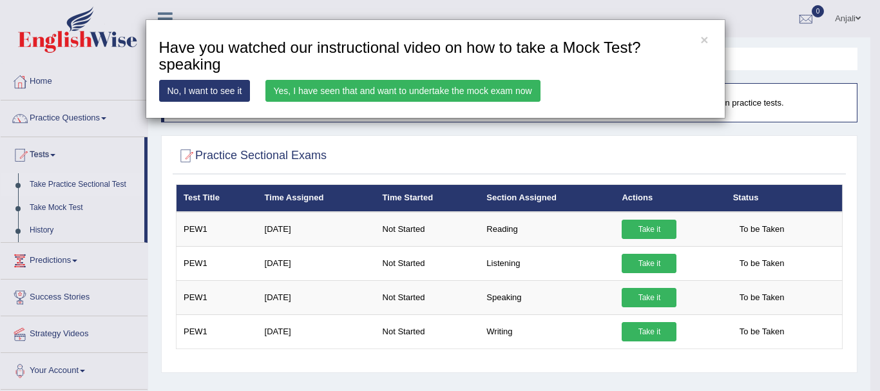
click at [441, 84] on link "Yes, I have seen that and want to undertake the mock exam now" at bounding box center [402, 91] width 275 height 22
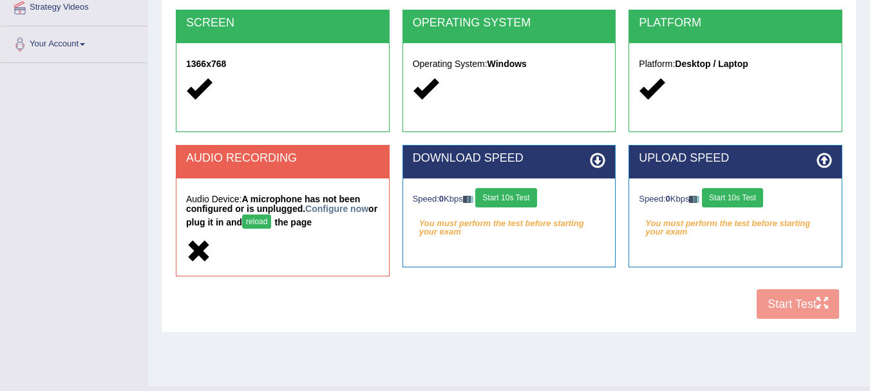
scroll to position [285, 0]
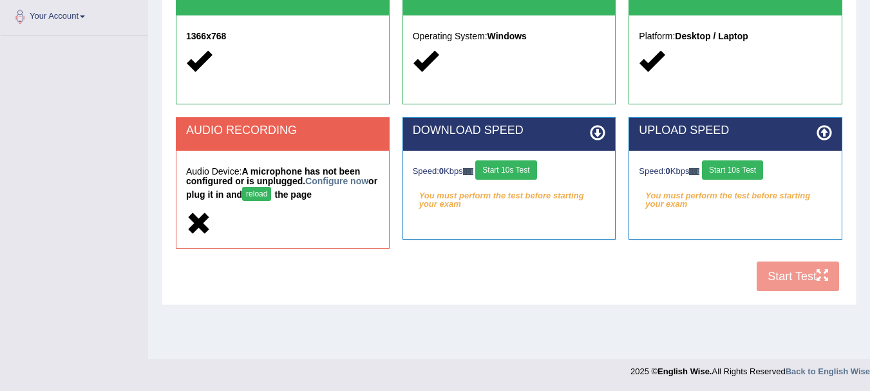
click at [519, 162] on button "Start 10s Test" at bounding box center [505, 169] width 61 height 19
click at [751, 167] on button "Start 10s Test" at bounding box center [732, 169] width 61 height 19
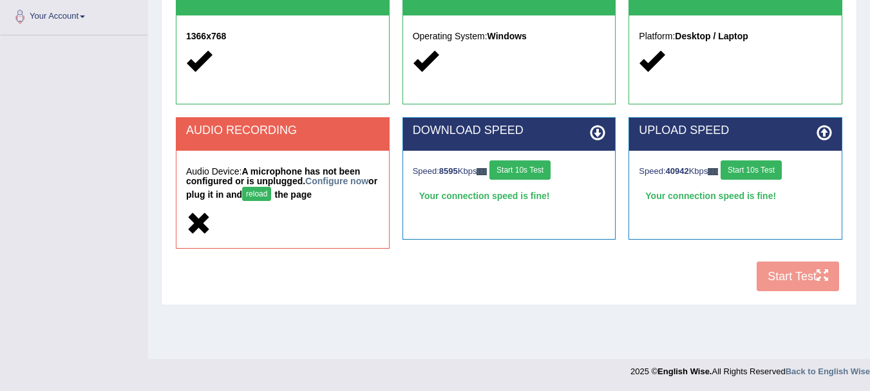
click at [798, 285] on div "COOKIES Cookies Enabled JAVASCRIPT Javascript Enabled BROWSER Browser: Chrome S…" at bounding box center [509, 73] width 673 height 452
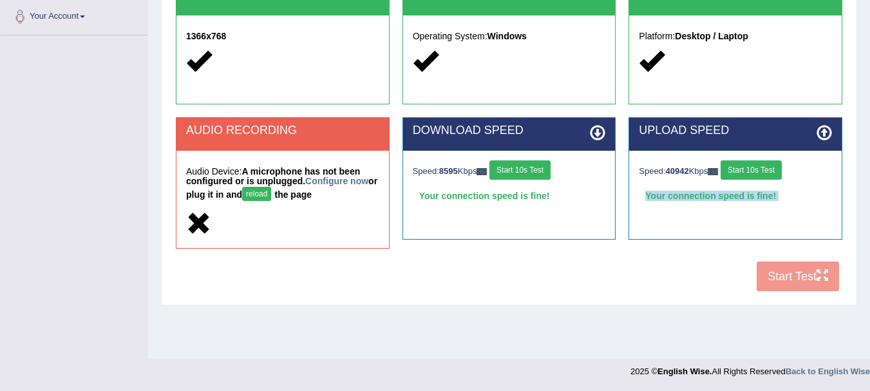
click at [798, 285] on div "COOKIES Cookies Enabled JAVASCRIPT Javascript Enabled BROWSER Browser: Chrome S…" at bounding box center [509, 73] width 673 height 452
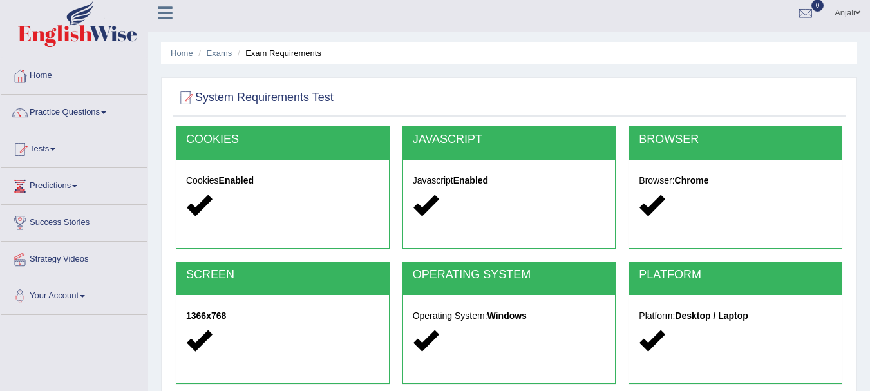
scroll to position [0, 0]
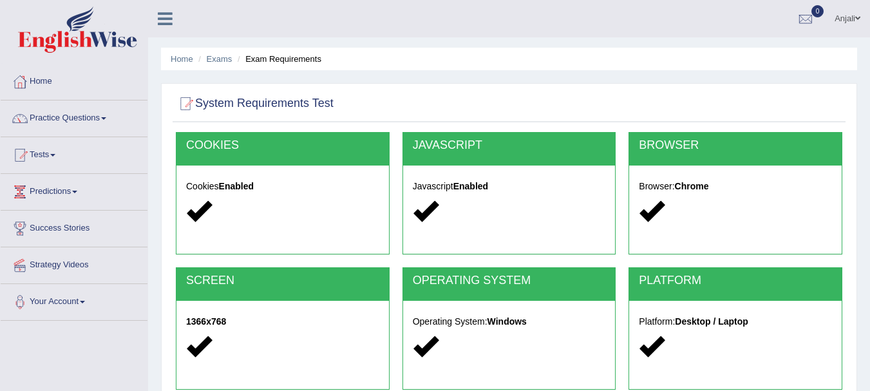
click at [271, 88] on div "System Requirements Test [GEOGRAPHIC_DATA] Cookies Enabled JAVASCRIPT Javascrip…" at bounding box center [509, 337] width 696 height 508
click at [265, 108] on h2 "System Requirements Test" at bounding box center [255, 103] width 158 height 19
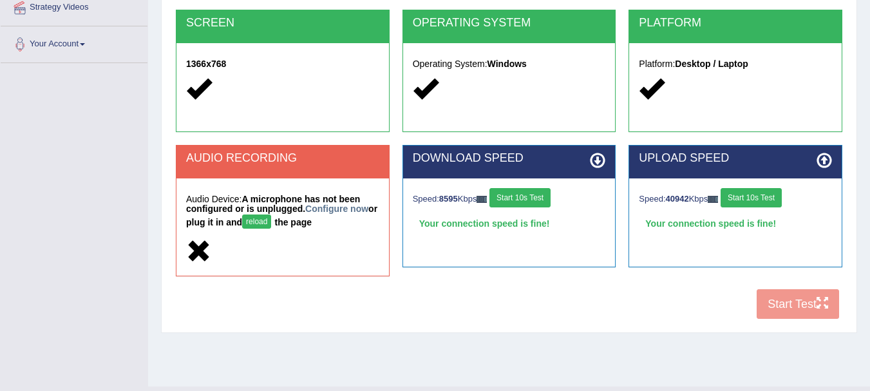
scroll to position [285, 0]
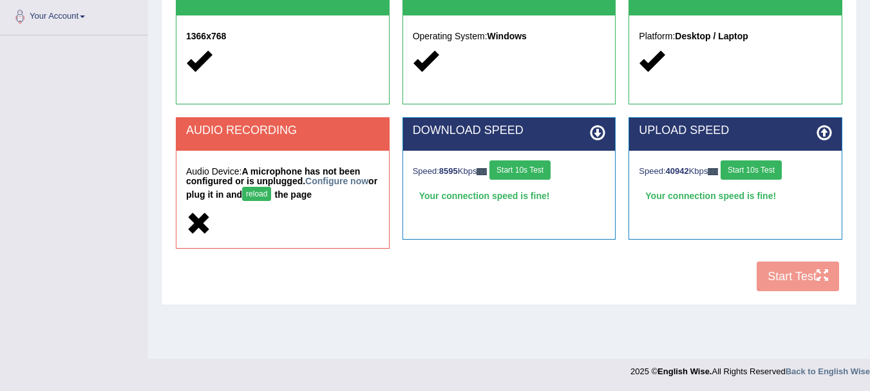
click at [495, 184] on div "Speed: 8595 Kbps Start 10s Test Your connection speed is fine! Select Audio Qua…" at bounding box center [509, 183] width 213 height 64
click at [791, 289] on div "COOKIES Cookies Enabled JAVASCRIPT Javascript Enabled BROWSER Browser: Chrome S…" at bounding box center [509, 73] width 673 height 452
drag, startPoint x: 791, startPoint y: 288, endPoint x: 780, endPoint y: 274, distance: 17.0
click at [792, 288] on div "COOKIES Cookies Enabled JAVASCRIPT Javascript Enabled BROWSER Browser: Chrome S…" at bounding box center [509, 73] width 673 height 452
click at [287, 169] on strong "A microphone has not been configured or is unplugged. Configure now or plug it …" at bounding box center [281, 183] width 191 height 34
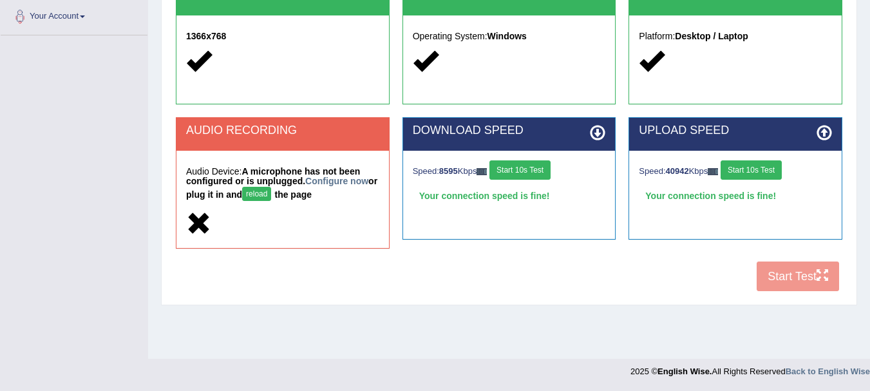
click at [783, 287] on div "COOKIES Cookies Enabled JAVASCRIPT Javascript Enabled BROWSER Browser: Chrome S…" at bounding box center [509, 73] width 673 height 452
click at [212, 127] on h2 "AUDIO RECORDING" at bounding box center [282, 130] width 193 height 13
drag, startPoint x: 212, startPoint y: 127, endPoint x: 224, endPoint y: 128, distance: 12.3
click at [213, 127] on h2 "AUDIO RECORDING" at bounding box center [282, 130] width 193 height 13
click at [797, 254] on div "AUDIO RECORDING Audio Device: A microphone has not been configured or is unplug…" at bounding box center [509, 189] width 680 height 144
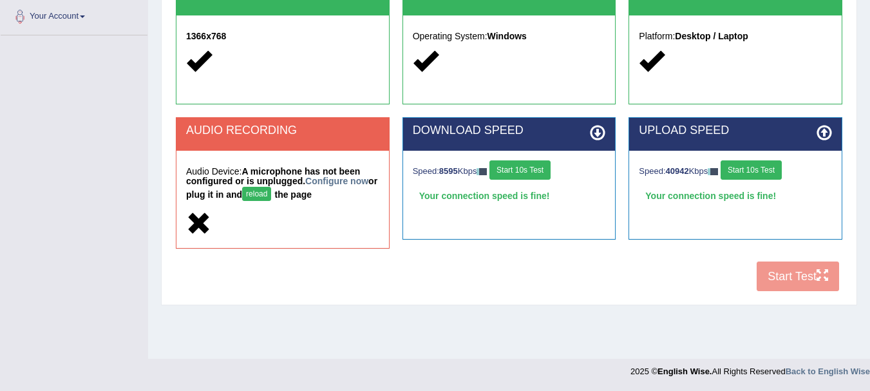
drag, startPoint x: 791, startPoint y: 274, endPoint x: 789, endPoint y: 298, distance: 23.3
click at [791, 275] on div "COOKIES Cookies Enabled JAVASCRIPT Javascript Enabled BROWSER Browser: Chrome S…" at bounding box center [509, 73] width 673 height 452
click at [788, 298] on div "System Requirements Test [GEOGRAPHIC_DATA] Cookies Enabled JAVASCRIPT Javascrip…" at bounding box center [509, 52] width 696 height 508
click at [794, 290] on div "COOKIES Cookies Enabled JAVASCRIPT Javascript Enabled BROWSER Browser: Chrome S…" at bounding box center [509, 73] width 673 height 452
click at [819, 279] on div "COOKIES Cookies Enabled JAVASCRIPT Javascript Enabled BROWSER Browser: Chrome S…" at bounding box center [509, 73] width 673 height 452
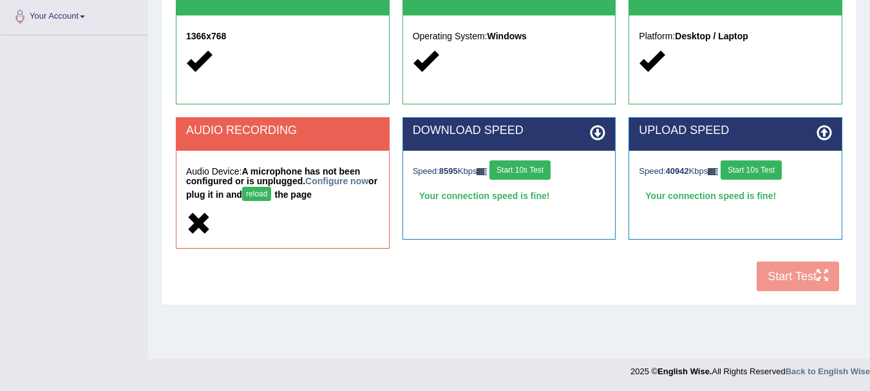
scroll to position [0, 0]
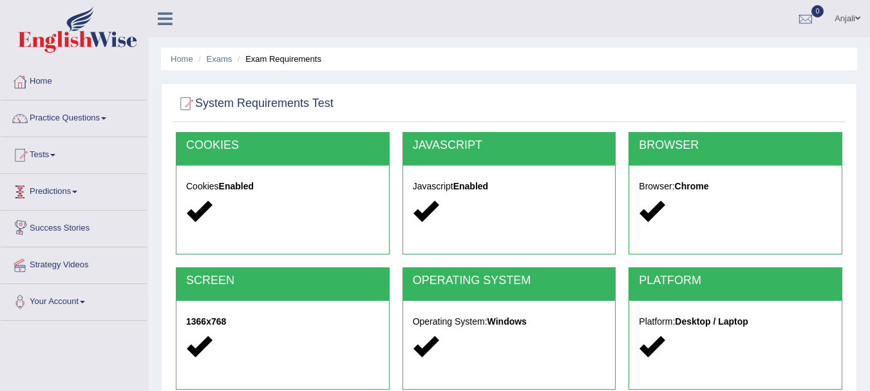
click at [233, 108] on h2 "System Requirements Test" at bounding box center [255, 103] width 158 height 19
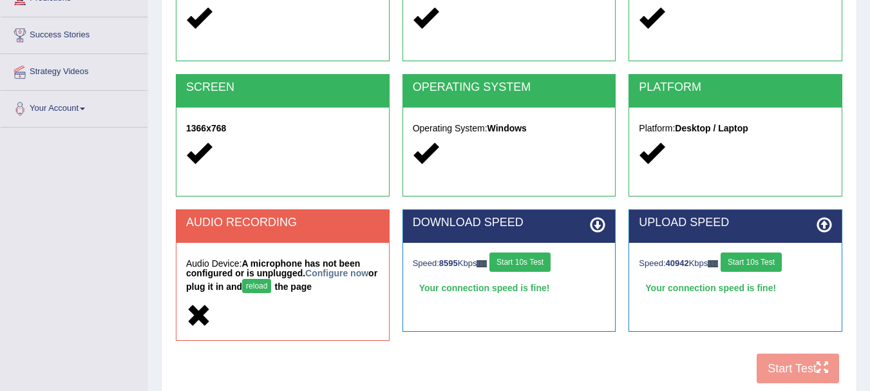
scroll to position [258, 0]
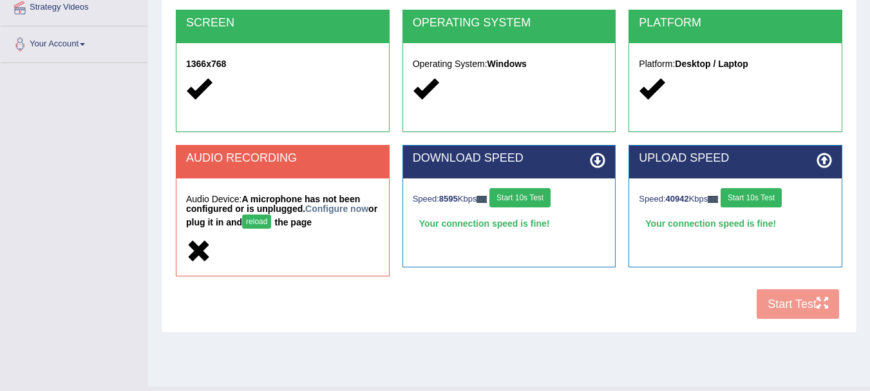
click at [792, 300] on div "COOKIES Cookies Enabled JAVASCRIPT Javascript Enabled BROWSER Browser: Chrome S…" at bounding box center [509, 100] width 673 height 452
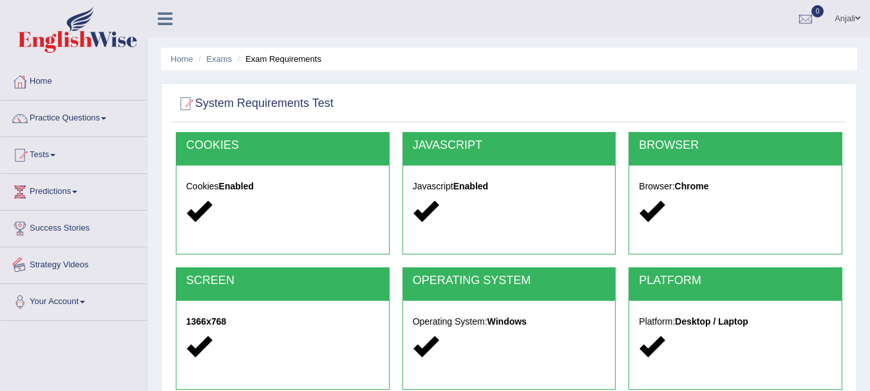
click at [139, 258] on link "Strategy Videos" at bounding box center [74, 263] width 147 height 32
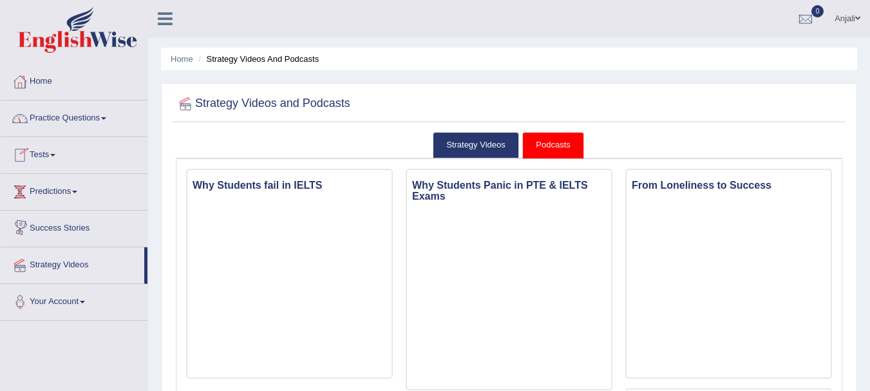
click at [60, 199] on link "Predictions" at bounding box center [74, 190] width 147 height 32
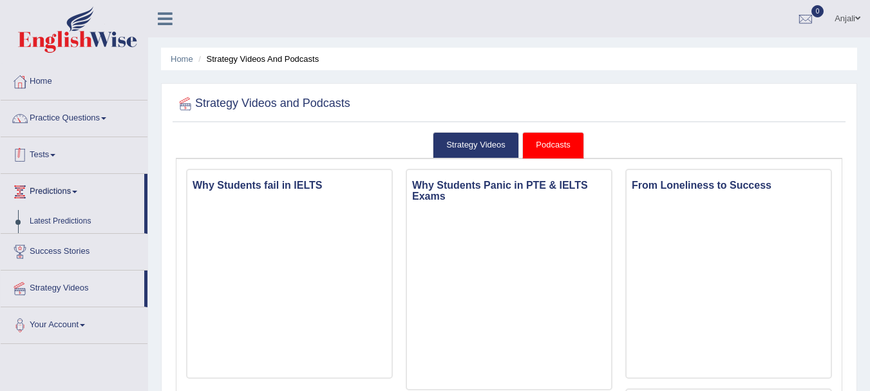
click at [50, 158] on link "Tests" at bounding box center [74, 153] width 147 height 32
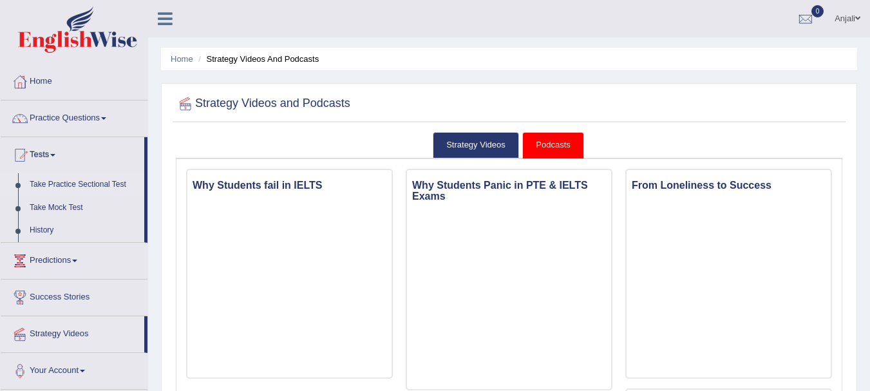
click at [45, 182] on link "Take Practice Sectional Test" at bounding box center [84, 184] width 120 height 23
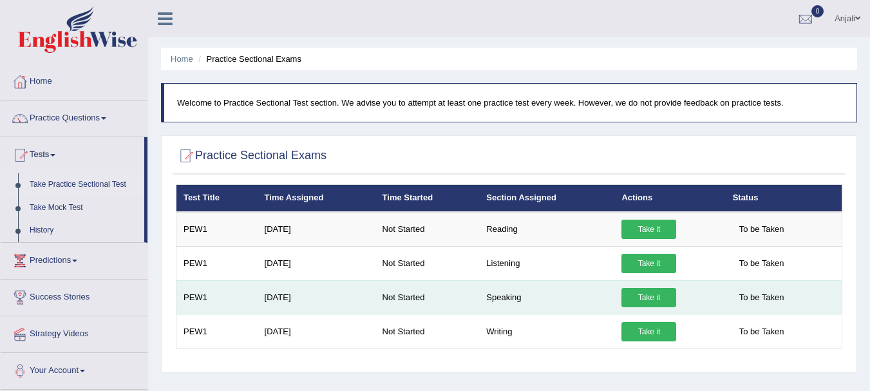
click at [643, 300] on link "Take it" at bounding box center [649, 297] width 55 height 19
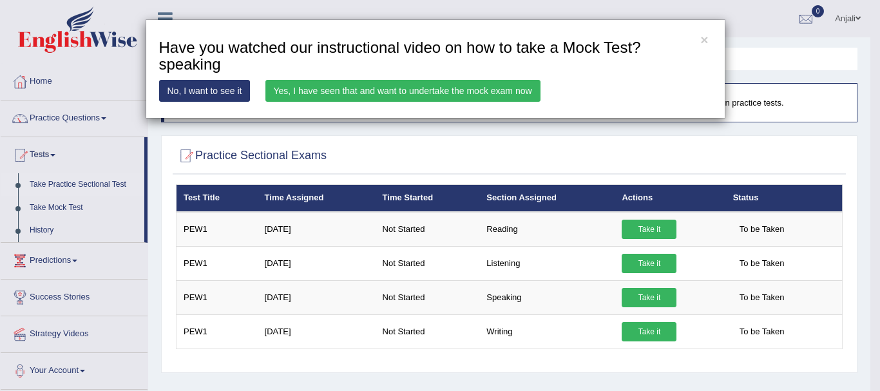
click at [398, 84] on link "Yes, I have seen that and want to undertake the mock exam now" at bounding box center [402, 91] width 275 height 22
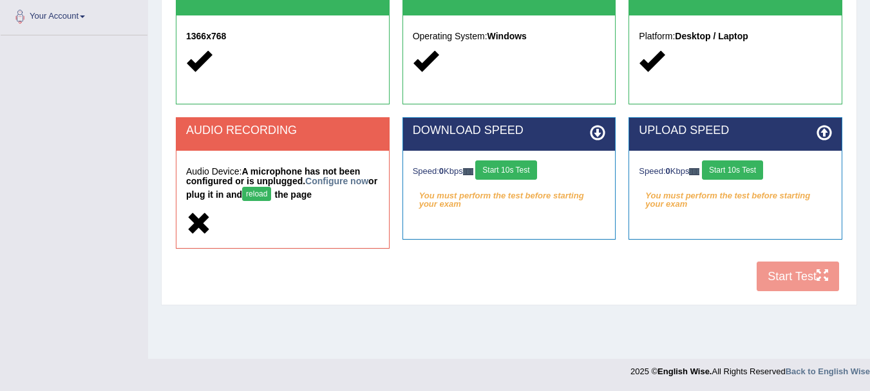
click at [742, 169] on button "Start 10s Test" at bounding box center [732, 169] width 61 height 19
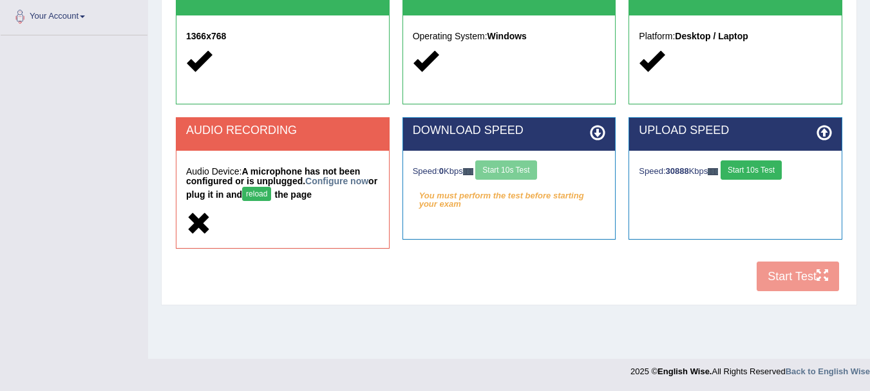
click at [512, 174] on div "Speed: 0 Kbps Start 10s Test" at bounding box center [509, 171] width 193 height 23
click at [512, 168] on div "Speed: 0 Kbps Start 10s Test" at bounding box center [509, 171] width 193 height 23
click at [512, 168] on button "Start 10s Test" at bounding box center [505, 169] width 61 height 19
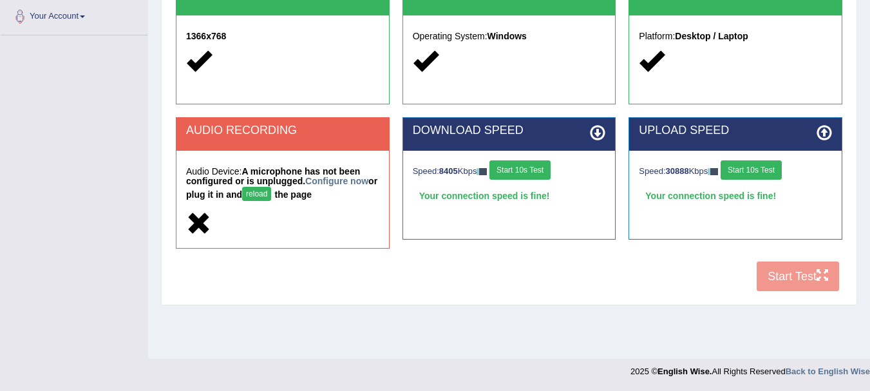
click at [768, 282] on div "COOKIES Cookies Enabled JAVASCRIPT Javascript Enabled BROWSER Browser: Chrome S…" at bounding box center [509, 73] width 673 height 452
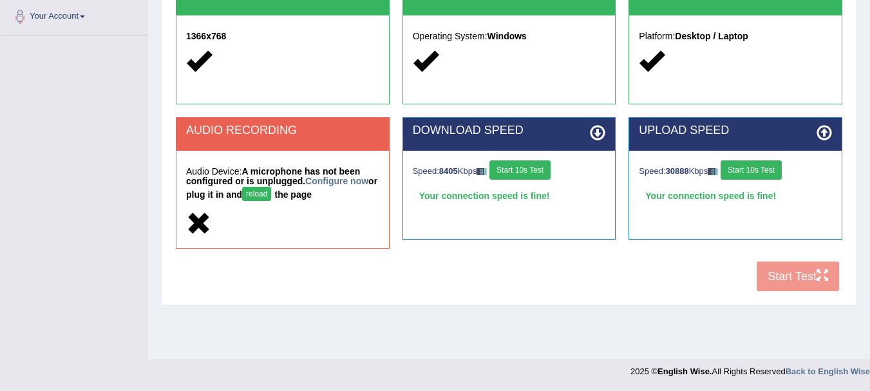
click at [769, 279] on div "COOKIES Cookies Enabled JAVASCRIPT Javascript Enabled BROWSER Browser: Chrome S…" at bounding box center [509, 73] width 673 height 452
click at [769, 276] on div "COOKIES Cookies Enabled JAVASCRIPT Javascript Enabled BROWSER Browser: Chrome S…" at bounding box center [509, 73] width 673 height 452
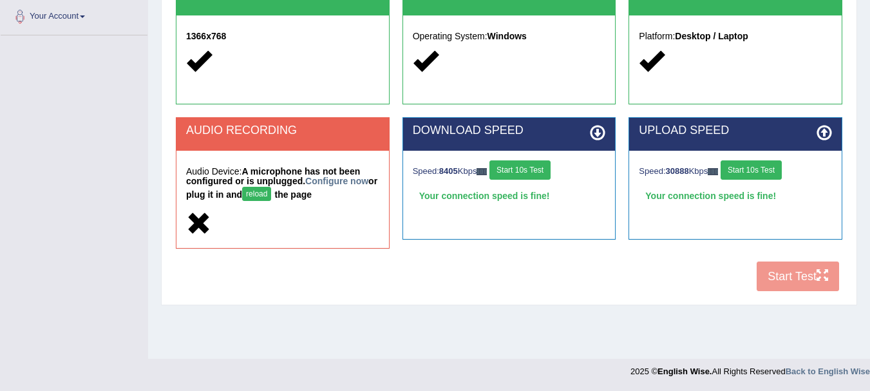
click at [752, 196] on div "Your connection speed is fine!" at bounding box center [735, 195] width 193 height 19
click at [639, 196] on div "Your connection speed is fine!" at bounding box center [735, 195] width 193 height 19
drag, startPoint x: 655, startPoint y: 193, endPoint x: 783, endPoint y: 194, distance: 127.6
click at [783, 194] on div "Your connection speed is fine!" at bounding box center [735, 195] width 193 height 19
click at [736, 171] on button "Start 10s Test" at bounding box center [751, 169] width 61 height 19
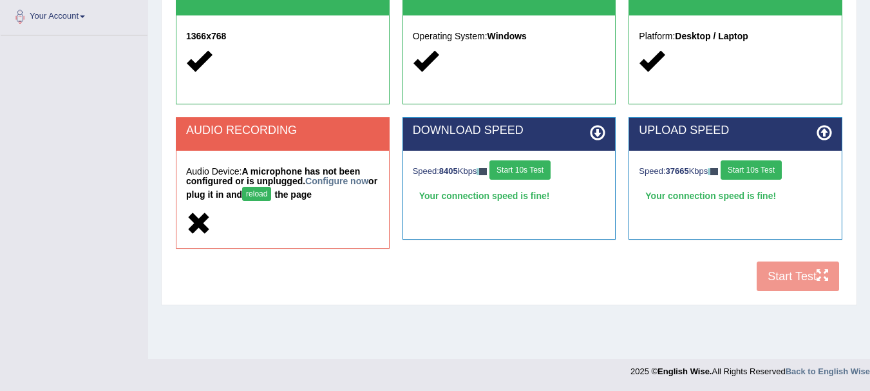
click at [788, 281] on div "COOKIES Cookies Enabled JAVASCRIPT Javascript Enabled BROWSER Browser: Chrome S…" at bounding box center [509, 73] width 673 height 452
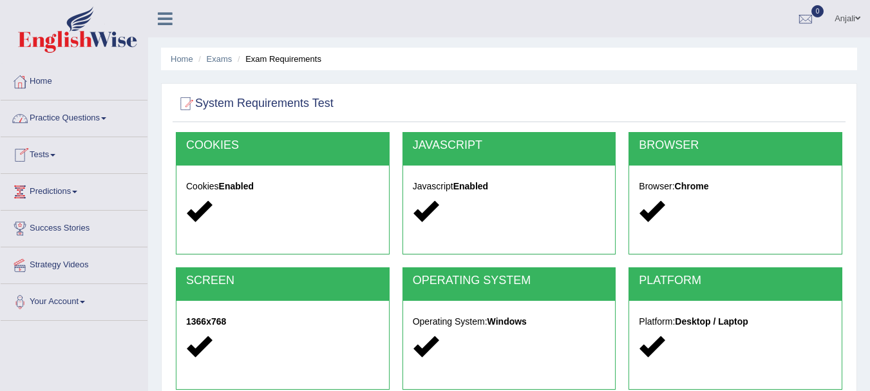
click at [79, 128] on link "Practice Questions" at bounding box center [74, 117] width 147 height 32
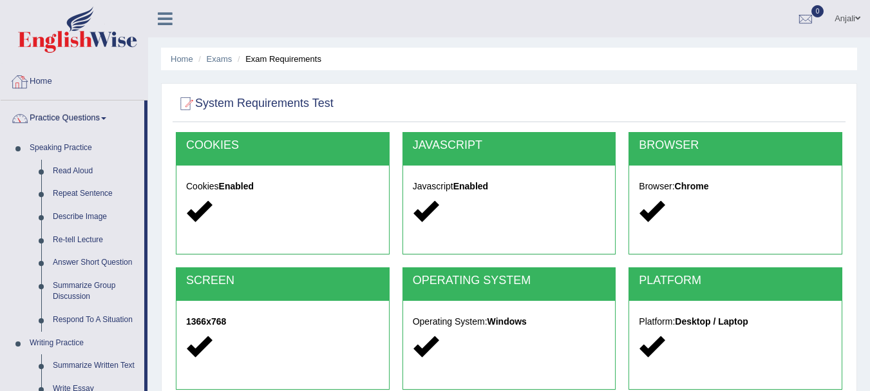
click at [84, 95] on link "Home" at bounding box center [74, 80] width 147 height 32
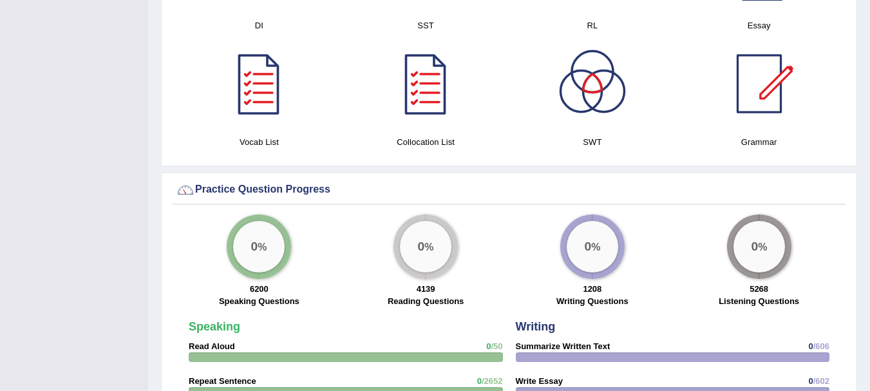
scroll to position [902, 0]
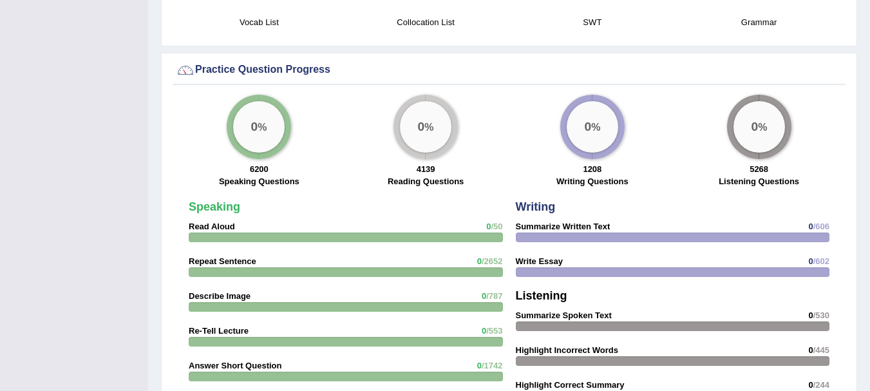
click at [264, 175] on label "Speaking Questions" at bounding box center [259, 181] width 81 height 12
click at [218, 222] on strong "Read Aloud" at bounding box center [212, 227] width 46 height 10
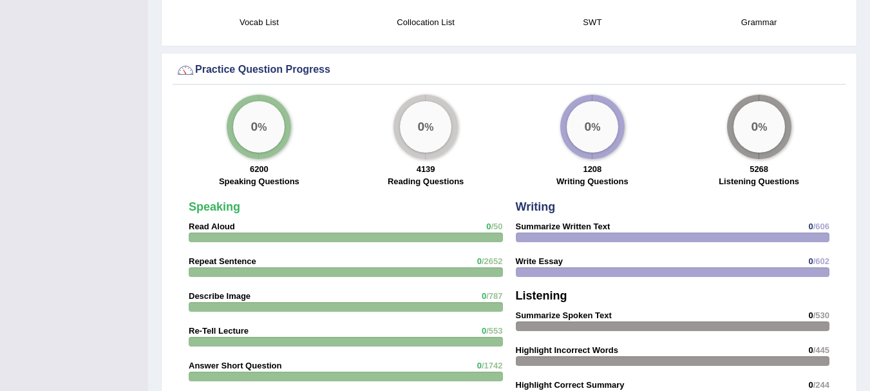
click at [218, 222] on strong "Read Aloud" at bounding box center [212, 227] width 46 height 10
drag, startPoint x: 647, startPoint y: 211, endPoint x: 600, endPoint y: 218, distance: 47.5
click at [645, 211] on div "Writing Summarize Written Text 0 /606 Write Essay 0 /602 Listening Summarize Sp…" at bounding box center [673, 392] width 327 height 394
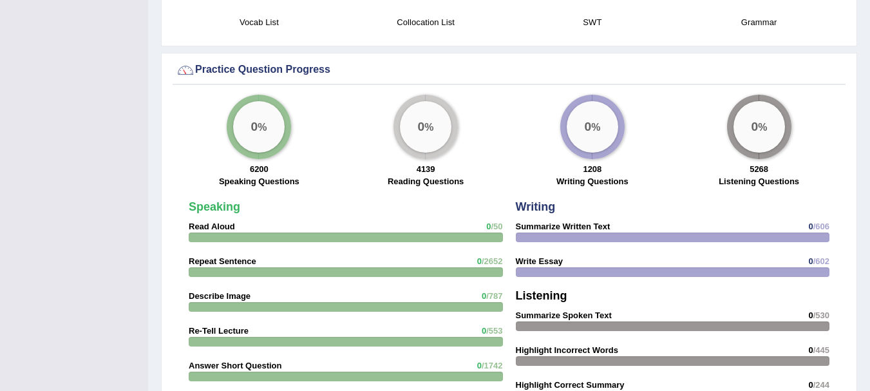
click at [200, 222] on strong "Read Aloud" at bounding box center [212, 227] width 46 height 10
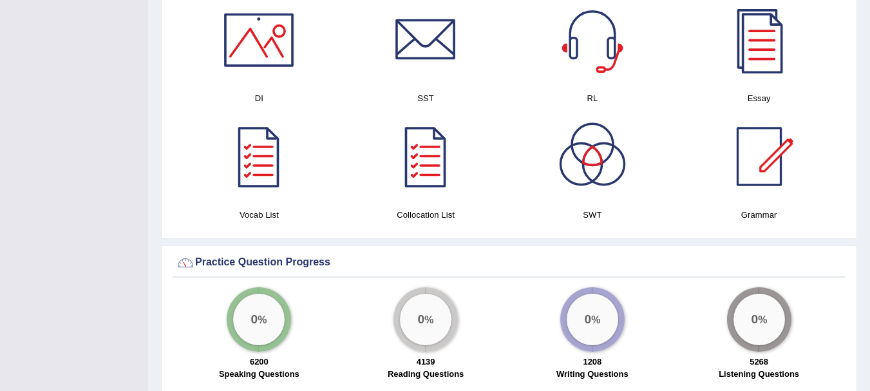
scroll to position [709, 0]
click at [262, 369] on label "Speaking Questions" at bounding box center [259, 375] width 81 height 12
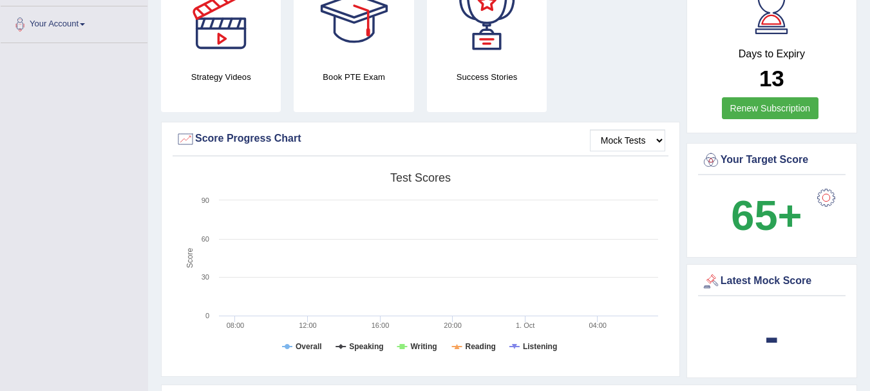
scroll to position [20, 0]
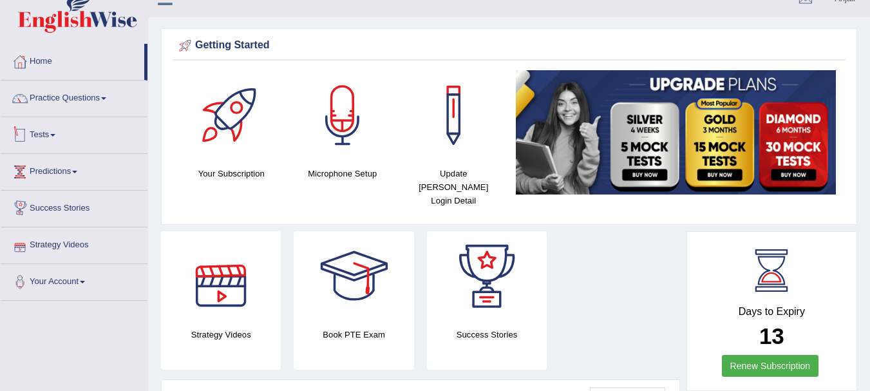
click at [78, 146] on link "Tests" at bounding box center [74, 133] width 147 height 32
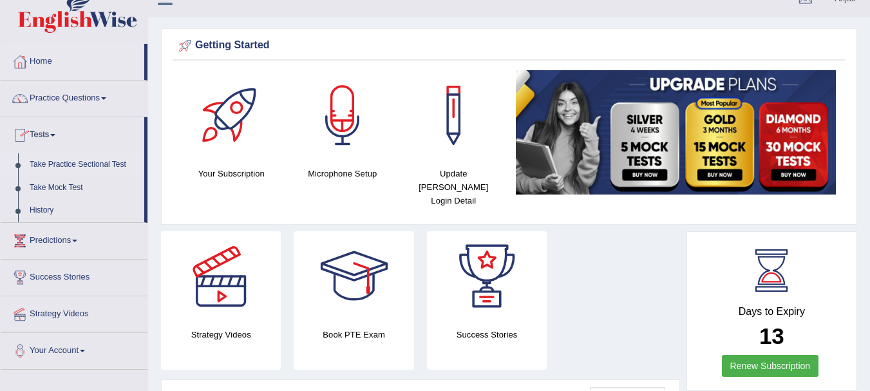
click at [74, 166] on link "Take Practice Sectional Test" at bounding box center [84, 164] width 120 height 23
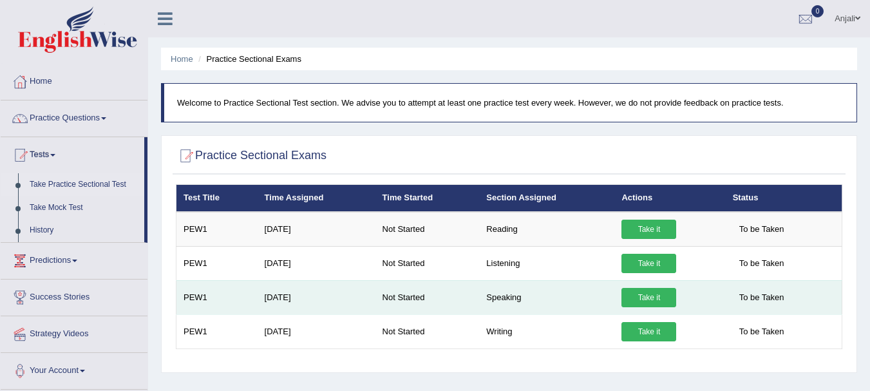
click at [654, 300] on link "Take it" at bounding box center [649, 297] width 55 height 19
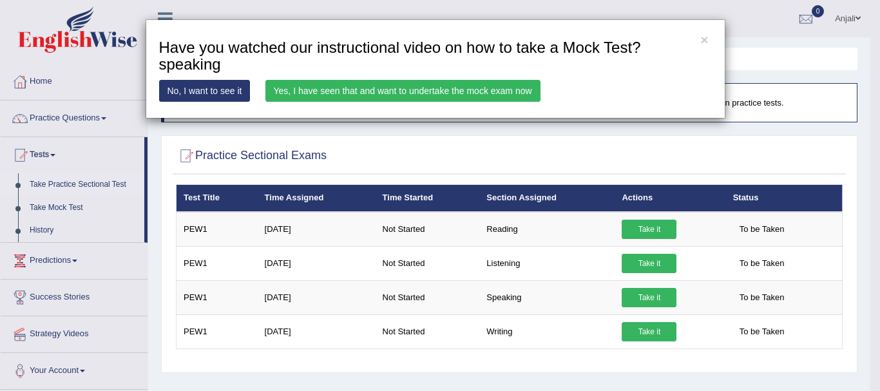
click at [182, 93] on link "No, I want to see it" at bounding box center [204, 91] width 91 height 22
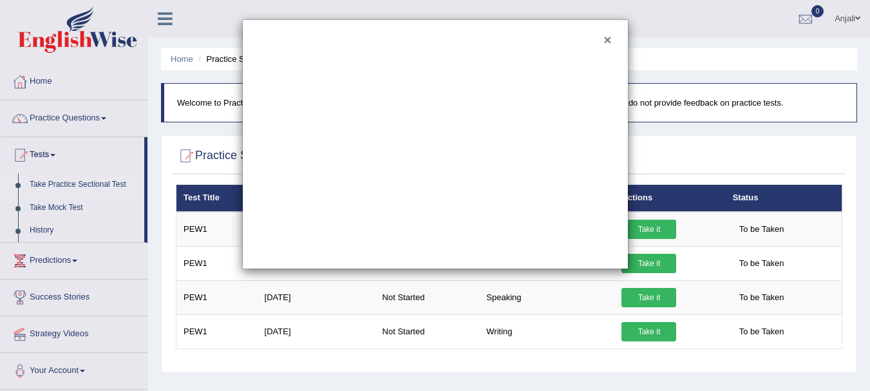
click at [606, 39] on button "×" at bounding box center [608, 40] width 8 height 14
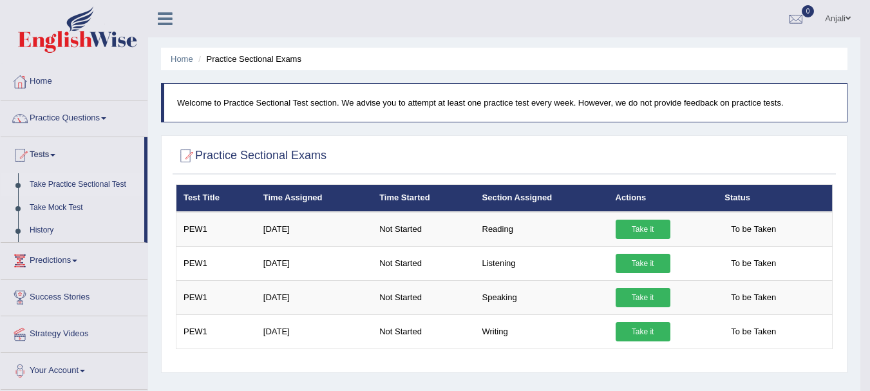
click at [86, 182] on link "Take Practice Sectional Test" at bounding box center [84, 184] width 120 height 23
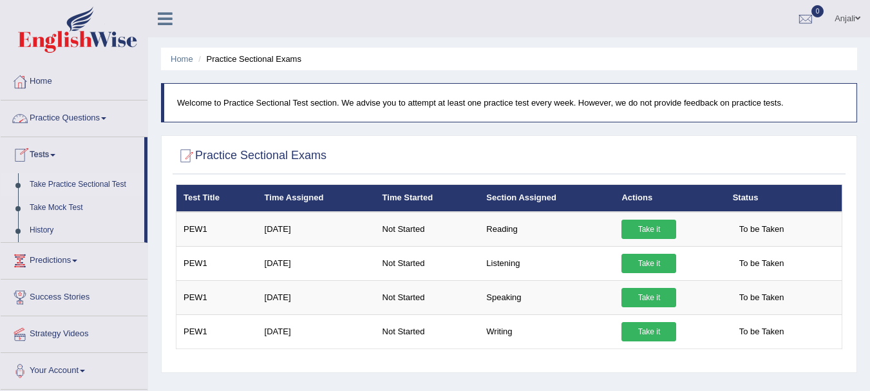
click at [87, 112] on link "Practice Questions" at bounding box center [74, 117] width 147 height 32
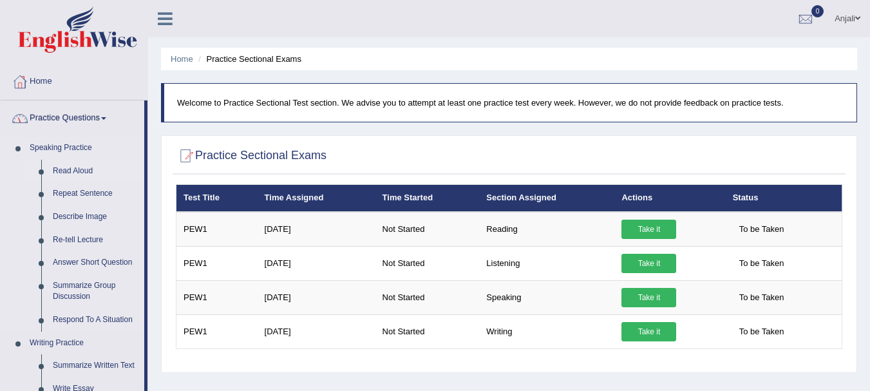
click at [81, 172] on link "Read Aloud" at bounding box center [95, 171] width 97 height 23
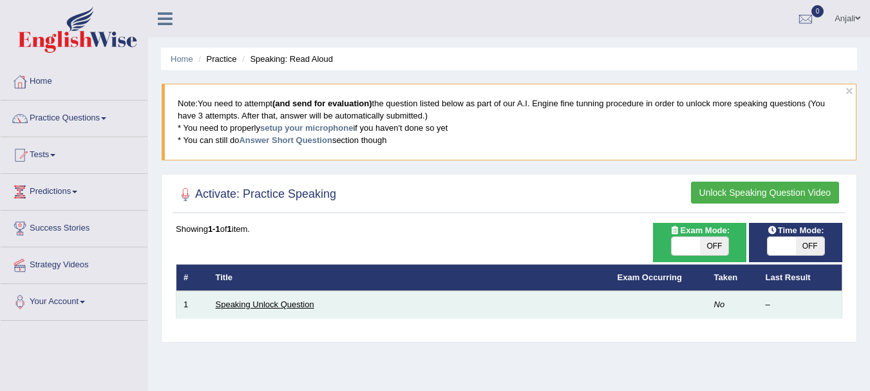
click at [270, 305] on link "Speaking Unlock Question" at bounding box center [265, 305] width 99 height 10
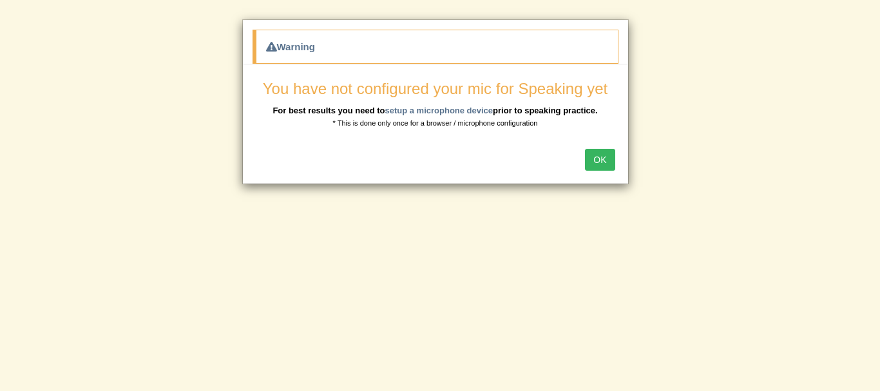
click at [604, 151] on button "OK" at bounding box center [600, 160] width 30 height 22
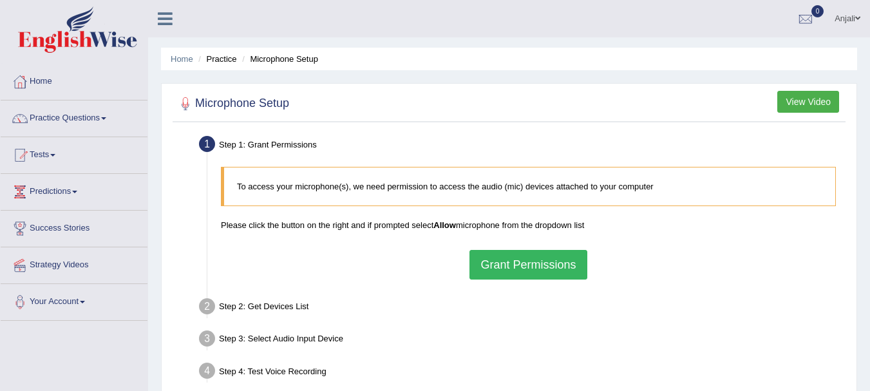
click at [817, 97] on button "View Video" at bounding box center [809, 102] width 62 height 22
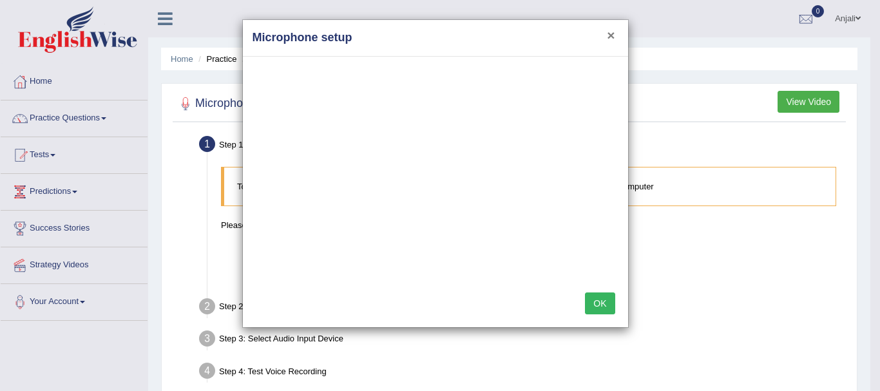
click at [613, 37] on button "×" at bounding box center [611, 35] width 8 height 14
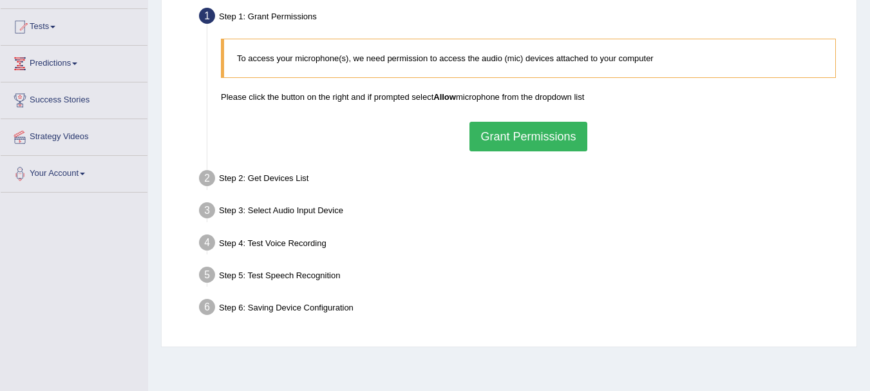
scroll to position [129, 0]
click at [530, 139] on button "Grant Permissions" at bounding box center [528, 136] width 117 height 30
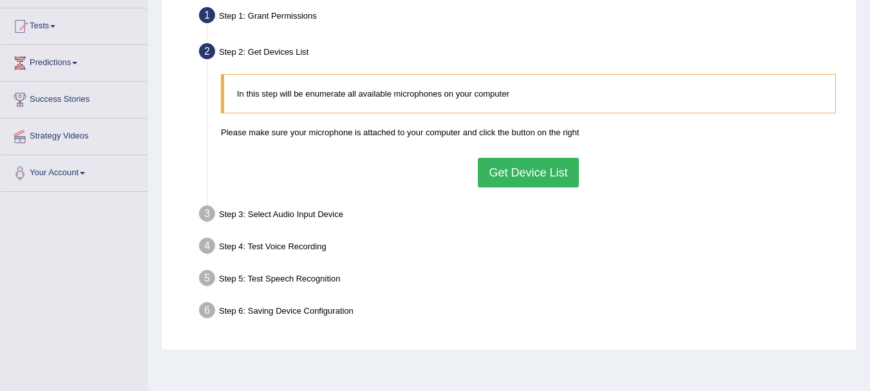
click at [522, 182] on button "Get Device List" at bounding box center [528, 173] width 101 height 30
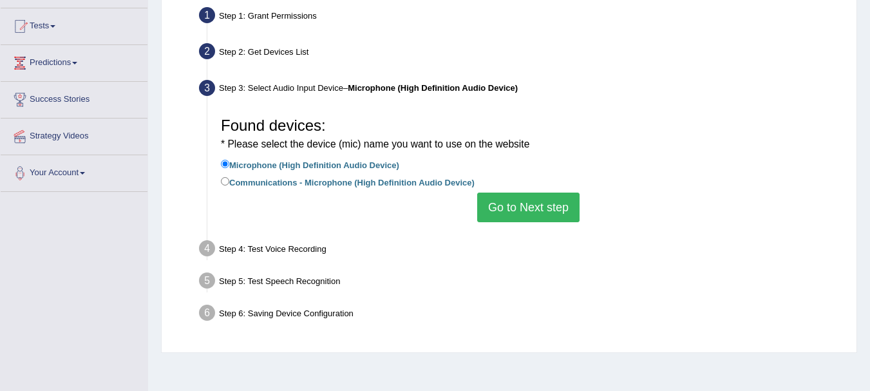
click at [535, 201] on button "Go to Next step" at bounding box center [528, 208] width 102 height 30
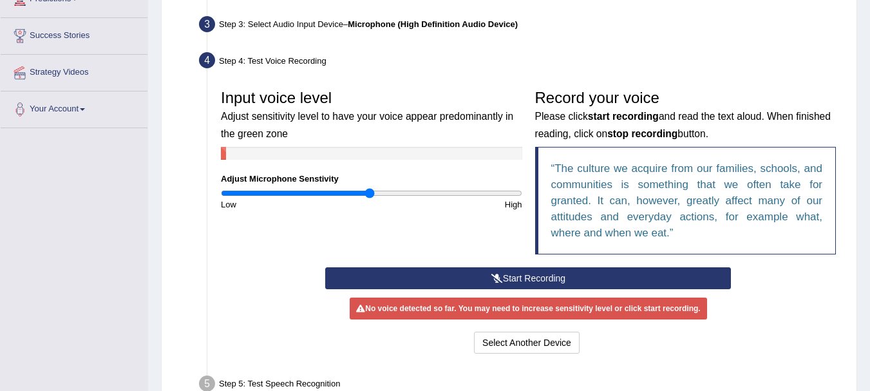
scroll to position [193, 0]
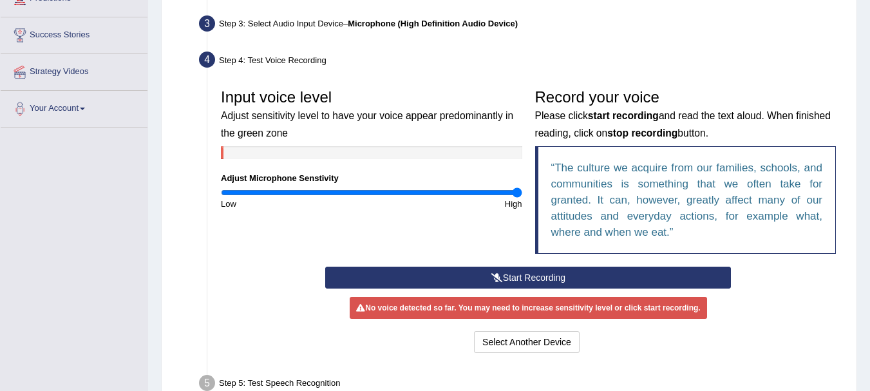
click at [517, 189] on input "range" at bounding box center [372, 192] width 302 height 10
click at [594, 278] on button "Start Recording" at bounding box center [528, 278] width 406 height 22
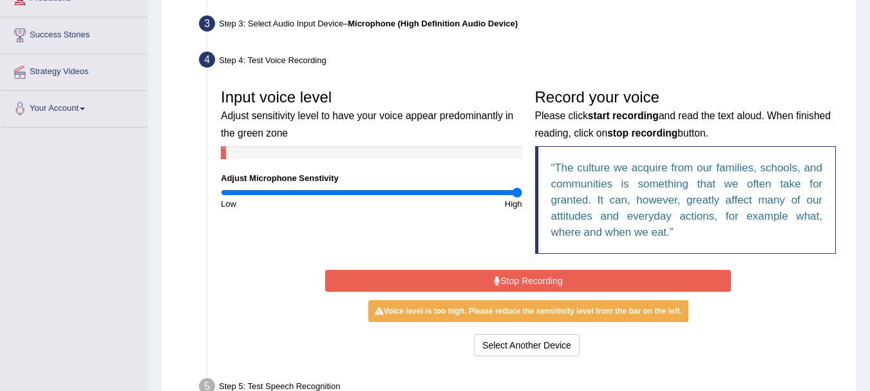
click at [594, 278] on button "Stop Recording" at bounding box center [528, 281] width 406 height 22
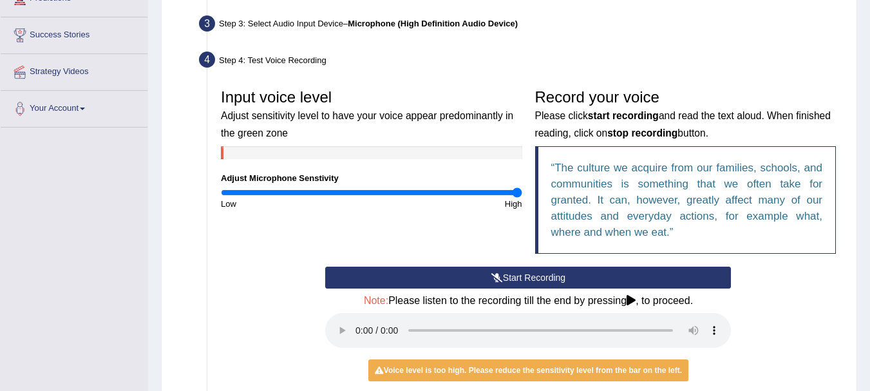
click at [545, 275] on button "Start Recording" at bounding box center [528, 278] width 406 height 22
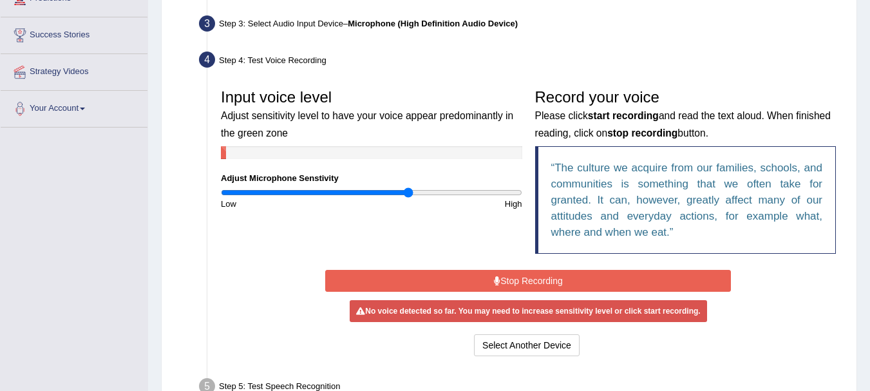
click at [407, 191] on input "range" at bounding box center [372, 192] width 302 height 10
click at [505, 279] on button "Stop Recording" at bounding box center [528, 281] width 406 height 22
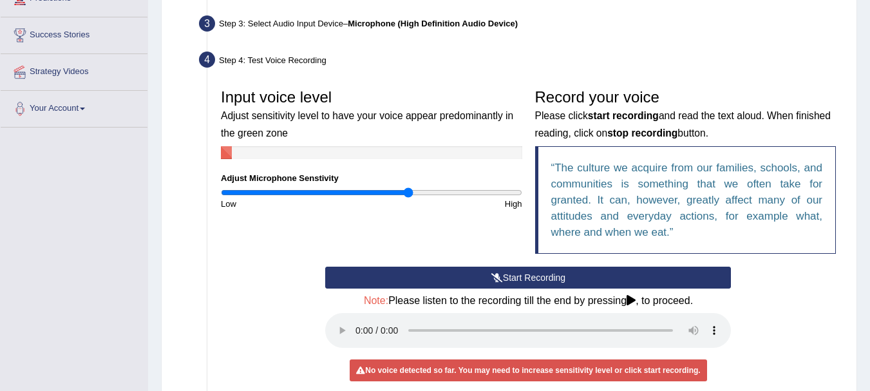
click at [411, 185] on div "Input voice level Adjust sensitivity level to have your voice appear predominan…" at bounding box center [372, 146] width 314 height 128
click at [399, 195] on input "range" at bounding box center [372, 192] width 302 height 10
type input "1.14"
click at [392, 195] on input "range" at bounding box center [372, 192] width 302 height 10
click at [532, 281] on button "Start Recording" at bounding box center [528, 278] width 406 height 22
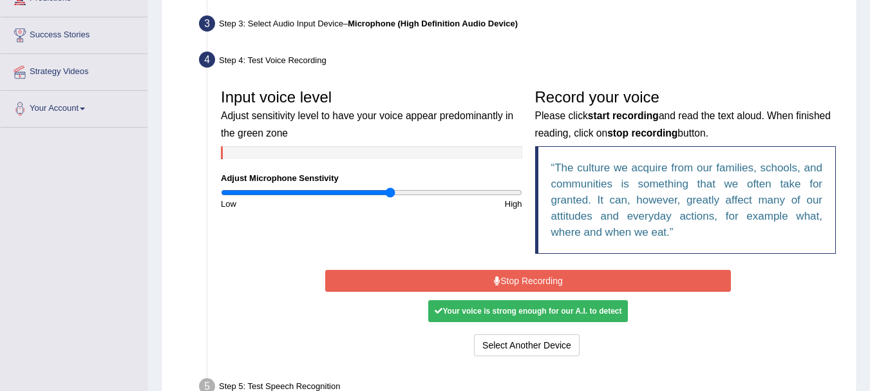
click at [532, 281] on button "Stop Recording" at bounding box center [528, 281] width 406 height 22
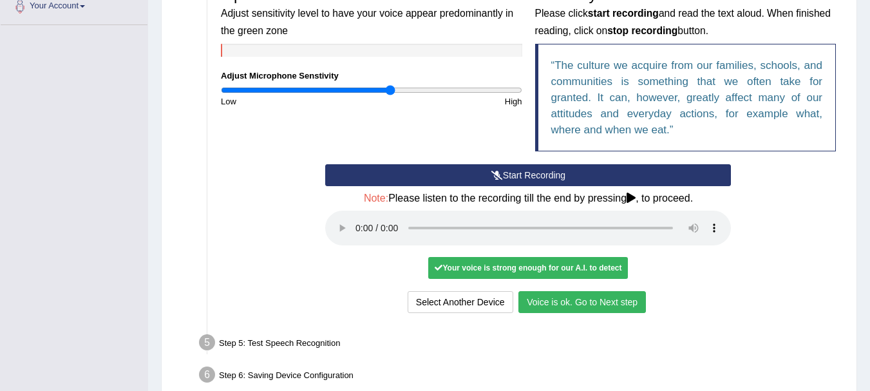
scroll to position [322, 0]
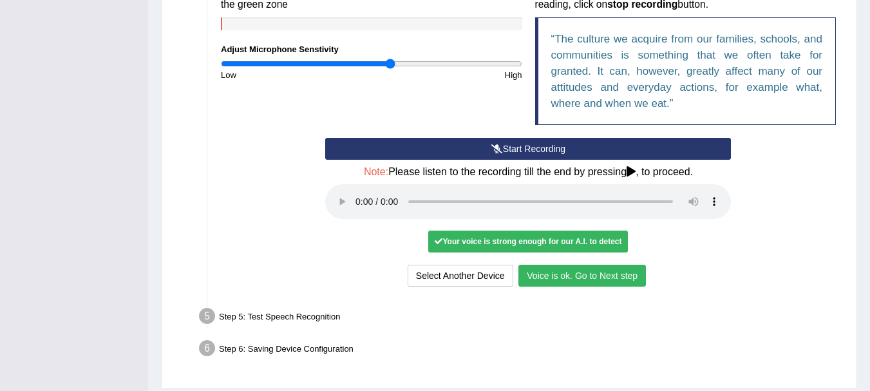
click at [586, 273] on button "Voice is ok. Go to Next step" at bounding box center [583, 276] width 128 height 22
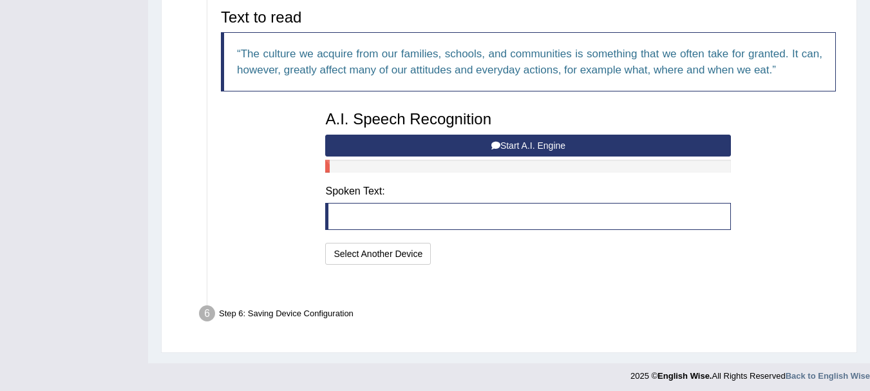
scroll to position [295, 0]
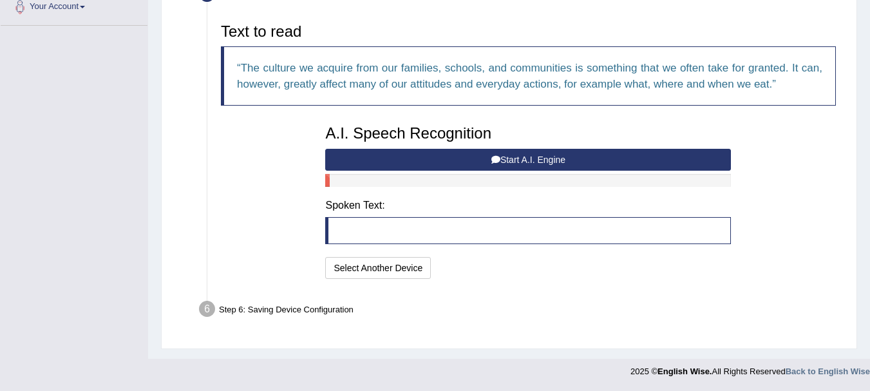
click at [409, 238] on blockquote at bounding box center [528, 230] width 406 height 27
click at [517, 156] on button "Start A.I. Engine" at bounding box center [528, 160] width 406 height 22
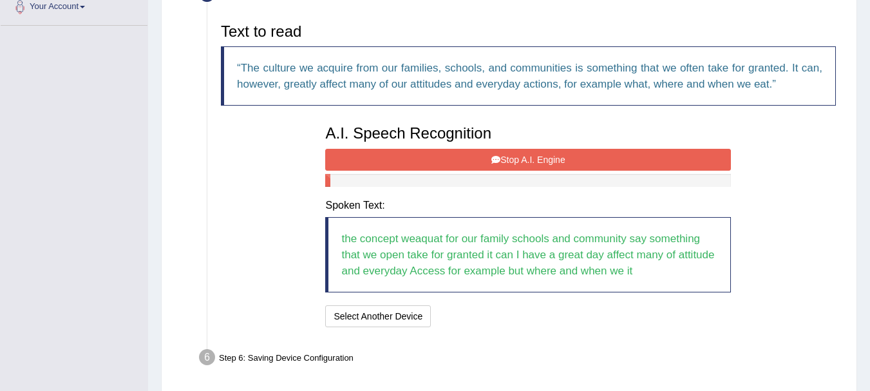
click at [470, 280] on blockquote "the concept weaquat for our family schools and community say something that we …" at bounding box center [528, 254] width 406 height 75
click at [589, 158] on button "Stop A.I. Engine" at bounding box center [528, 160] width 406 height 22
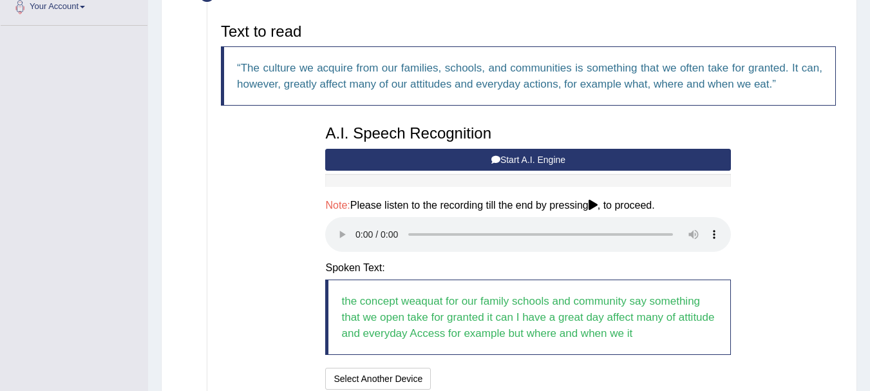
scroll to position [359, 0]
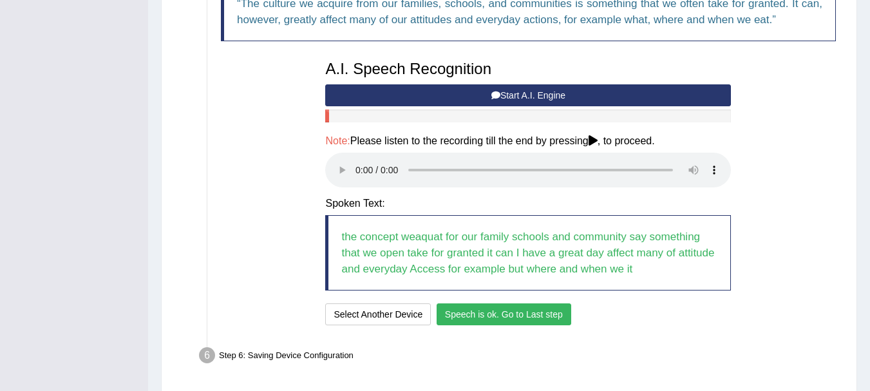
click at [508, 315] on button "Speech is ok. Go to Last step" at bounding box center [504, 314] width 135 height 22
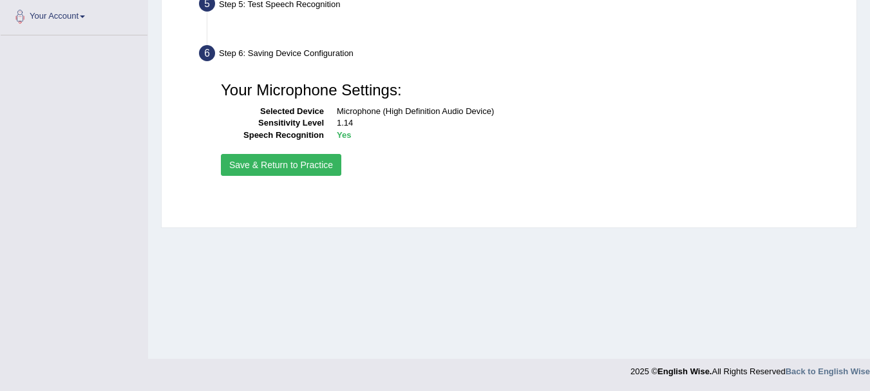
scroll to position [285, 0]
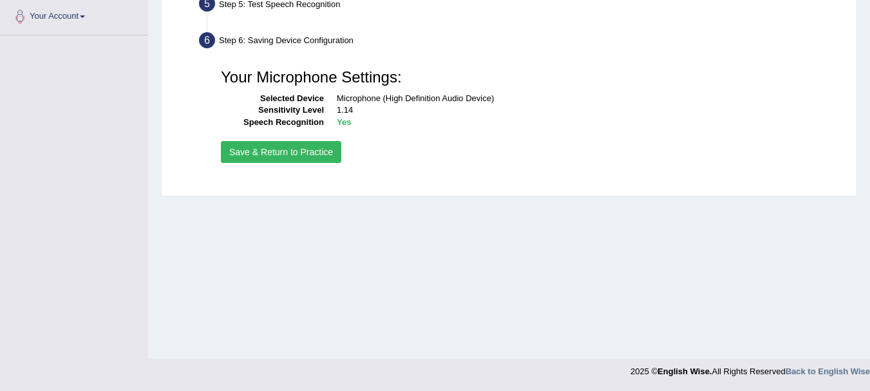
click at [298, 153] on button "Save & Return to Practice" at bounding box center [281, 152] width 120 height 22
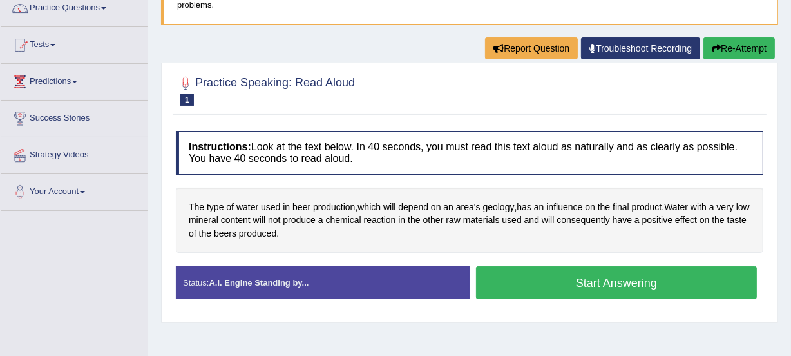
scroll to position [135, 0]
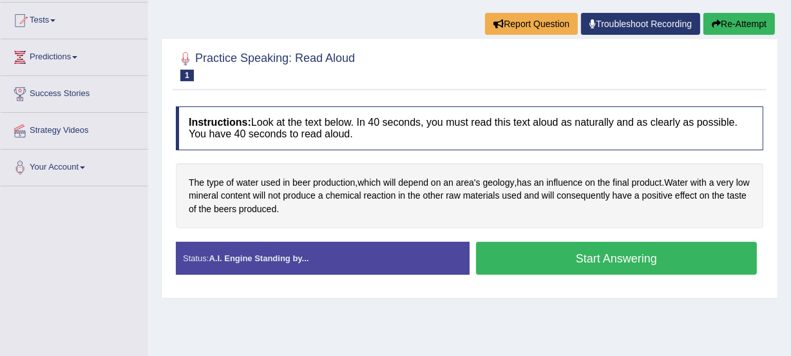
click at [582, 256] on button "Start Answering" at bounding box center [616, 258] width 281 height 33
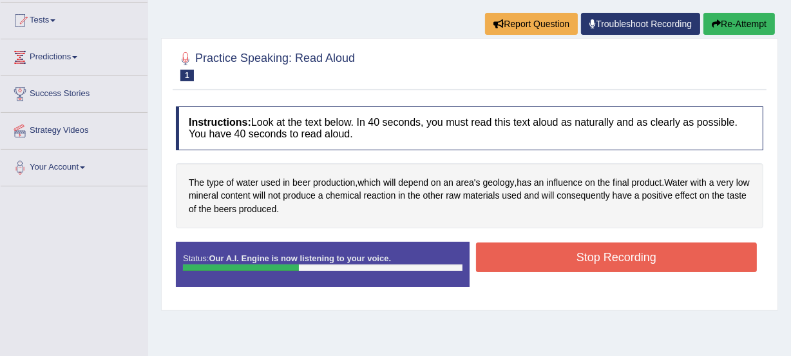
click at [582, 256] on button "Stop Recording" at bounding box center [616, 257] width 281 height 30
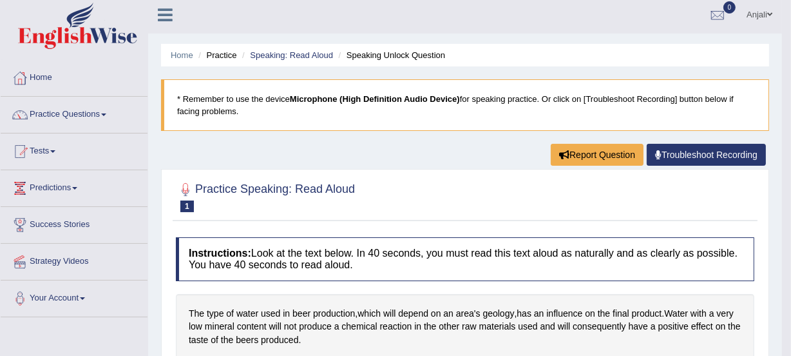
scroll to position [0, 0]
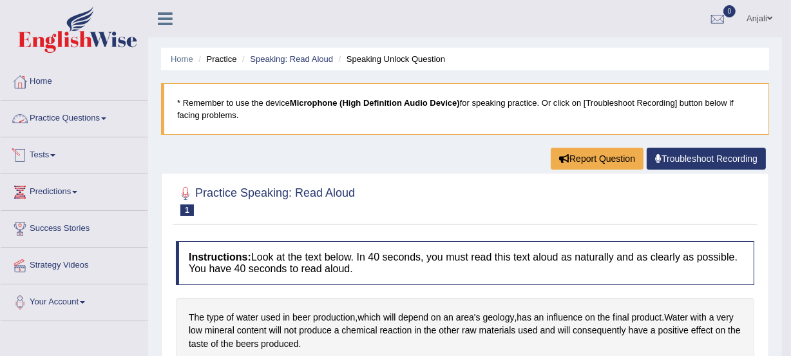
click at [63, 122] on link "Practice Questions" at bounding box center [74, 117] width 147 height 32
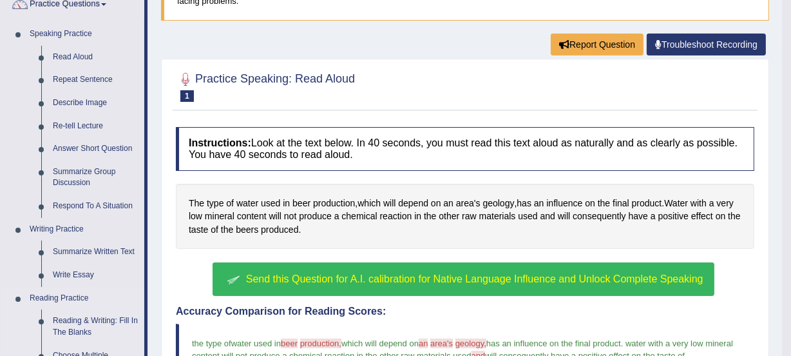
scroll to position [117, 0]
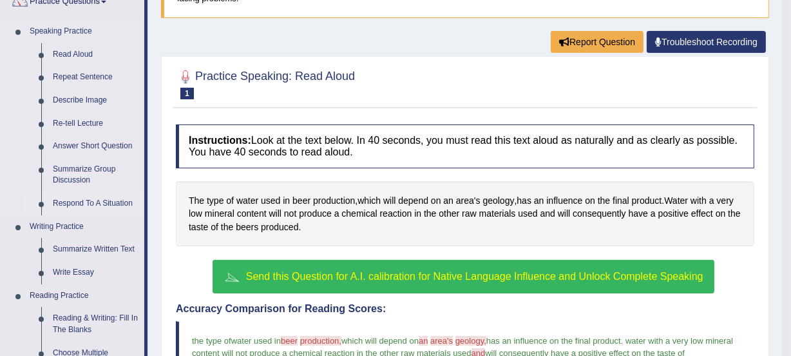
click at [111, 202] on link "Respond To A Situation" at bounding box center [95, 203] width 97 height 23
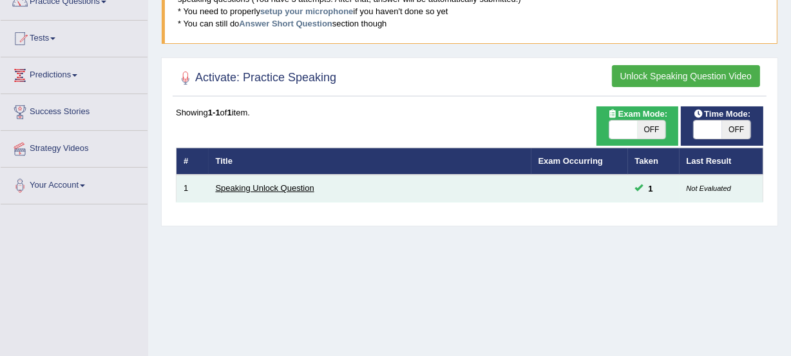
click at [303, 189] on link "Speaking Unlock Question" at bounding box center [265, 188] width 99 height 10
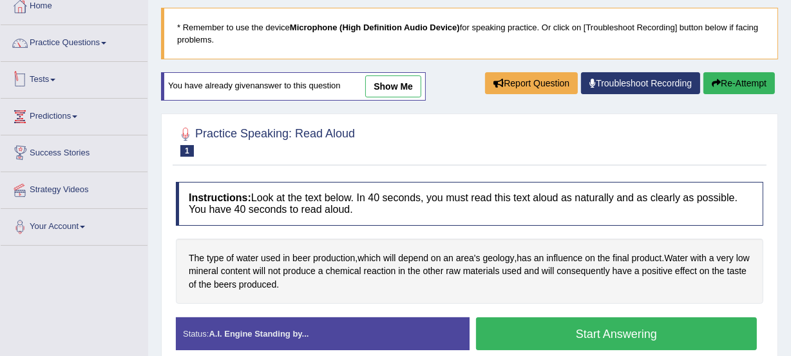
scroll to position [58, 0]
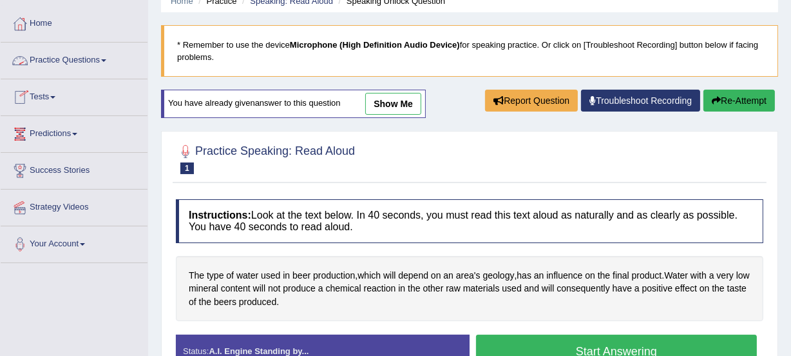
click at [97, 64] on link "Practice Questions" at bounding box center [74, 59] width 147 height 32
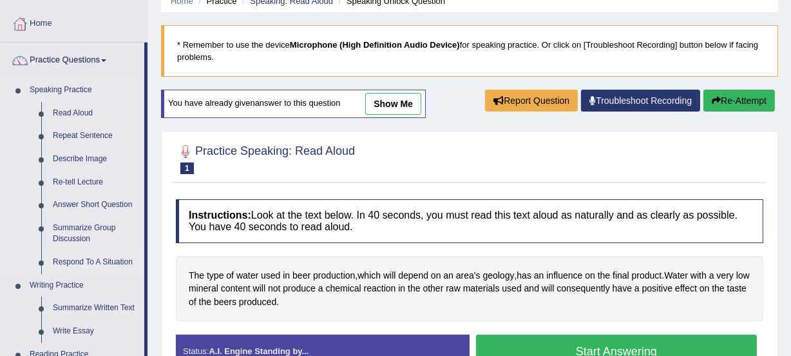
click at [85, 265] on link "Respond To A Situation" at bounding box center [95, 262] width 97 height 23
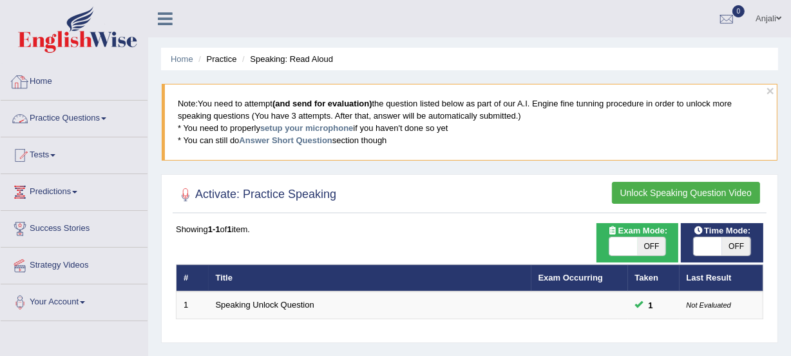
click at [83, 124] on link "Practice Questions" at bounding box center [74, 117] width 147 height 32
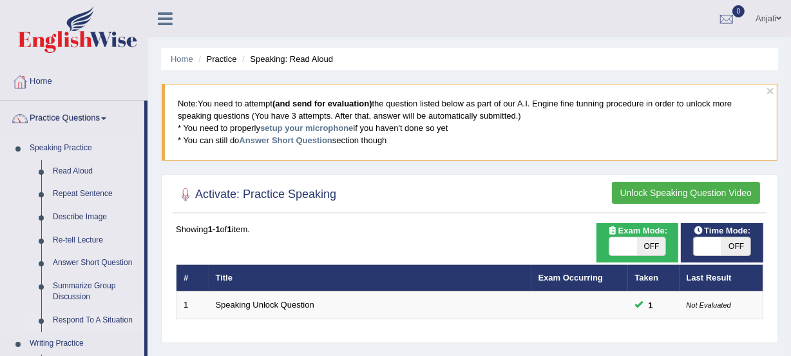
click at [83, 319] on link "Respond To A Situation" at bounding box center [95, 320] width 97 height 23
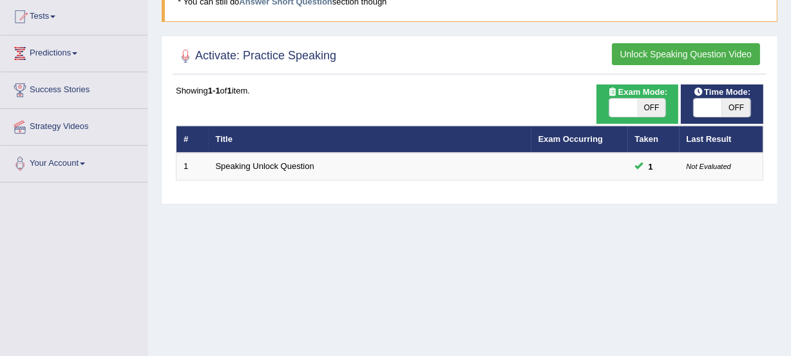
scroll to position [175, 0]
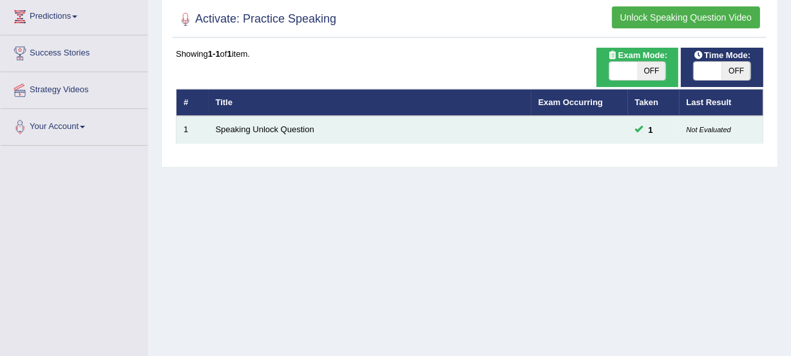
click at [269, 122] on td "Speaking Unlock Question" at bounding box center [370, 129] width 323 height 27
click at [269, 129] on link "Speaking Unlock Question" at bounding box center [265, 129] width 99 height 10
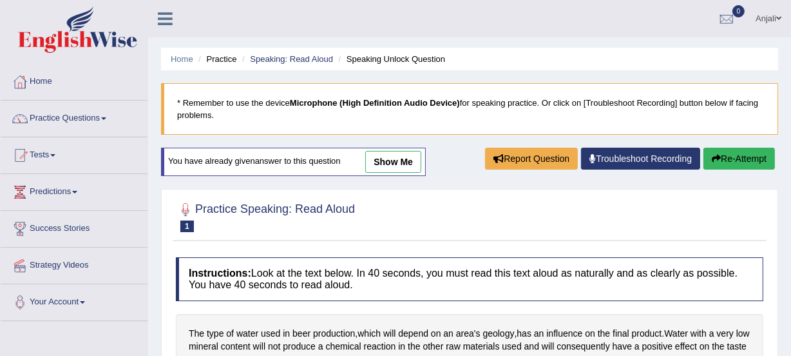
click at [416, 57] on li "Speaking Unlock Question" at bounding box center [391, 59] width 110 height 12
click at [303, 56] on link "Speaking: Read Aloud" at bounding box center [291, 59] width 83 height 10
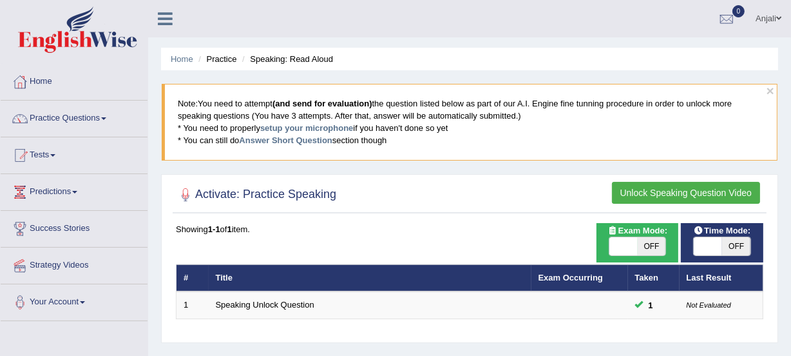
click at [304, 72] on div "Home Practice Speaking: Read Aloud × Note: You need to attempt (and send for ev…" at bounding box center [469, 322] width 643 height 644
click at [84, 120] on link "Practice Questions" at bounding box center [74, 117] width 147 height 32
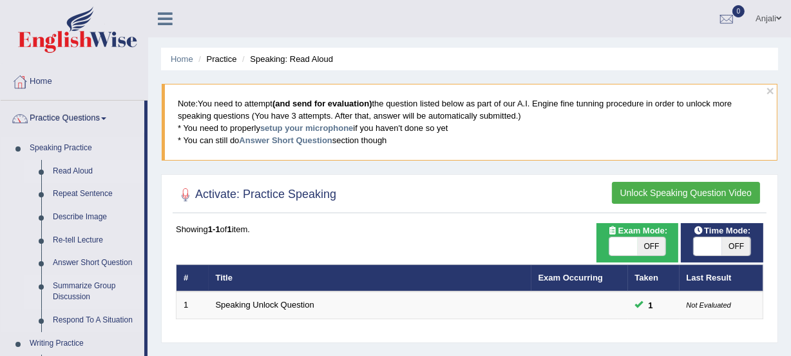
click at [91, 287] on link "Summarize Group Discussion" at bounding box center [95, 291] width 97 height 34
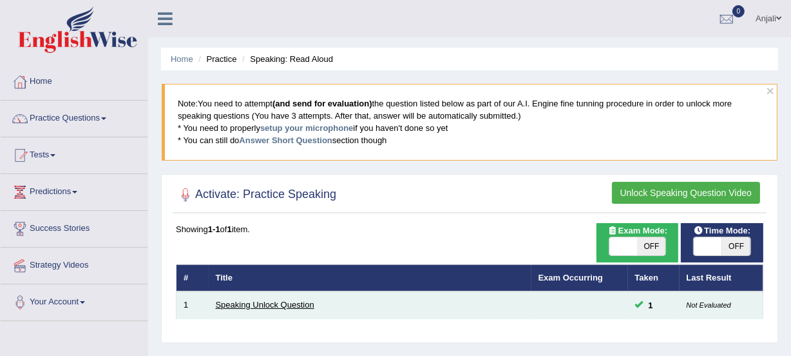
click at [301, 306] on link "Speaking Unlock Question" at bounding box center [265, 305] width 99 height 10
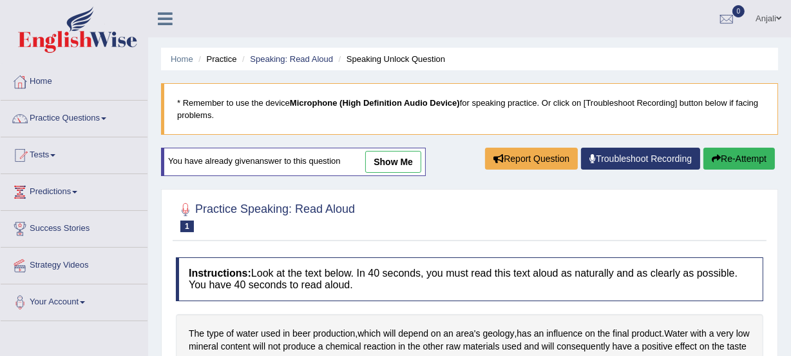
click at [222, 60] on li "Practice" at bounding box center [215, 59] width 41 height 12
click at [93, 81] on link "Home" at bounding box center [74, 80] width 147 height 32
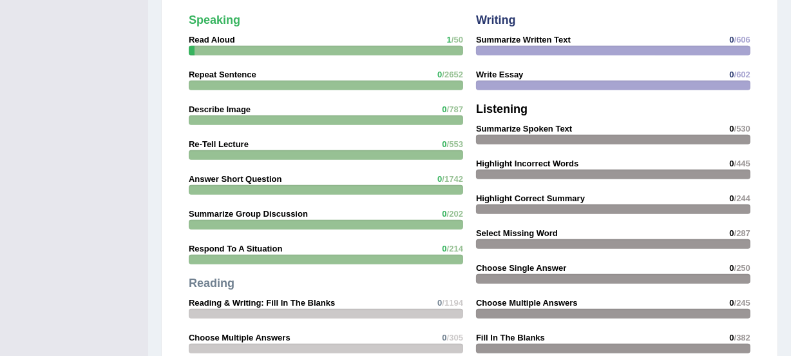
scroll to position [1113, 0]
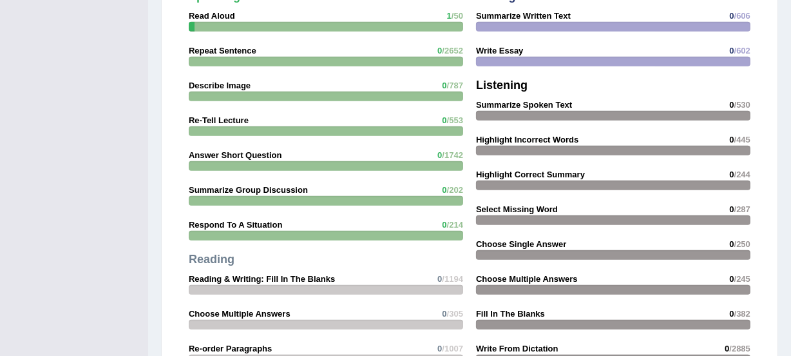
click at [251, 204] on div "Speaking Read Aloud 1 /50 Repeat Sentence 0 /2652 Describe Image 0 /787 Re-Tell…" at bounding box center [325, 215] width 287 height 463
click at [249, 220] on strong "Respond To A Situation" at bounding box center [235, 225] width 93 height 10
drag, startPoint x: 249, startPoint y: 209, endPoint x: 382, endPoint y: 206, distance: 132.8
click at [251, 220] on strong "Respond To A Situation" at bounding box center [235, 225] width 93 height 10
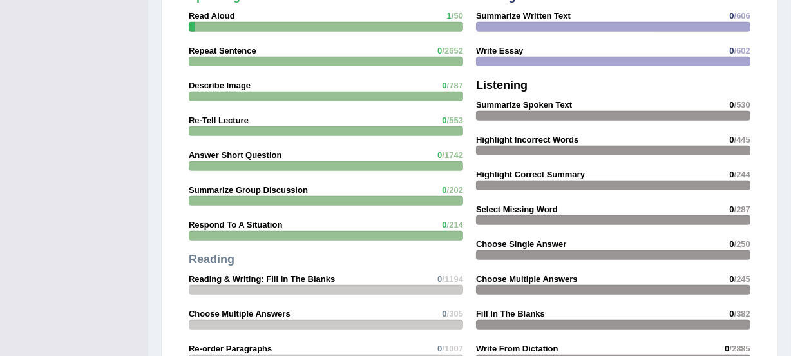
click at [450, 220] on span "/214" at bounding box center [455, 225] width 16 height 10
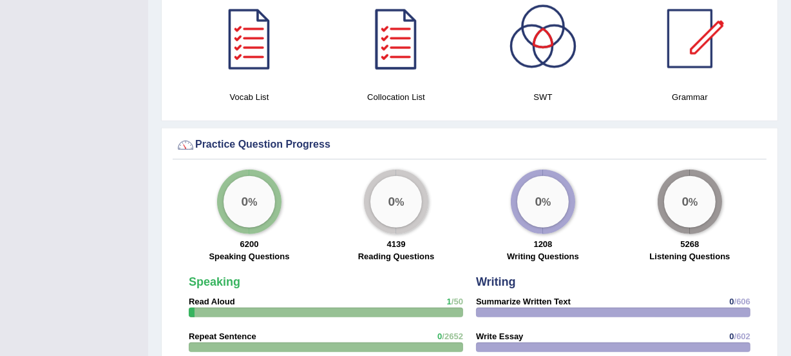
scroll to position [819, 0]
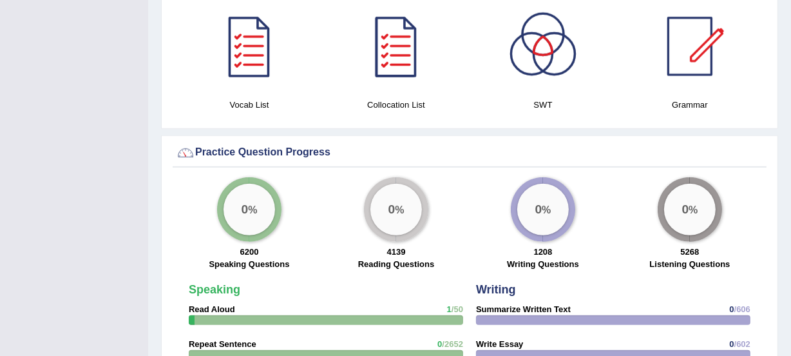
drag, startPoint x: 225, startPoint y: 237, endPoint x: 229, endPoint y: 244, distance: 7.2
click at [228, 245] on div "6200 Speaking Questions" at bounding box center [249, 259] width 134 height 28
click at [232, 258] on label "Speaking Questions" at bounding box center [249, 264] width 81 height 12
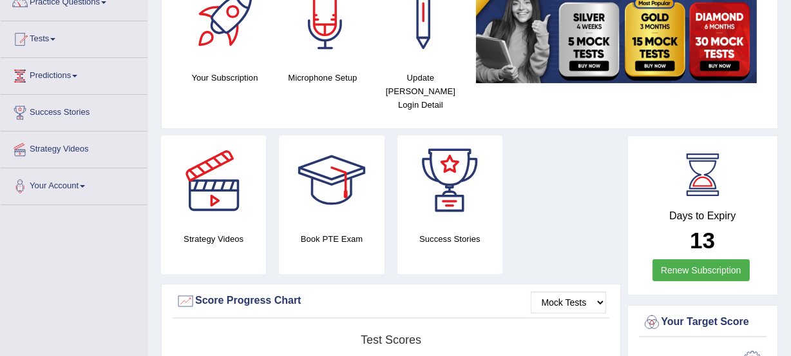
scroll to position [58, 0]
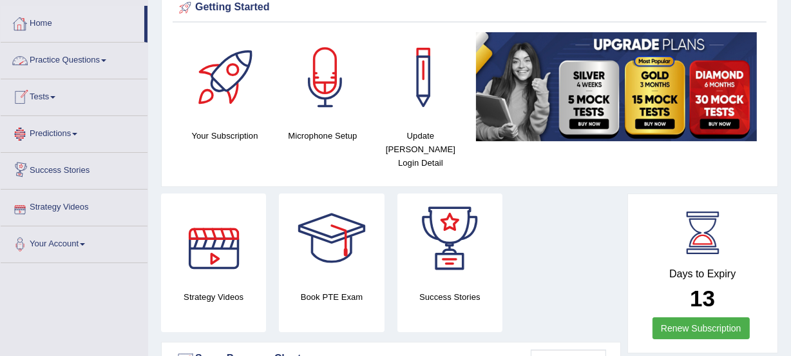
click at [86, 63] on link "Practice Questions" at bounding box center [74, 59] width 147 height 32
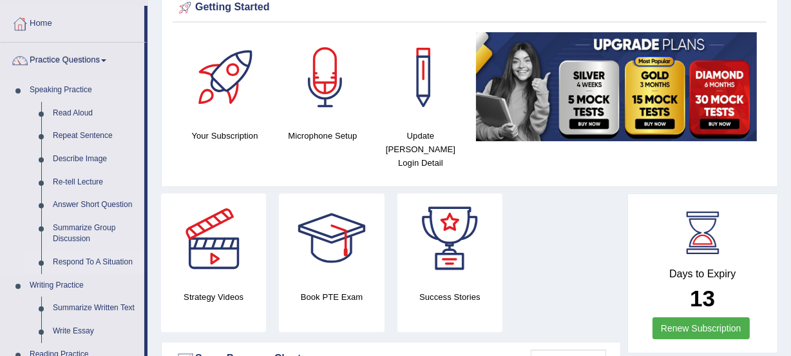
click at [69, 258] on link "Respond To A Situation" at bounding box center [95, 262] width 97 height 23
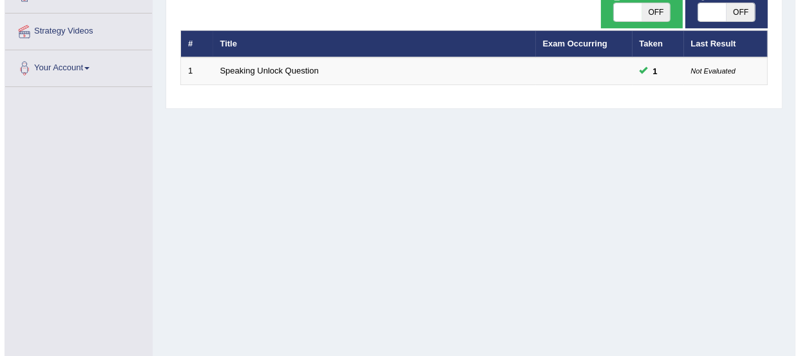
scroll to position [175, 0]
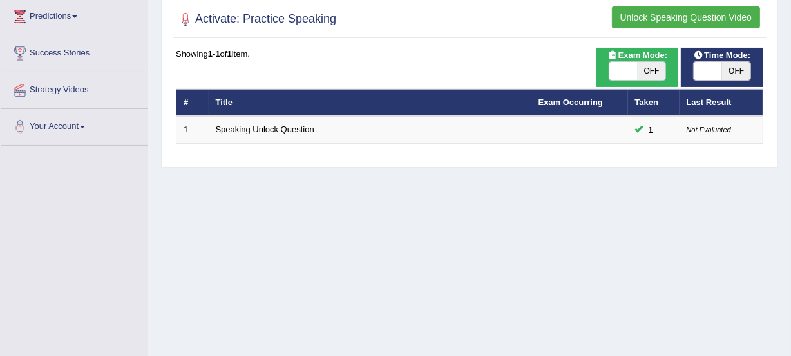
click at [653, 72] on span "OFF" at bounding box center [652, 71] width 28 height 18
checkbox input "true"
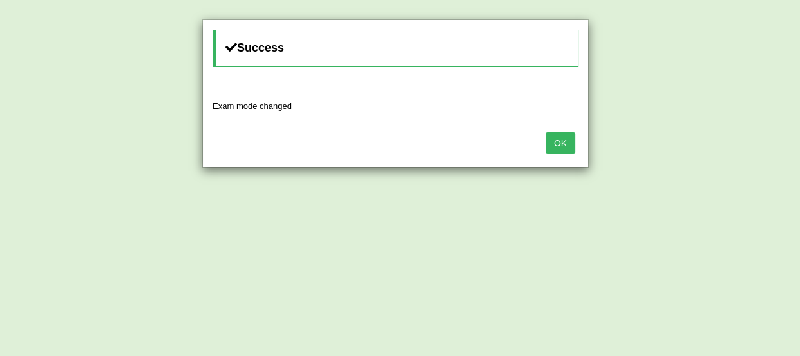
click at [557, 141] on button "OK" at bounding box center [561, 143] width 30 height 22
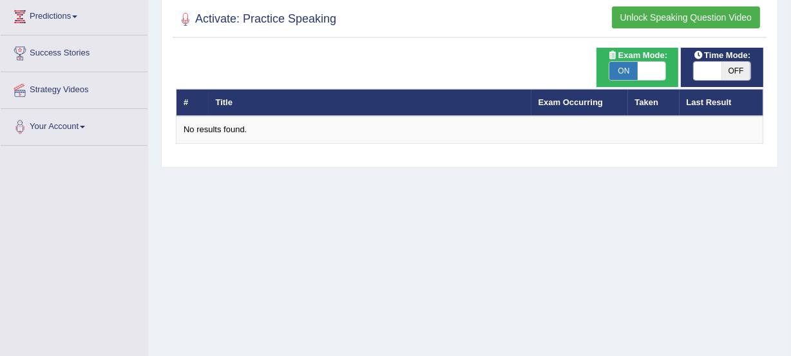
click at [734, 77] on span "OFF" at bounding box center [736, 71] width 28 height 18
checkbox input "true"
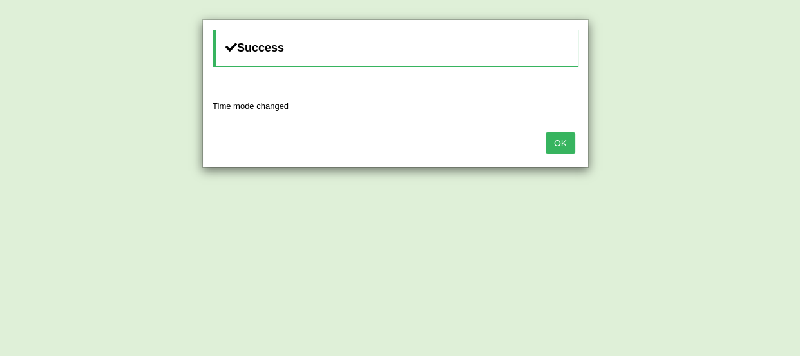
click at [557, 149] on button "OK" at bounding box center [561, 143] width 30 height 22
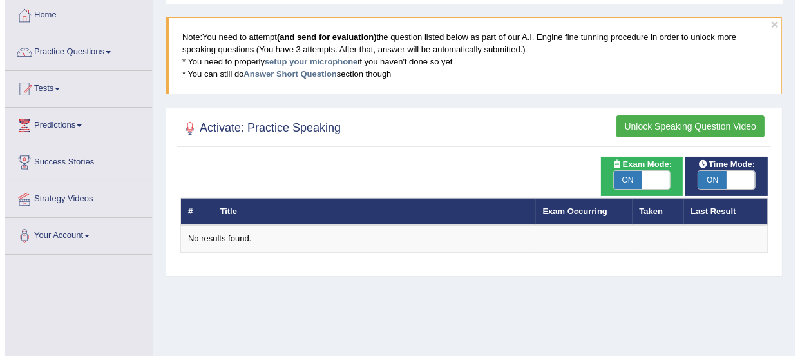
scroll to position [58, 0]
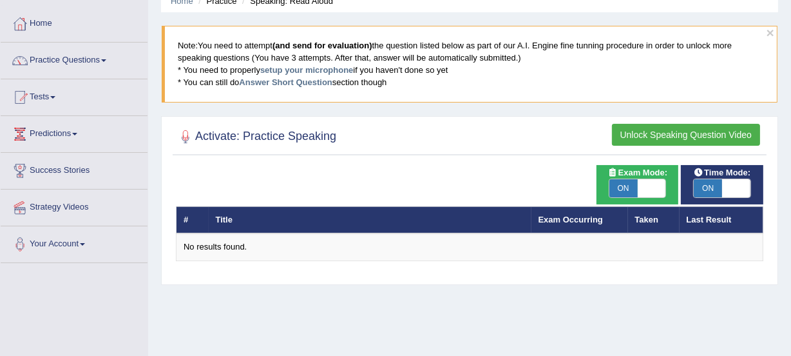
click at [614, 180] on span "ON" at bounding box center [623, 188] width 28 height 18
checkbox input "false"
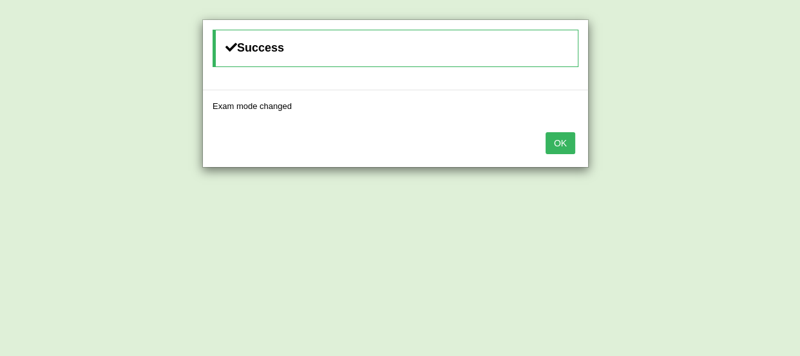
click at [568, 140] on button "OK" at bounding box center [561, 143] width 30 height 22
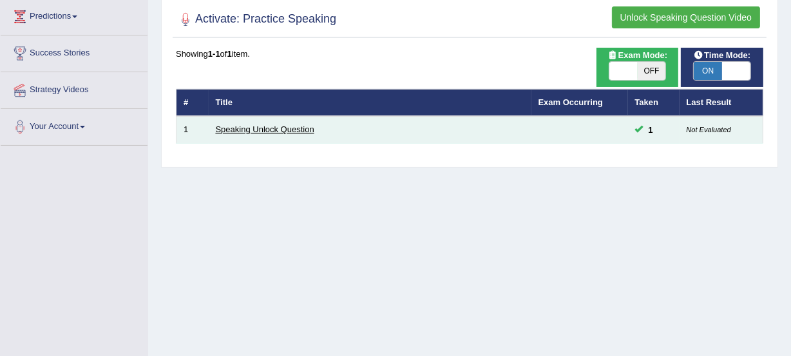
click at [266, 126] on link "Speaking Unlock Question" at bounding box center [265, 129] width 99 height 10
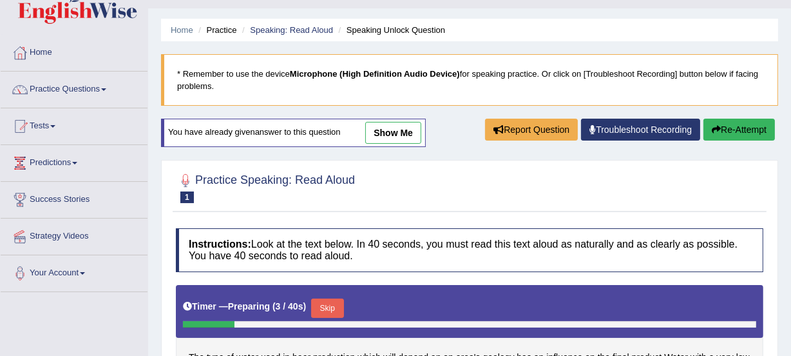
scroll to position [28, 0]
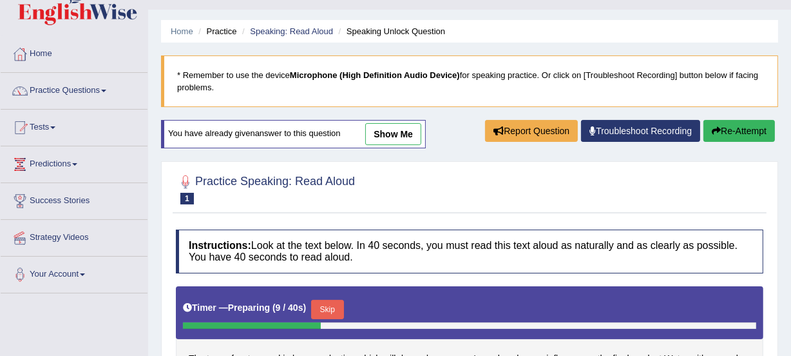
click at [637, 136] on link "Troubleshoot Recording" at bounding box center [640, 131] width 119 height 22
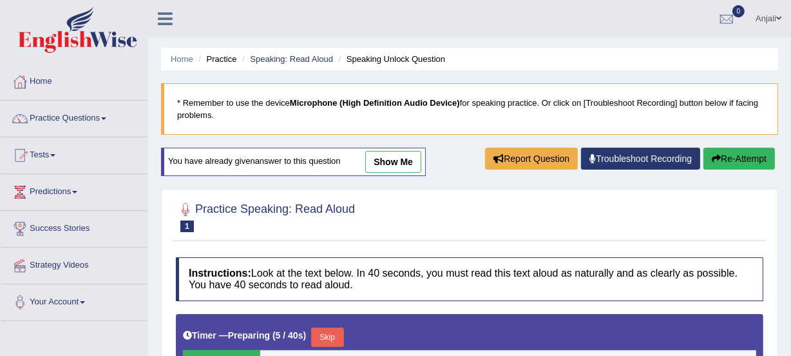
click at [385, 55] on li "Speaking Unlock Question" at bounding box center [391, 59] width 110 height 12
click at [379, 57] on li "Speaking Unlock Question" at bounding box center [391, 59] width 110 height 12
click at [80, 117] on link "Practice Questions" at bounding box center [74, 117] width 147 height 32
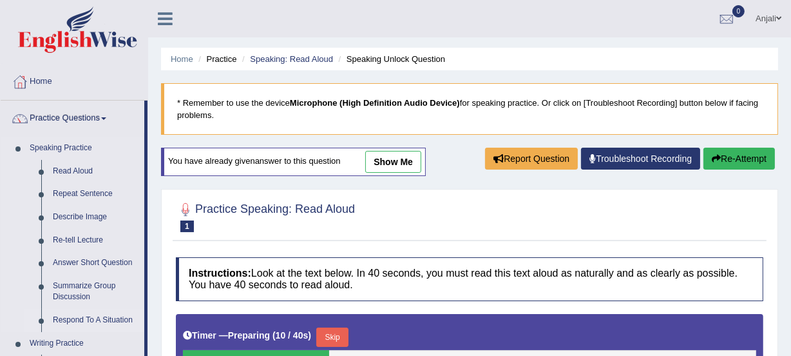
click at [86, 315] on link "Respond To A Situation" at bounding box center [95, 320] width 97 height 23
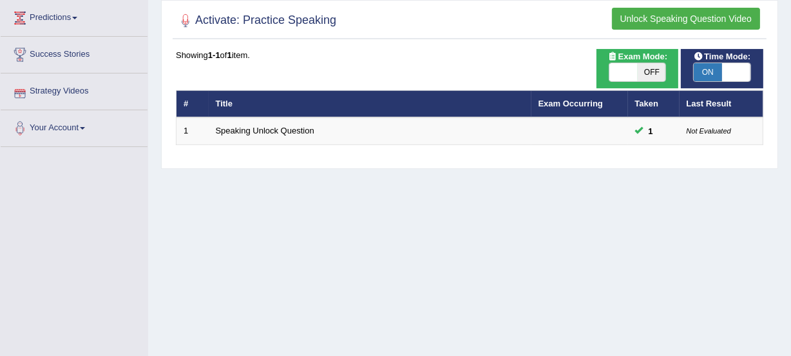
scroll to position [175, 0]
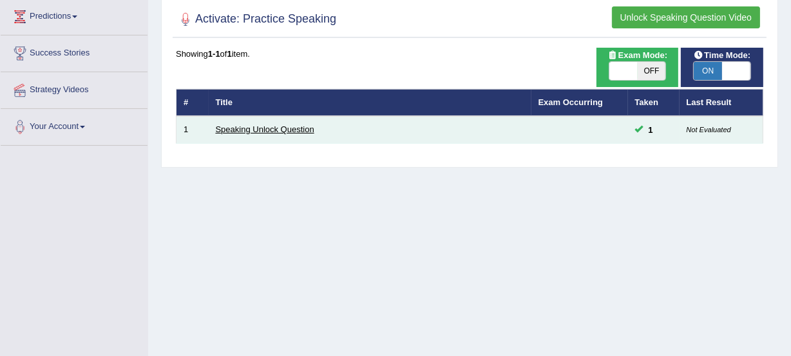
click at [234, 126] on link "Speaking Unlock Question" at bounding box center [265, 129] width 99 height 10
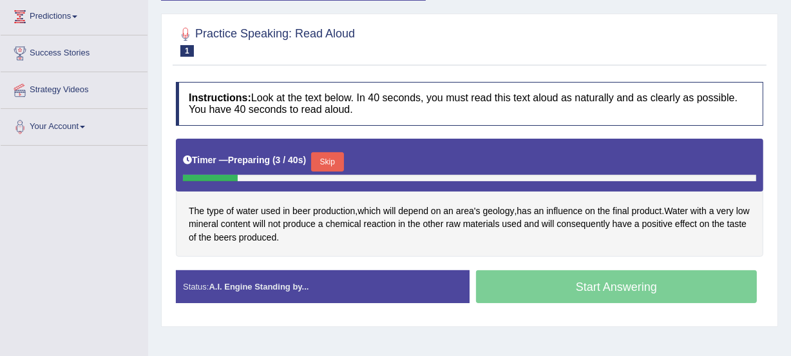
click at [325, 165] on button "Skip" at bounding box center [327, 161] width 32 height 19
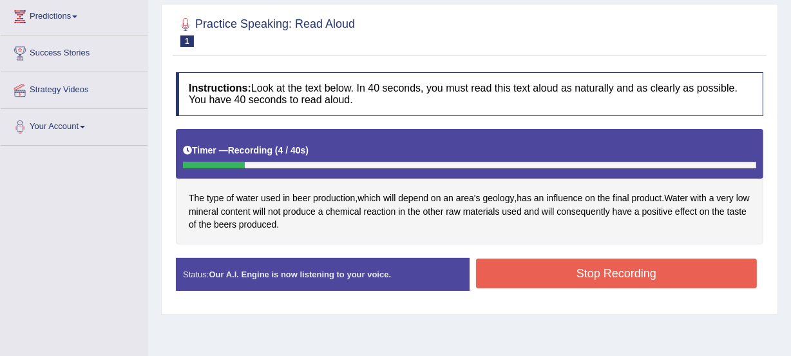
click at [553, 269] on button "Stop Recording" at bounding box center [616, 273] width 281 height 30
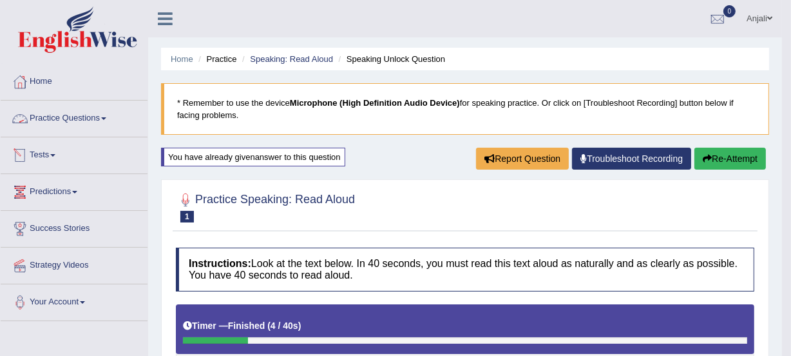
click at [43, 187] on link "Predictions" at bounding box center [74, 190] width 147 height 32
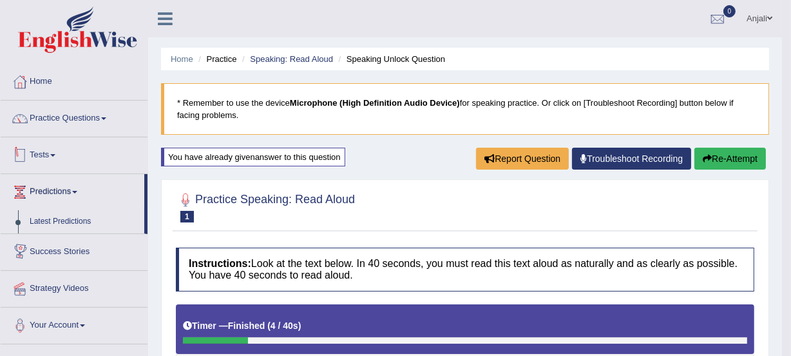
click at [86, 153] on link "Tests" at bounding box center [74, 153] width 147 height 32
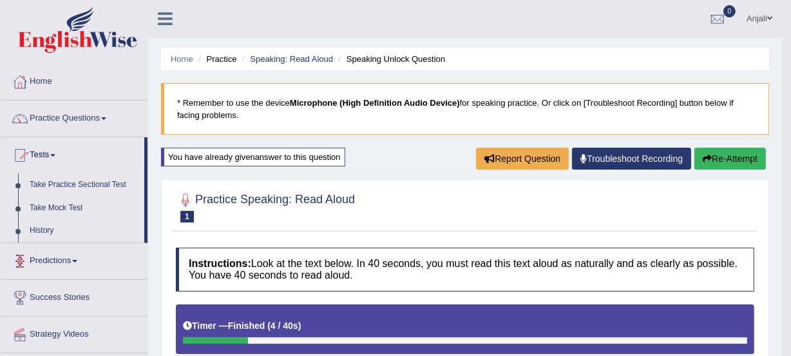
click at [88, 181] on link "Take Practice Sectional Test" at bounding box center [84, 184] width 120 height 23
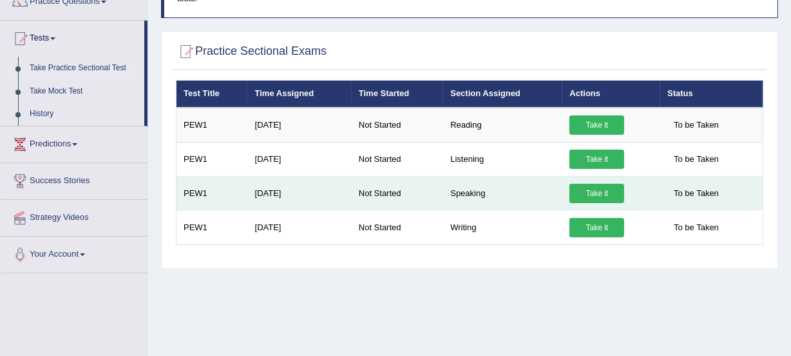
click at [602, 196] on link "Take it" at bounding box center [597, 193] width 55 height 19
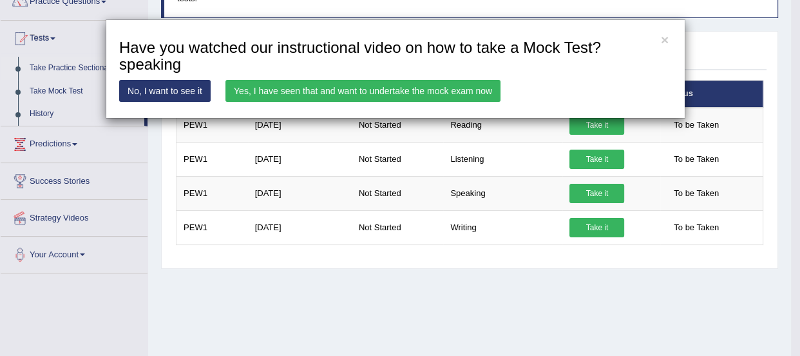
click at [477, 88] on link "Yes, I have seen that and want to undertake the mock exam now" at bounding box center [362, 91] width 275 height 22
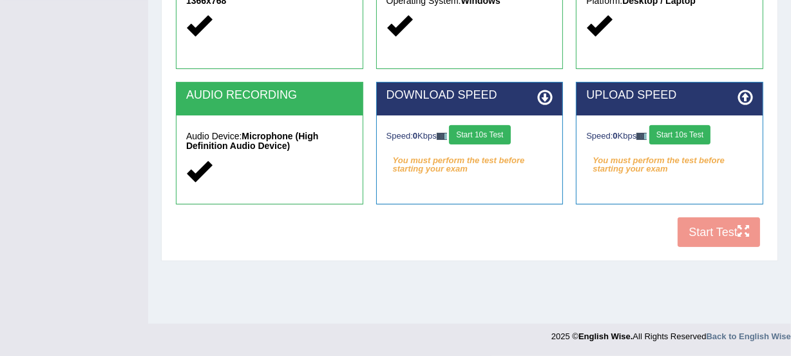
click at [504, 140] on button "Start 10s Test" at bounding box center [479, 134] width 61 height 19
click at [699, 136] on button "Start 10s Test" at bounding box center [679, 134] width 61 height 19
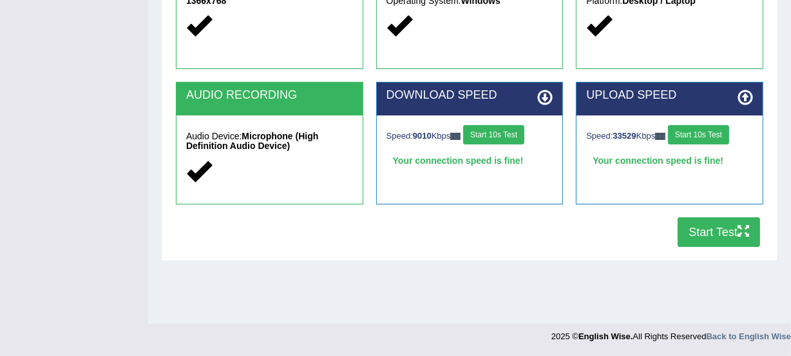
click at [727, 238] on button "Start Test" at bounding box center [719, 232] width 82 height 30
